Goal: Task Accomplishment & Management: Manage account settings

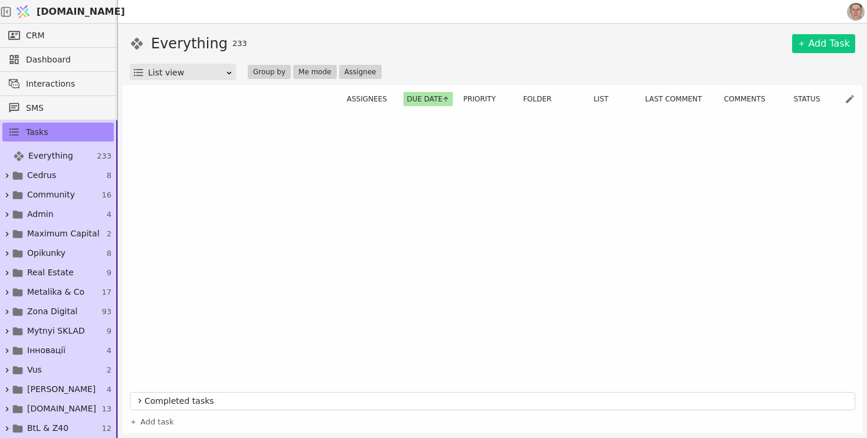
scroll to position [584, 0]
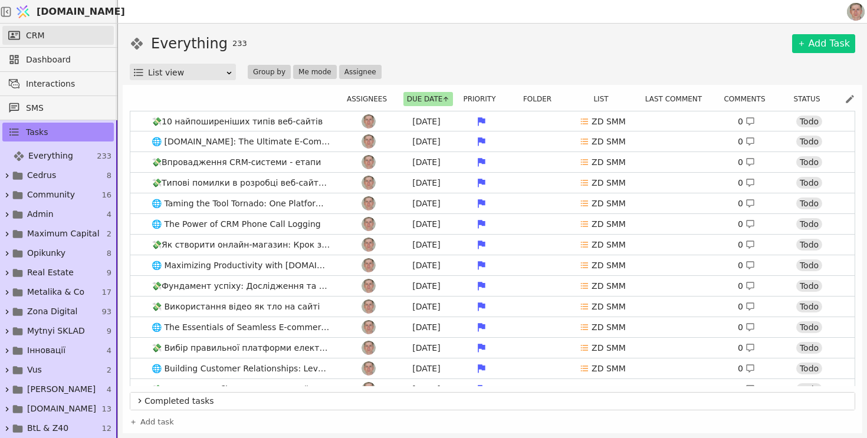
click at [75, 29] on link "CRM" at bounding box center [57, 35] width 111 height 19
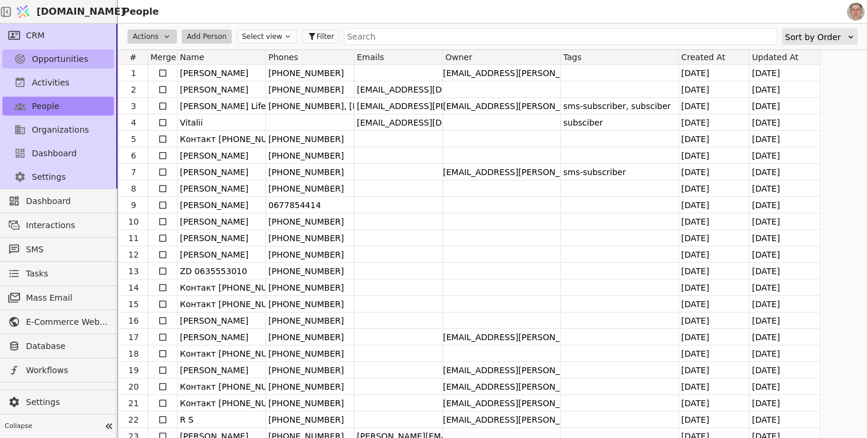
click at [67, 53] on span "Opportunities" at bounding box center [60, 59] width 57 height 12
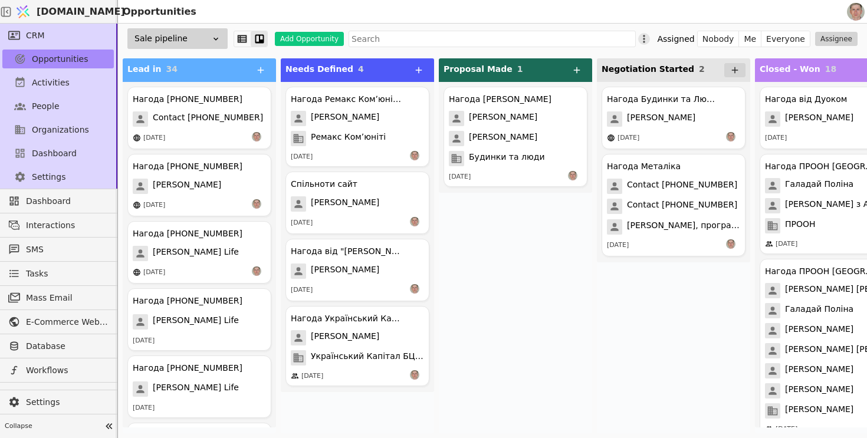
click at [650, 37] on icon at bounding box center [644, 39] width 12 height 12
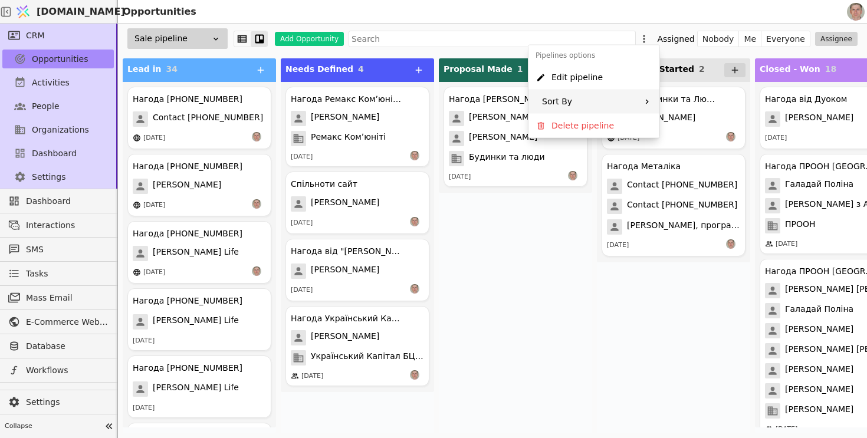
click at [628, 95] on div "Sort By" at bounding box center [593, 102] width 131 height 24
click at [652, 103] on icon at bounding box center [651, 102] width 7 height 7
click at [652, 110] on icon at bounding box center [651, 110] width 7 height 7
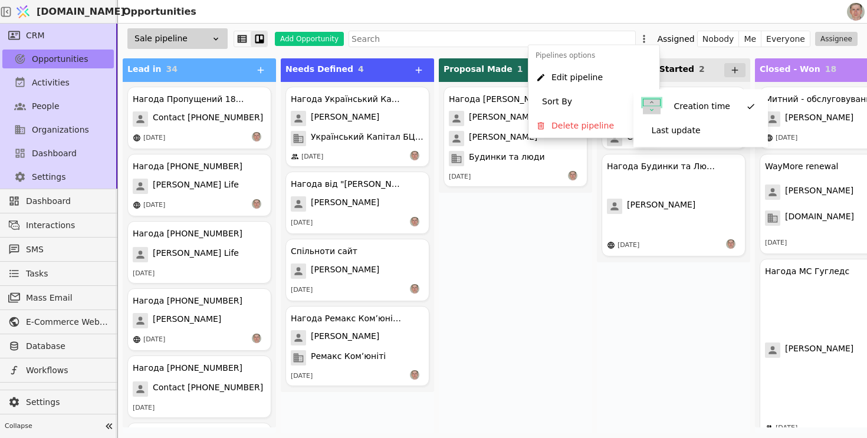
click at [650, 103] on icon at bounding box center [651, 102] width 7 height 7
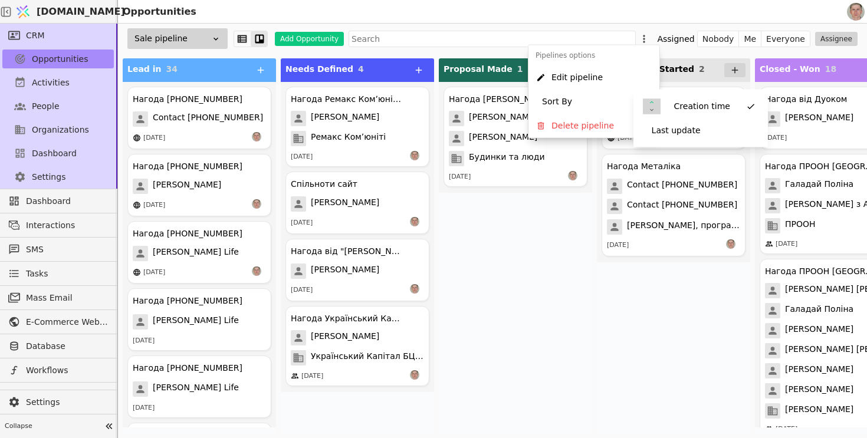
click at [557, 264] on div "Нагода БТЛ Курдонери Ярослав Курилишин Софія Цвенгрош Будинки та люди 09.07.2025" at bounding box center [515, 257] width 153 height 351
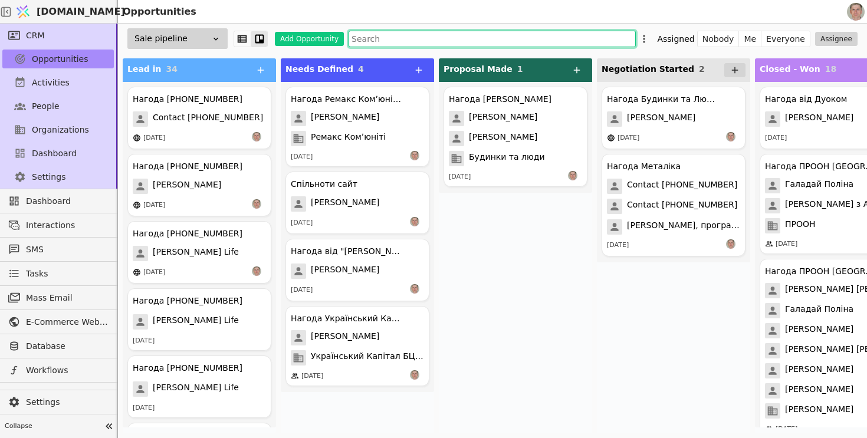
click at [427, 33] on input "text" at bounding box center [492, 39] width 287 height 17
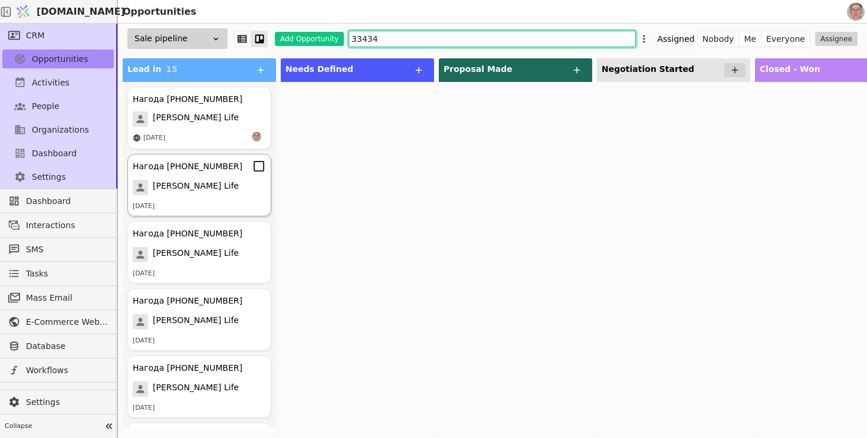
click at [241, 198] on div "Нагода +380633343494 Роман Свистун Life 26.07.2025" at bounding box center [199, 185] width 144 height 63
type input "33434"
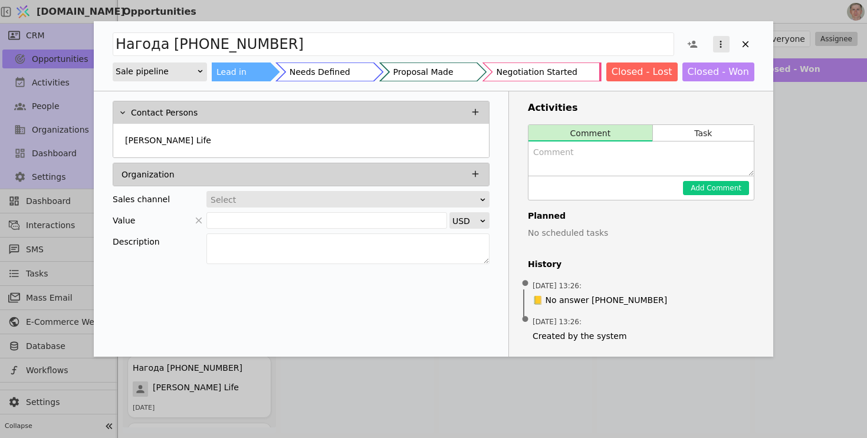
click at [721, 46] on icon "Add Opportunity" at bounding box center [720, 44] width 11 height 11
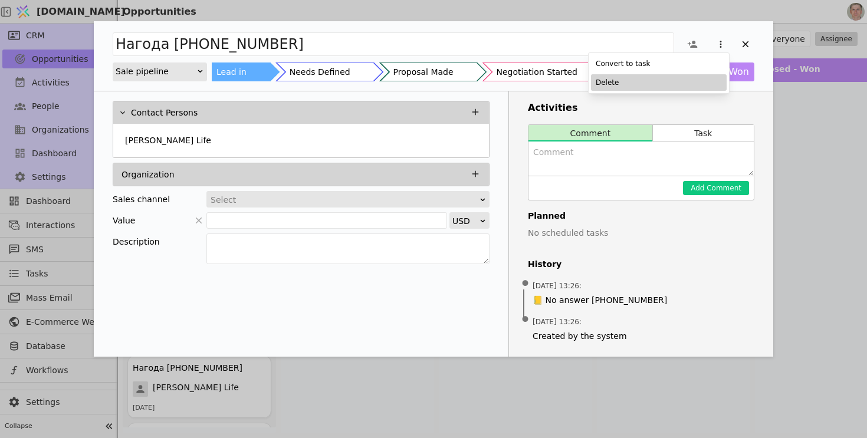
click at [671, 86] on div "Delete" at bounding box center [659, 82] width 136 height 17
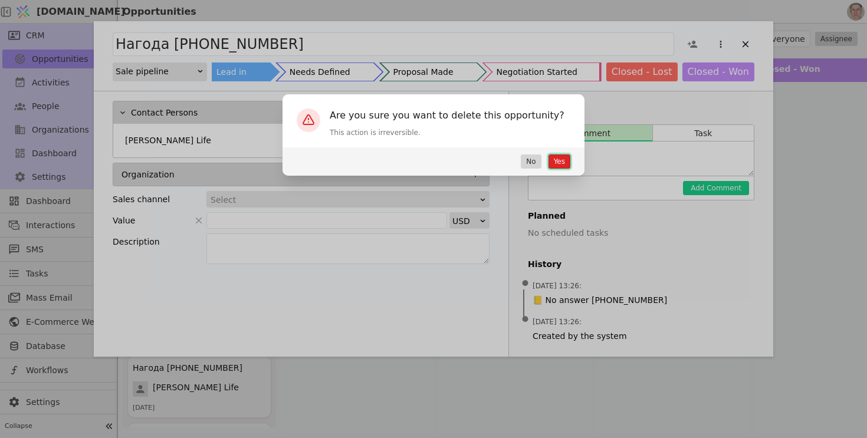
click at [555, 158] on button "Yes" at bounding box center [559, 162] width 22 height 14
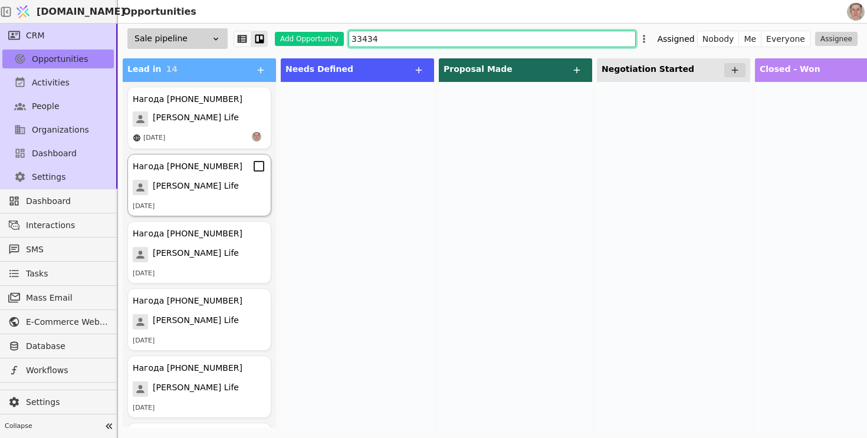
click at [224, 202] on div "26.07.2025" at bounding box center [199, 207] width 133 height 10
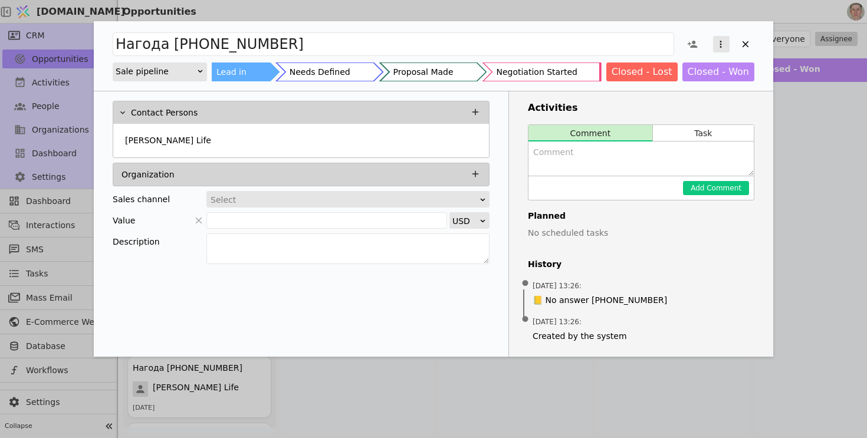
click at [721, 42] on icon "Add Opportunity" at bounding box center [720, 44] width 11 height 11
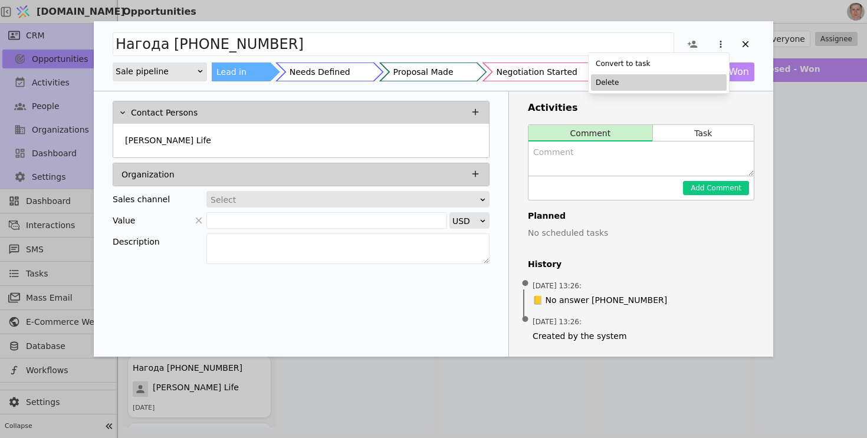
click at [679, 84] on div "Delete" at bounding box center [659, 82] width 136 height 17
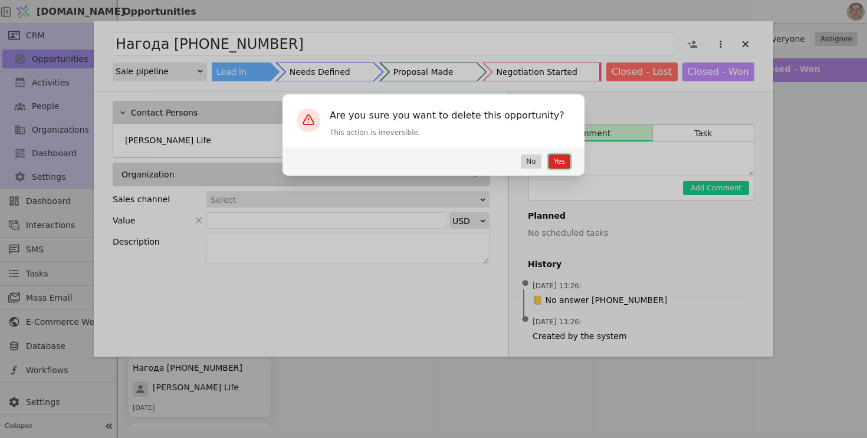
click at [560, 160] on button "Yes" at bounding box center [559, 162] width 22 height 14
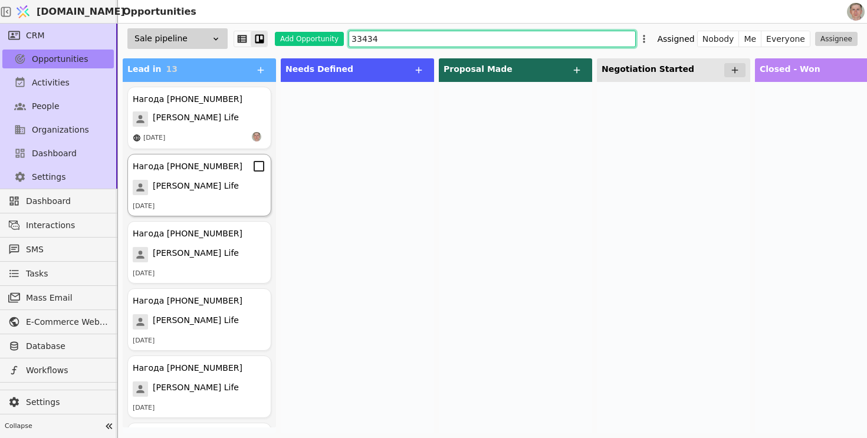
click at [225, 202] on div "24.07.2025" at bounding box center [199, 207] width 133 height 10
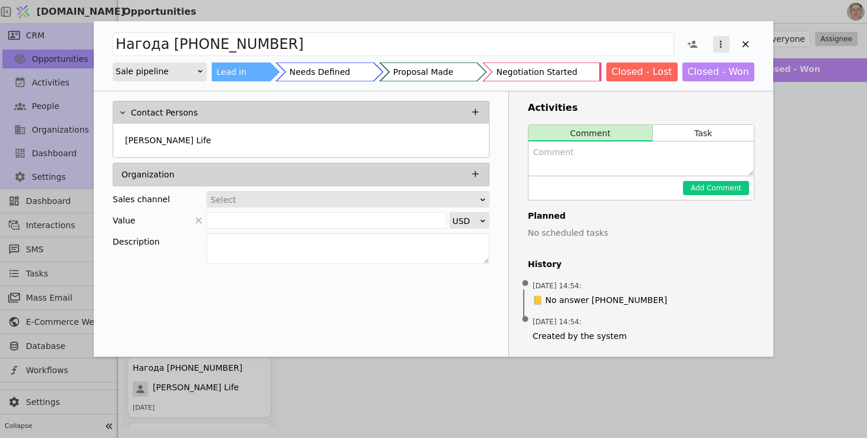
click at [720, 42] on icon "Add Opportunity" at bounding box center [721, 44] width 2 height 7
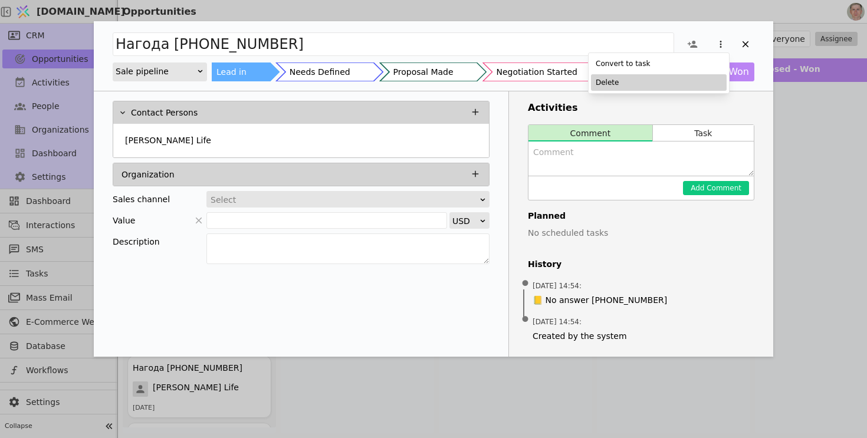
click at [686, 77] on div "Delete" at bounding box center [659, 82] width 136 height 17
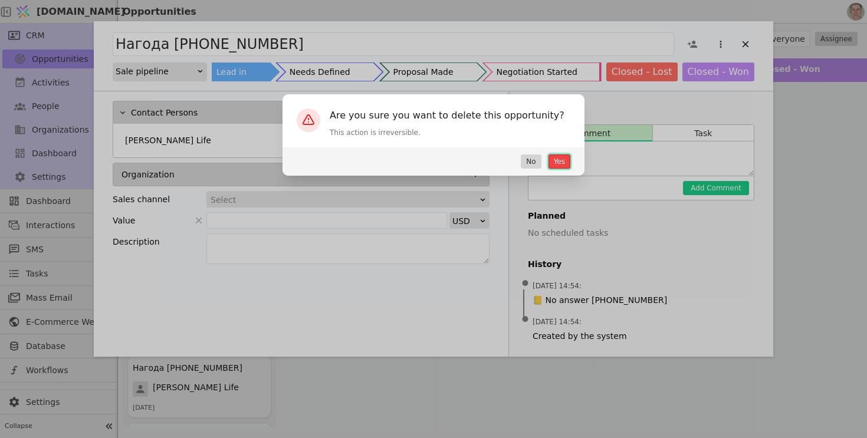
click at [557, 167] on button "Yes" at bounding box center [559, 162] width 22 height 14
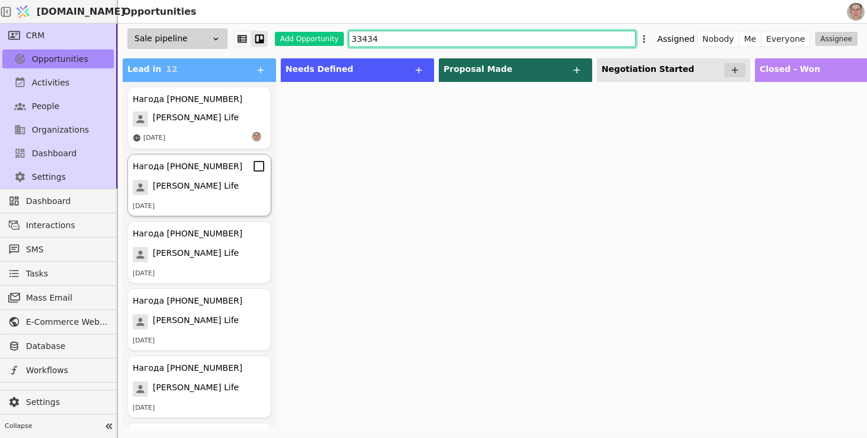
click at [231, 194] on div "[PERSON_NAME] Life" at bounding box center [199, 187] width 133 height 15
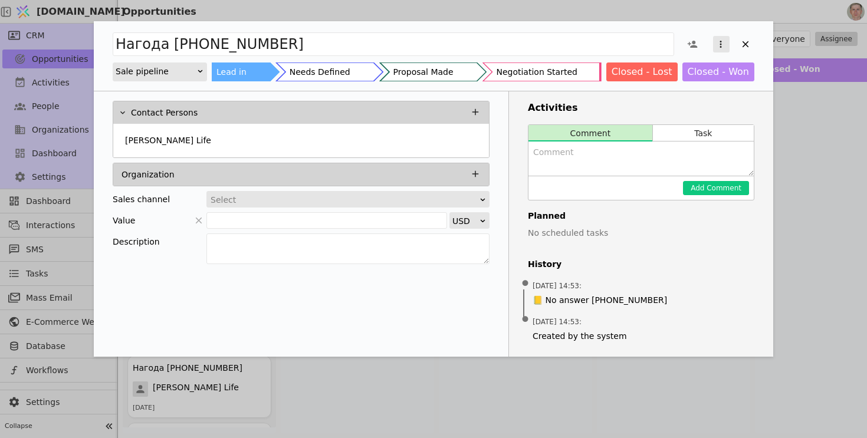
click at [719, 47] on icon "Add Opportunity" at bounding box center [720, 44] width 11 height 11
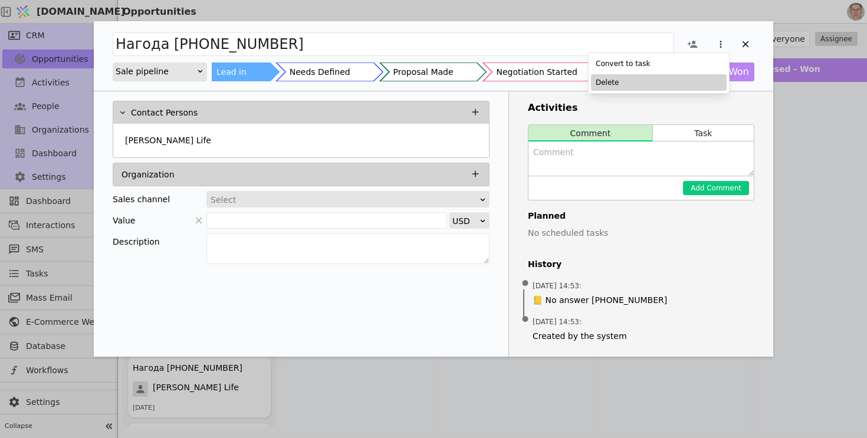
click at [682, 80] on div "Delete" at bounding box center [659, 82] width 136 height 17
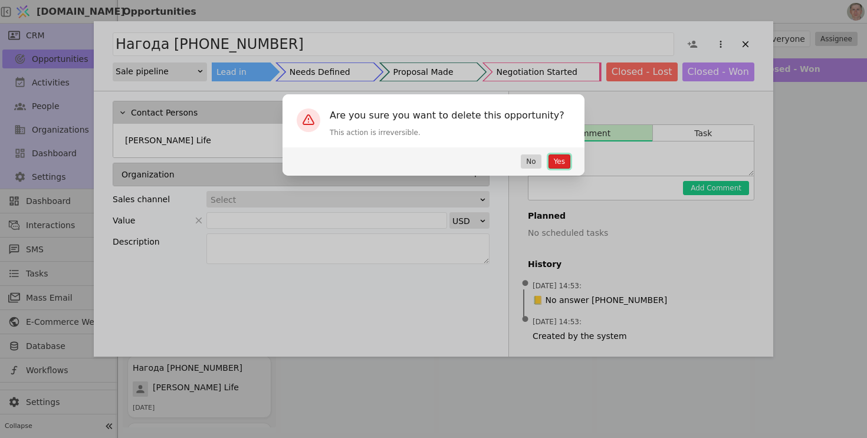
click at [558, 164] on button "Yes" at bounding box center [559, 162] width 22 height 14
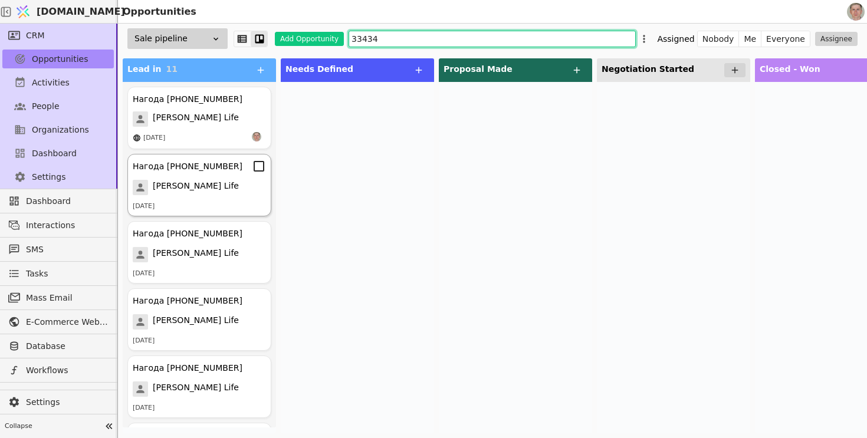
click at [208, 196] on div "Нагода +380633343494 Роман Свистун Life 24.07.2025" at bounding box center [199, 185] width 144 height 63
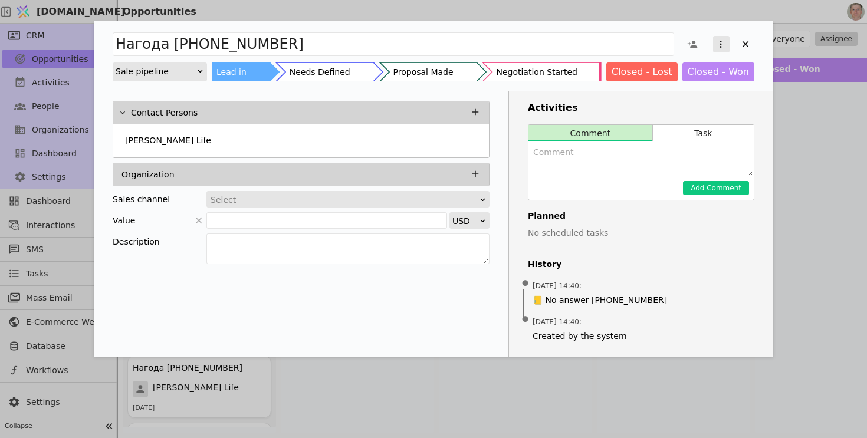
click at [719, 43] on icon "Add Opportunity" at bounding box center [720, 44] width 11 height 11
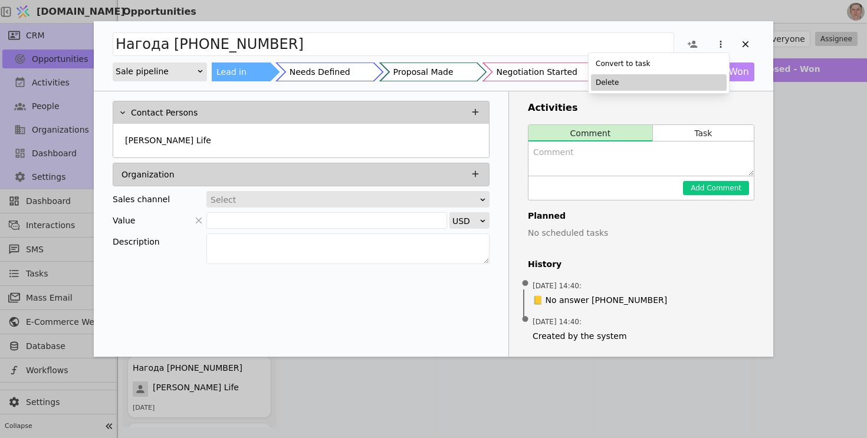
click at [677, 83] on div "Delete" at bounding box center [659, 82] width 136 height 17
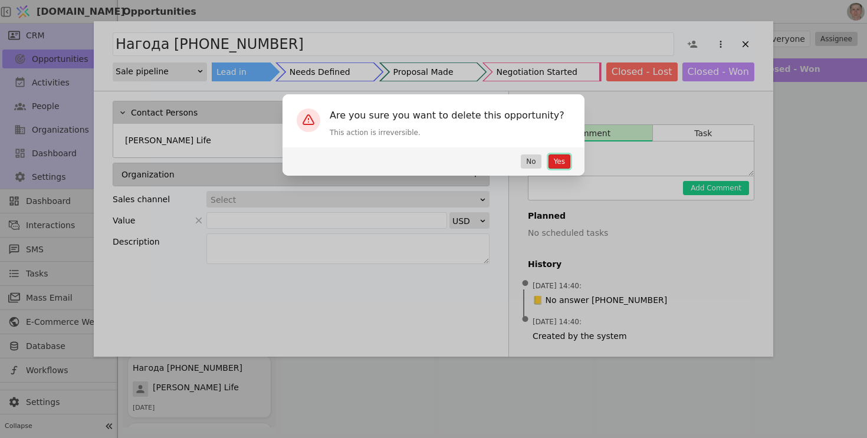
click at [559, 159] on button "Yes" at bounding box center [559, 162] width 22 height 14
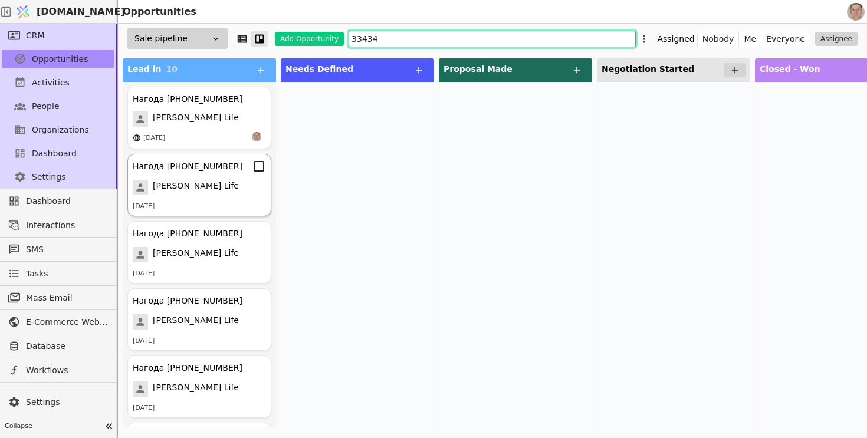
click at [163, 196] on div "Нагода +380633343494 Роман Свистун Life 24.07.2025" at bounding box center [199, 185] width 144 height 63
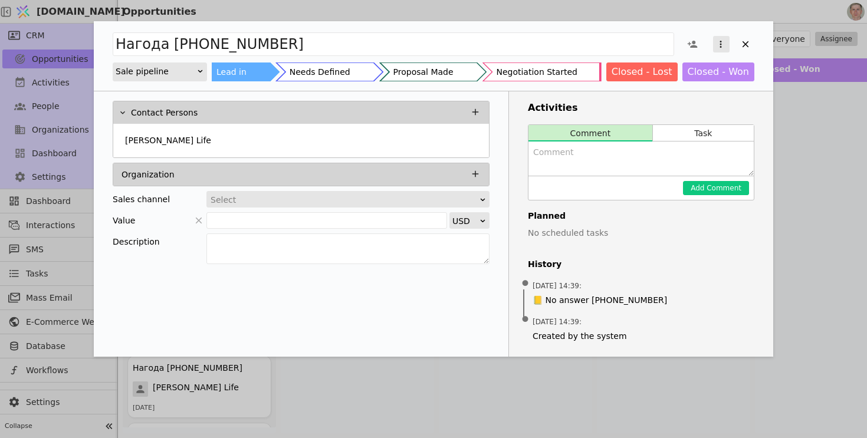
click at [715, 42] on icon "Add Opportunity" at bounding box center [720, 44] width 11 height 11
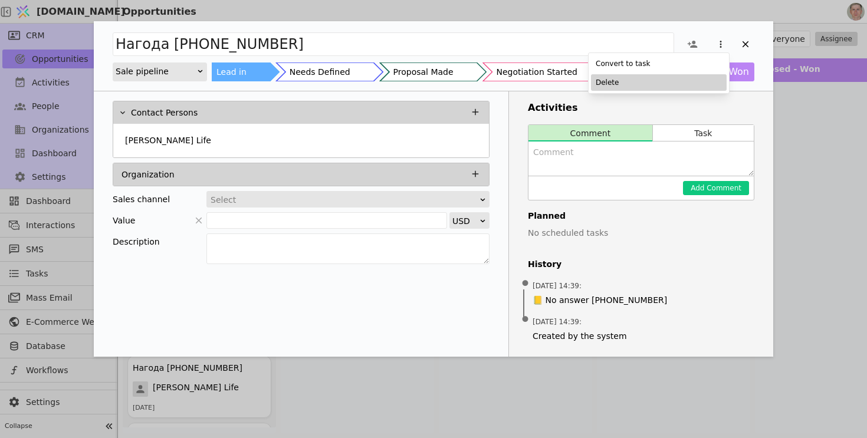
click at [656, 86] on div "Delete" at bounding box center [659, 82] width 136 height 17
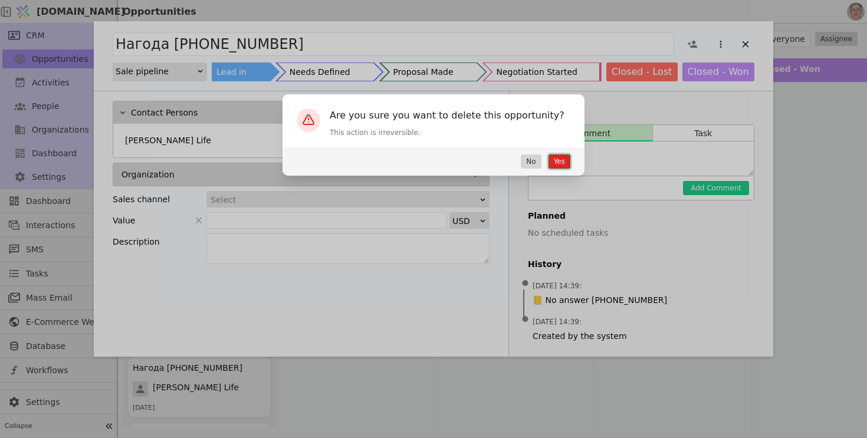
click at [561, 160] on button "Yes" at bounding box center [559, 162] width 22 height 14
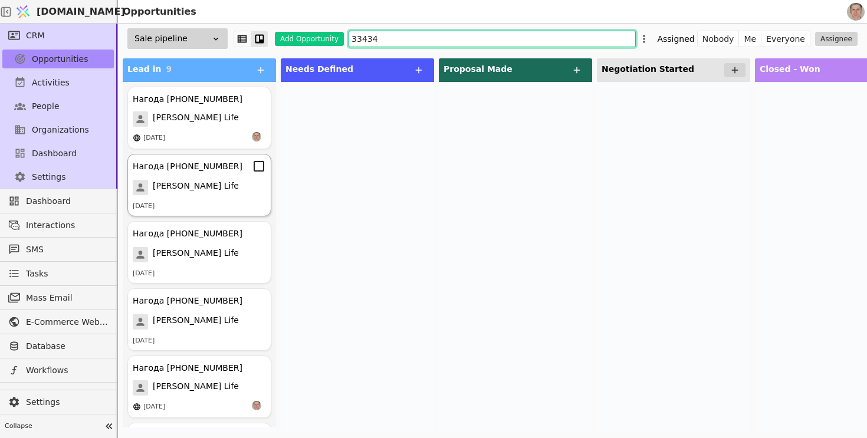
click at [205, 195] on span "[PERSON_NAME] Life" at bounding box center [196, 187] width 86 height 15
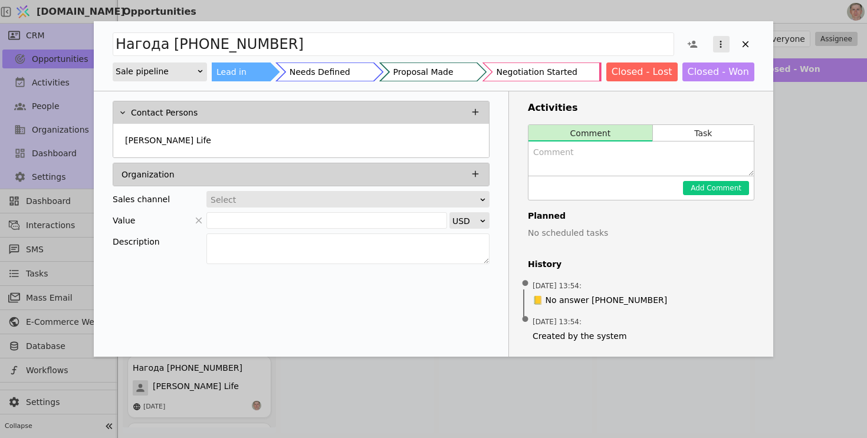
click at [717, 47] on icon "Add Opportunity" at bounding box center [720, 44] width 11 height 11
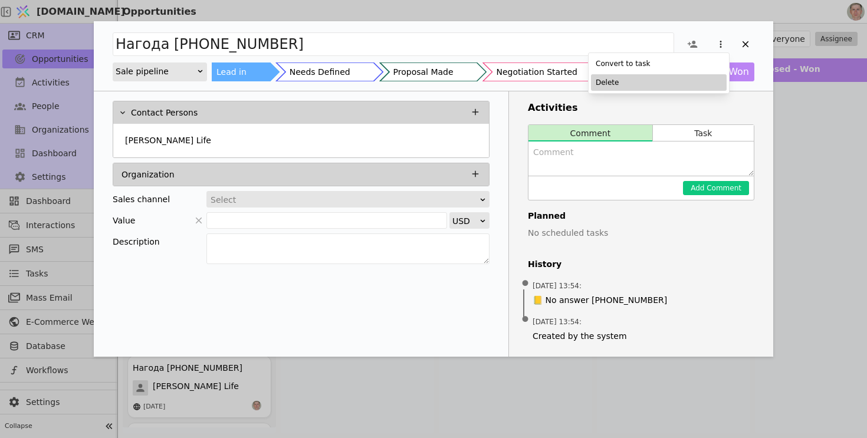
click at [669, 87] on div "Delete" at bounding box center [659, 82] width 136 height 17
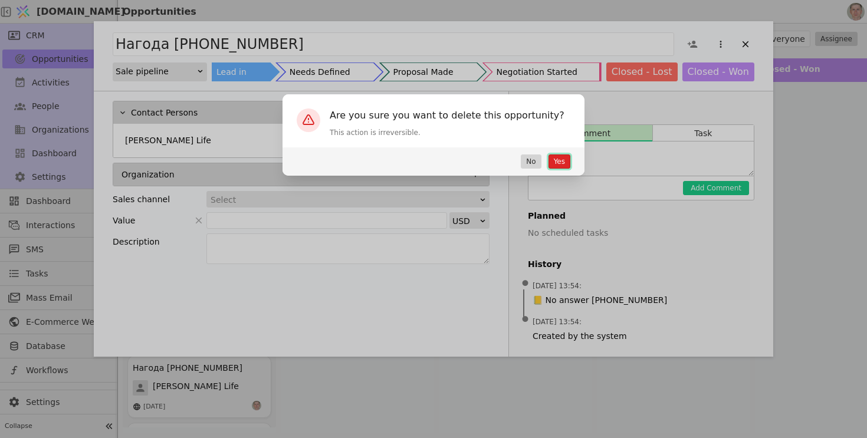
click at [564, 159] on button "Yes" at bounding box center [559, 162] width 22 height 14
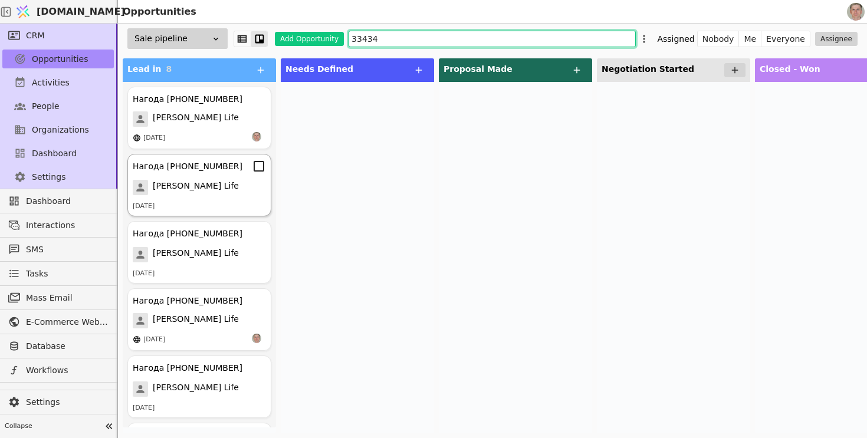
click at [199, 205] on div "24.07.2025" at bounding box center [199, 207] width 133 height 10
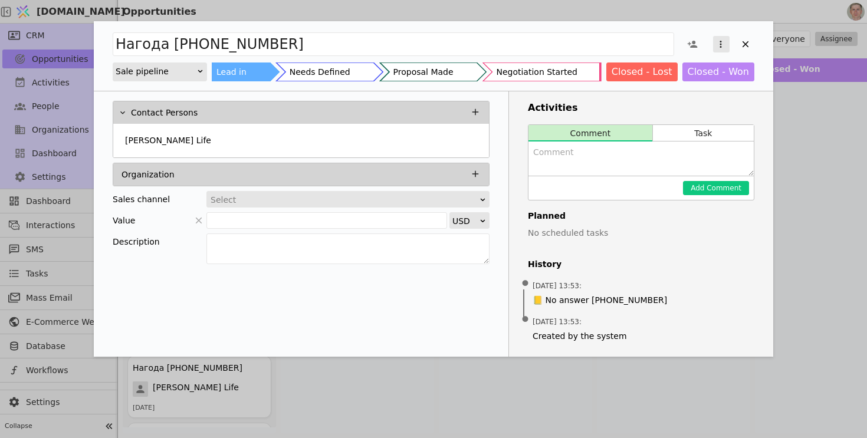
click at [725, 42] on icon "Add Opportunity" at bounding box center [720, 44] width 11 height 11
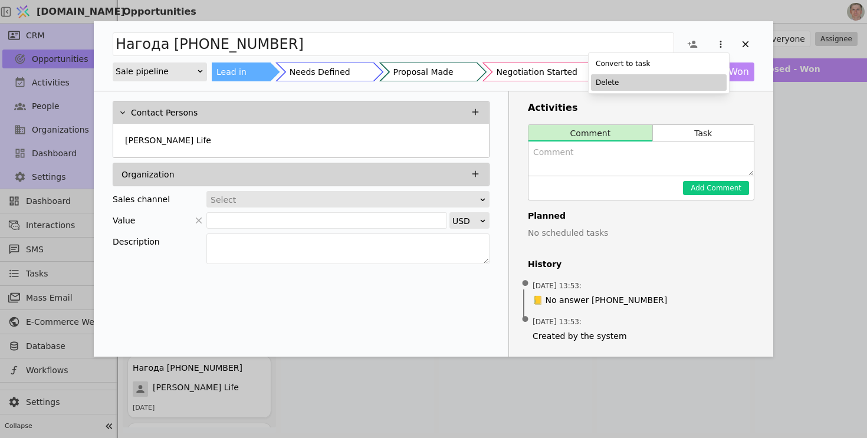
click at [675, 80] on div "Delete" at bounding box center [659, 82] width 136 height 17
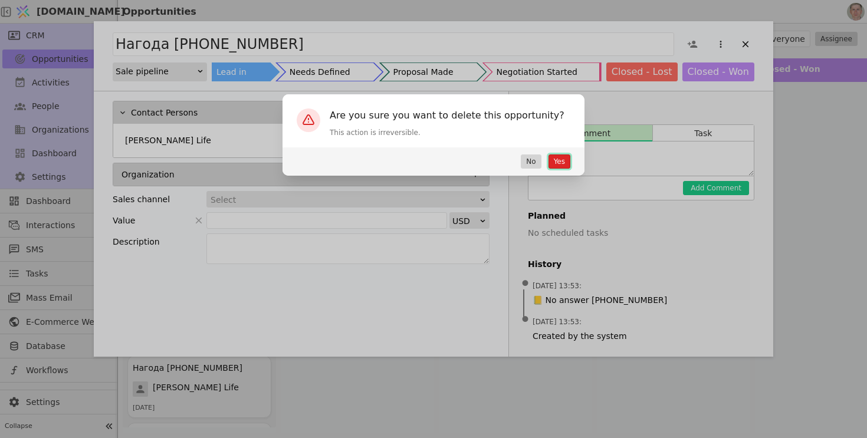
click at [557, 155] on button "Yes" at bounding box center [559, 162] width 22 height 14
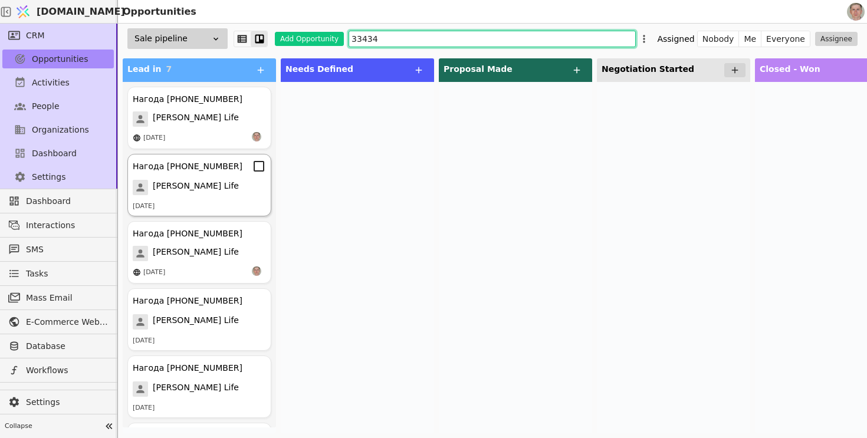
click at [238, 208] on div "24.07.2025" at bounding box center [199, 207] width 133 height 10
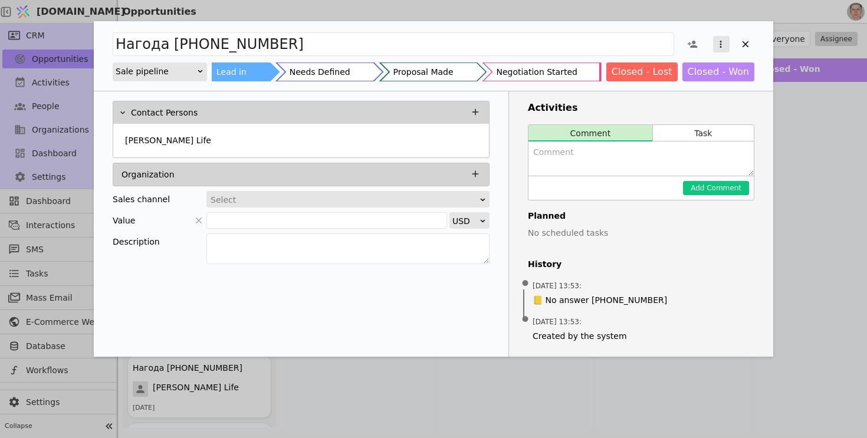
click at [716, 50] on button "Add Opportunity" at bounding box center [721, 44] width 17 height 17
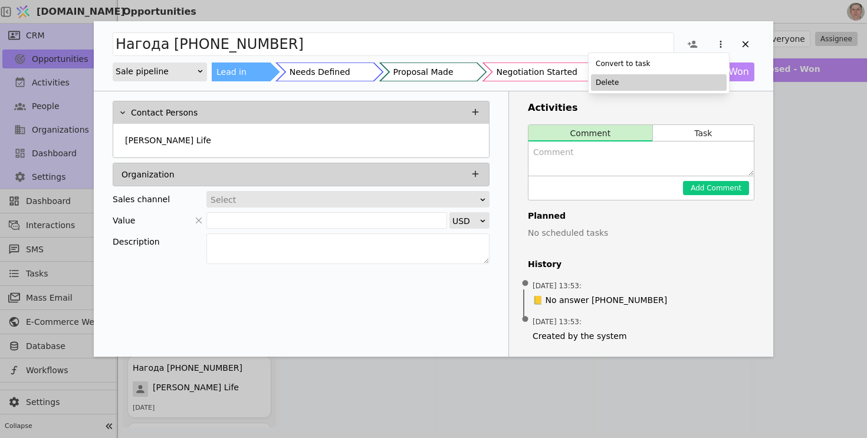
click at [675, 89] on div "Delete" at bounding box center [659, 82] width 136 height 17
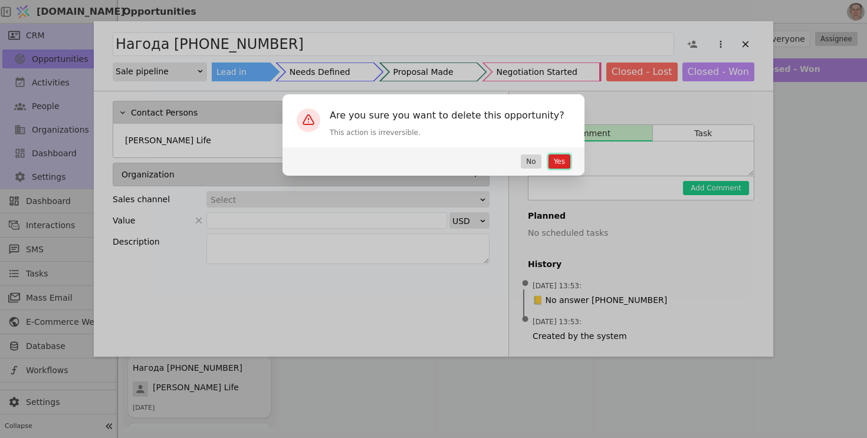
click at [559, 168] on button "Yes" at bounding box center [559, 162] width 22 height 14
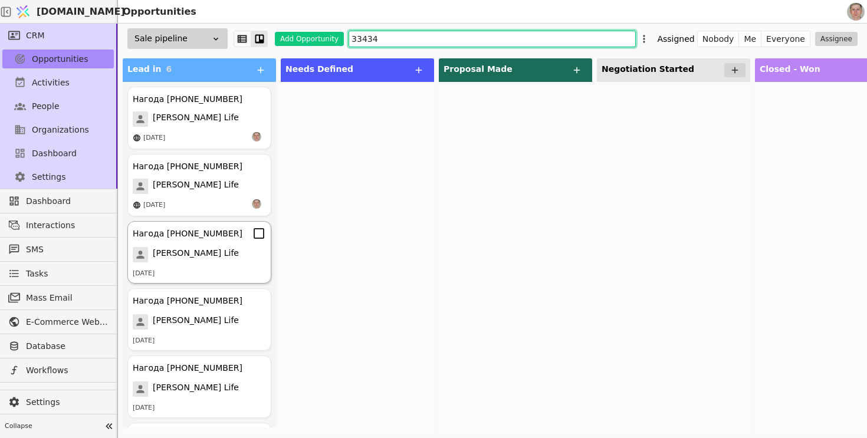
click at [253, 242] on div "Нагода +380633343494 Роман Свистун Life 24.07.2025" at bounding box center [199, 252] width 144 height 63
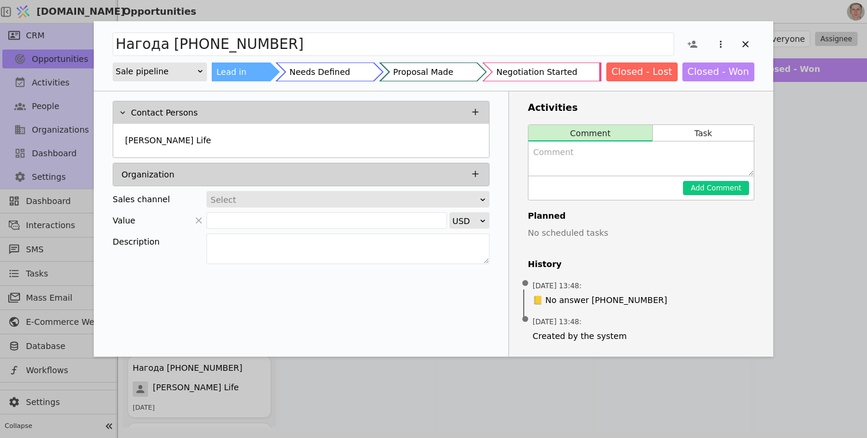
click at [709, 49] on div "Add Opportunity" at bounding box center [716, 44] width 75 height 27
click at [719, 47] on icon "Add Opportunity" at bounding box center [720, 44] width 11 height 11
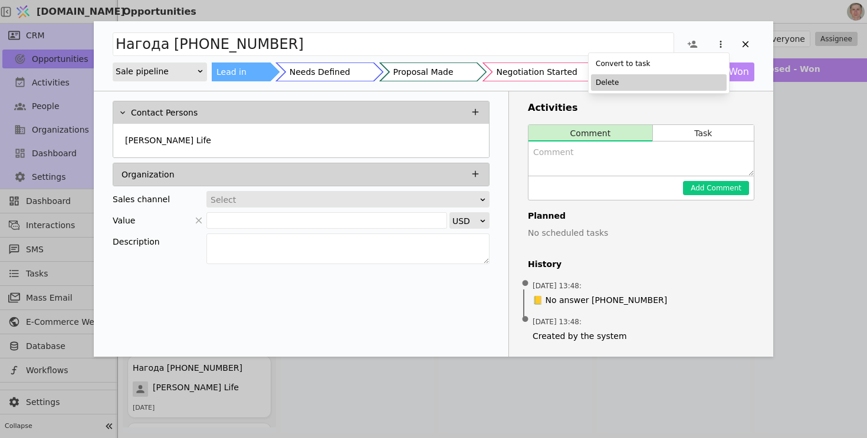
click at [682, 86] on div "Delete" at bounding box center [659, 82] width 136 height 17
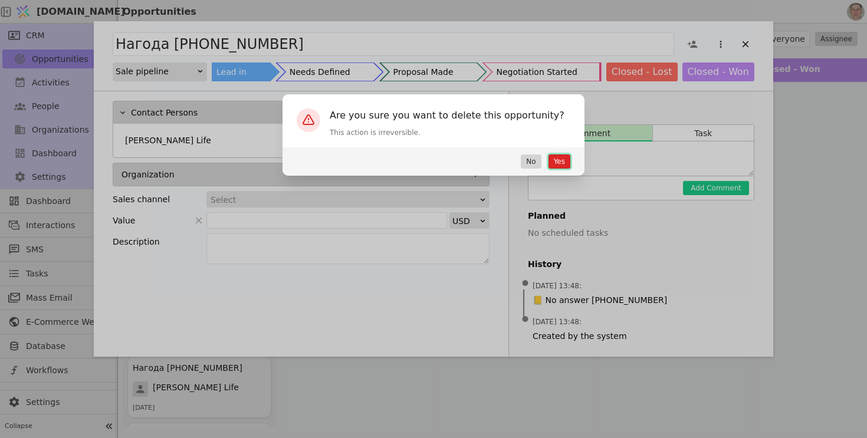
click at [554, 160] on button "Yes" at bounding box center [559, 162] width 22 height 14
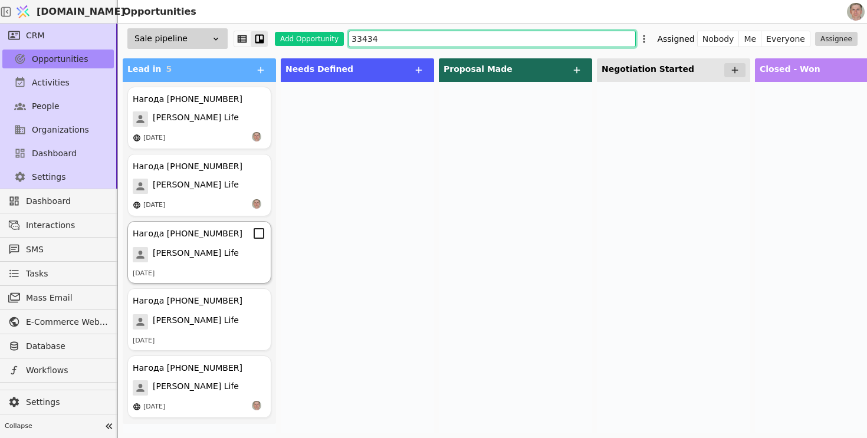
click at [238, 264] on div "Нагода +380633343494 Роман Свистун Life 24.07.2025" at bounding box center [199, 252] width 144 height 63
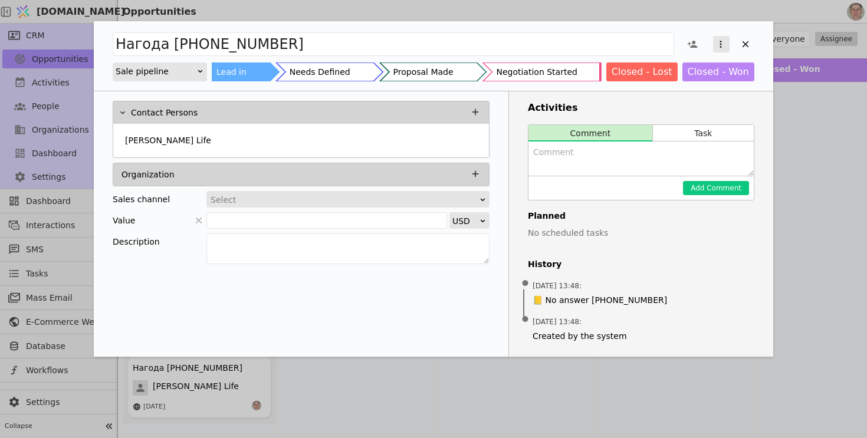
click at [721, 49] on icon "Add Opportunity" at bounding box center [720, 44] width 11 height 11
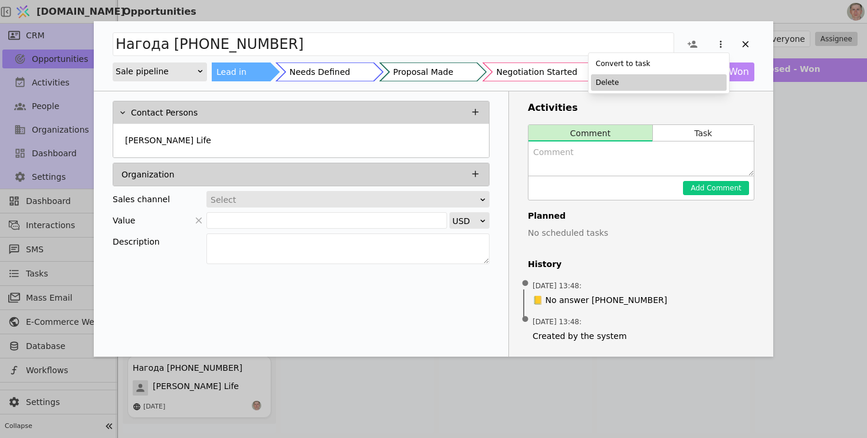
click at [665, 90] on div "Delete" at bounding box center [659, 82] width 136 height 17
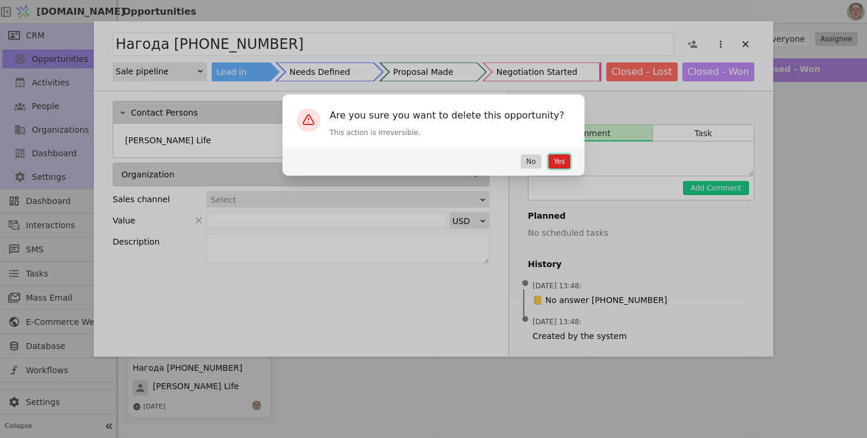
click at [555, 162] on button "Yes" at bounding box center [559, 162] width 22 height 14
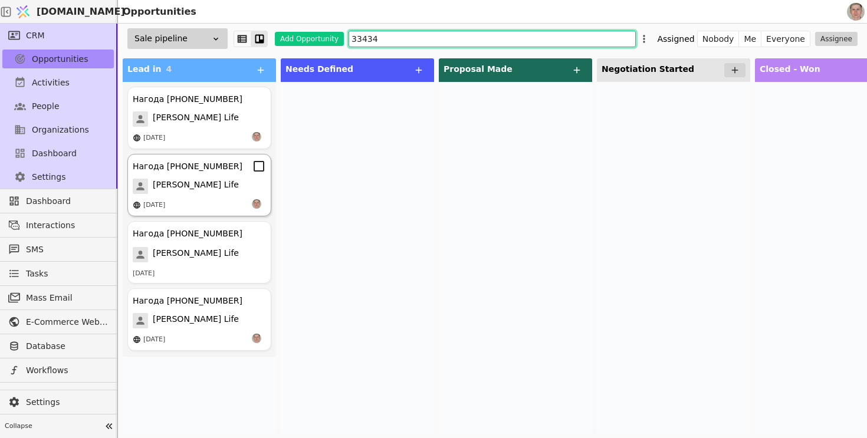
click at [189, 201] on div "24.07.2025" at bounding box center [199, 205] width 133 height 12
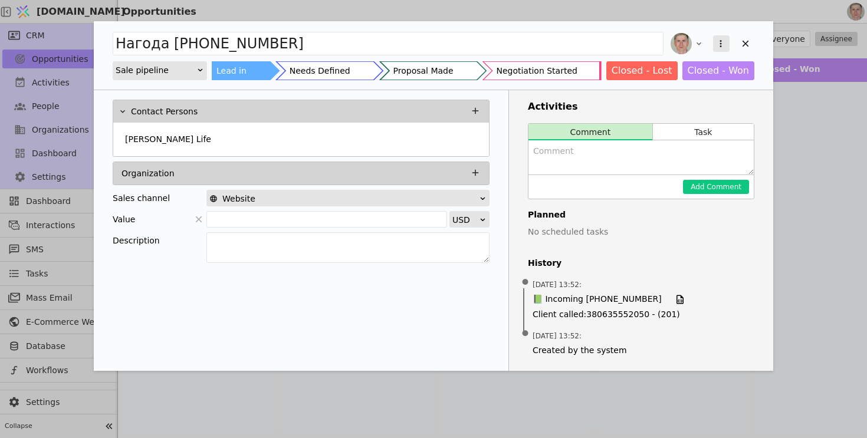
click at [721, 48] on icon "Add Opportunity" at bounding box center [720, 43] width 11 height 11
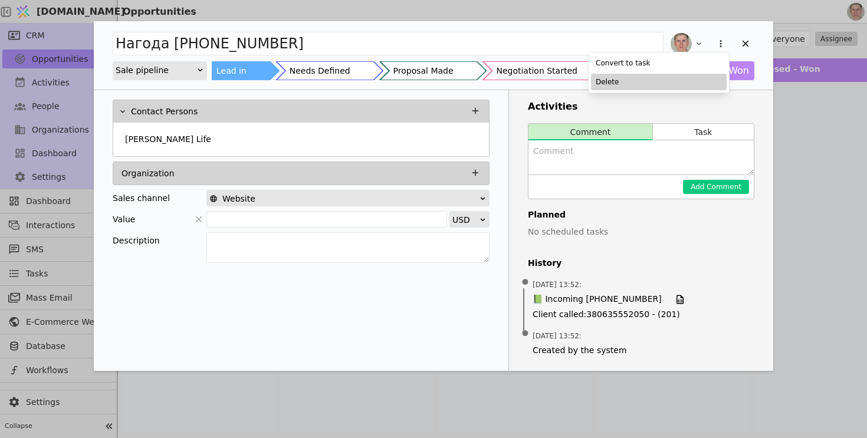
click at [682, 85] on div "Delete" at bounding box center [659, 82] width 136 height 17
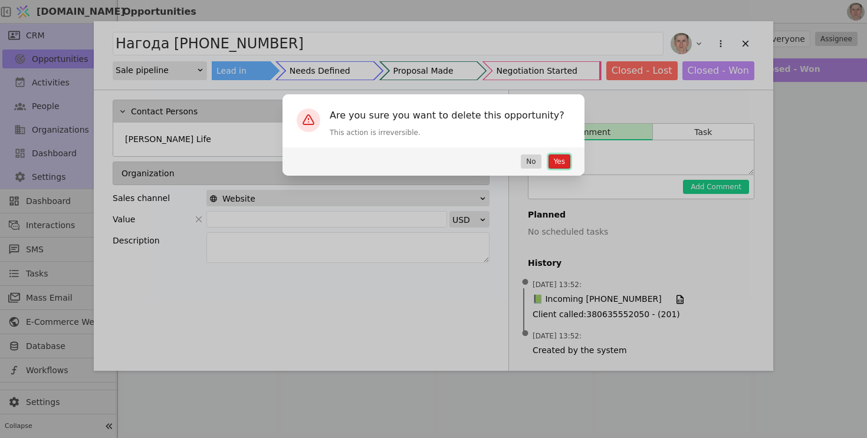
click at [556, 162] on button "Yes" at bounding box center [559, 162] width 22 height 14
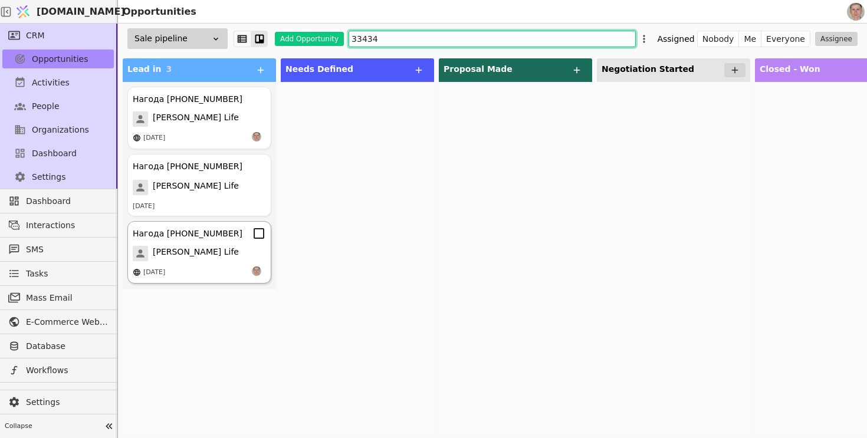
click at [263, 233] on icon at bounding box center [259, 233] width 14 height 14
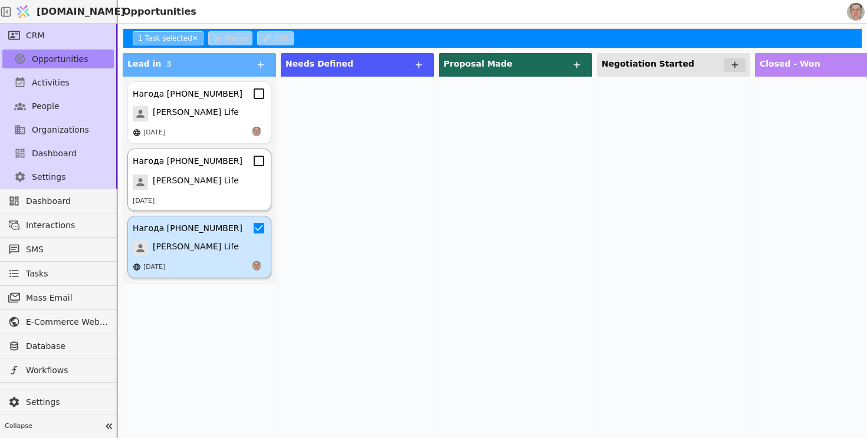
click at [259, 167] on icon at bounding box center [259, 161] width 14 height 14
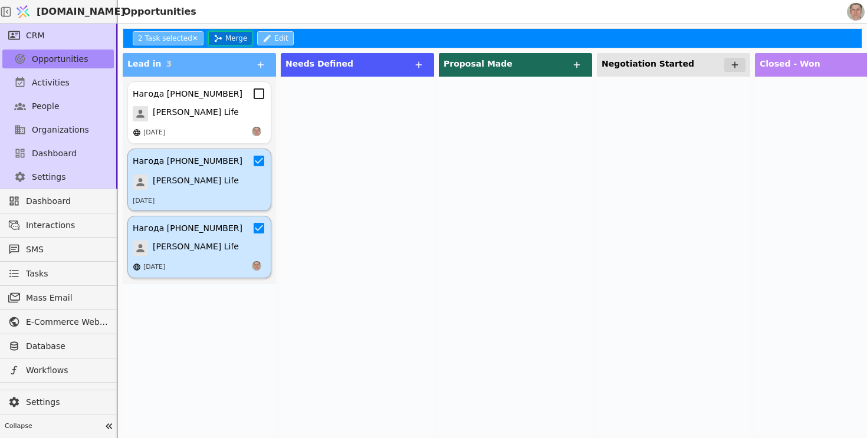
click at [231, 37] on button "Merge" at bounding box center [230, 38] width 44 height 14
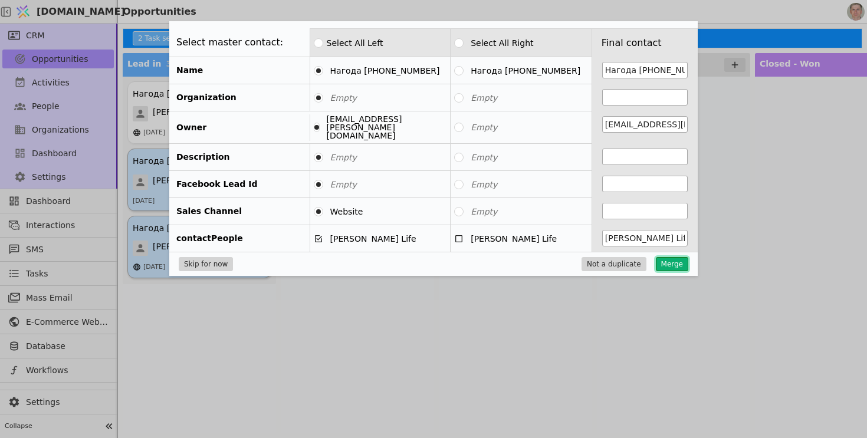
click at [665, 259] on button "Merge" at bounding box center [672, 264] width 32 height 14
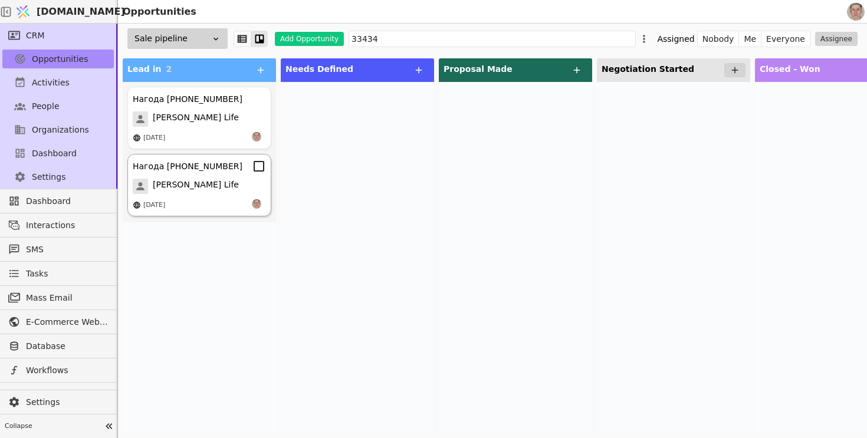
click at [259, 165] on icon at bounding box center [259, 166] width 14 height 14
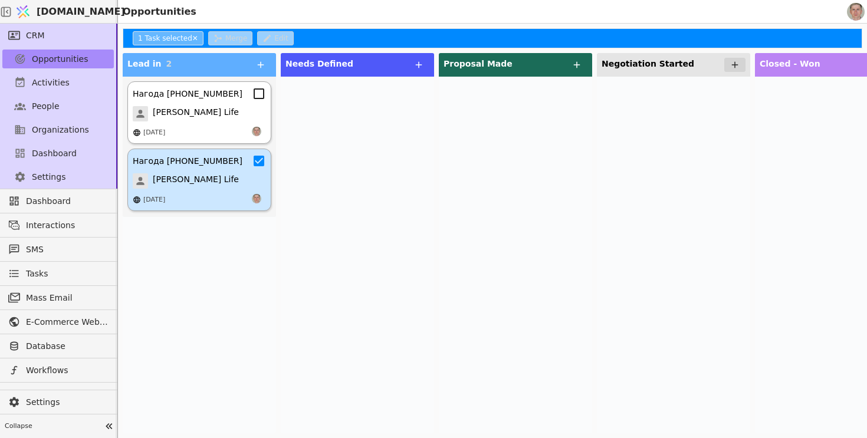
click at [257, 96] on icon at bounding box center [259, 94] width 14 height 14
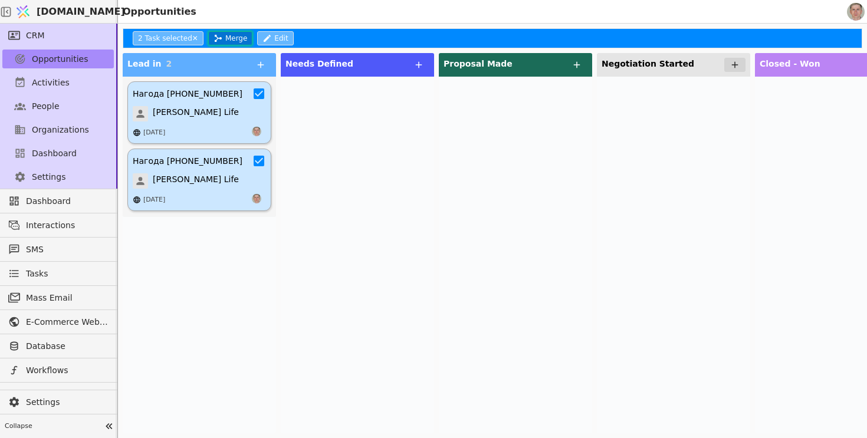
click at [234, 34] on button "Merge" at bounding box center [230, 38] width 44 height 14
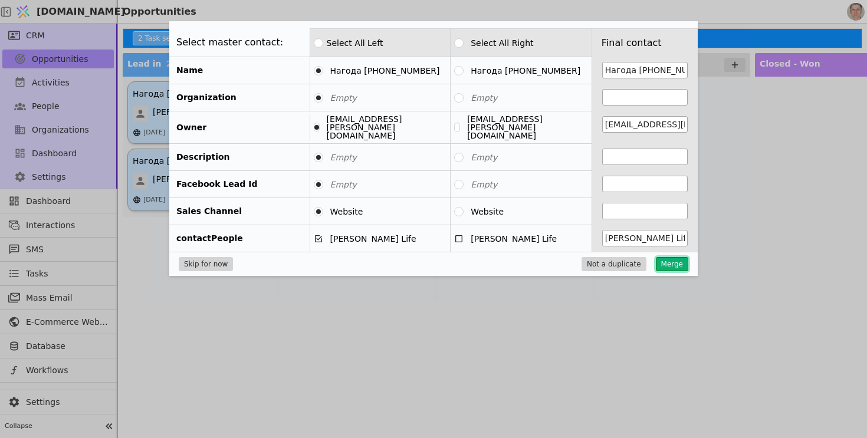
click at [671, 257] on button "Merge" at bounding box center [672, 264] width 32 height 14
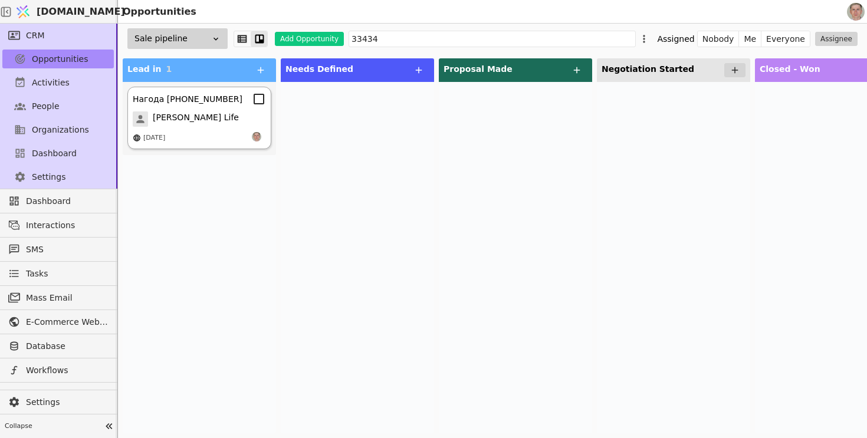
click at [201, 121] on span "[PERSON_NAME] Life" at bounding box center [196, 118] width 86 height 15
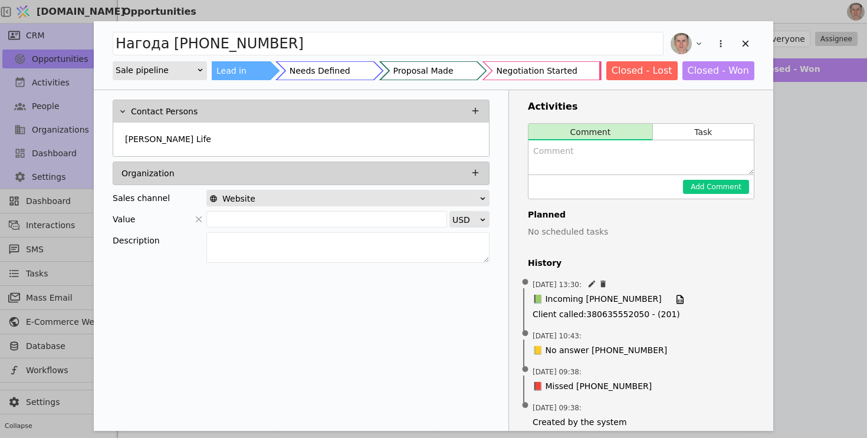
scroll to position [12, 0]
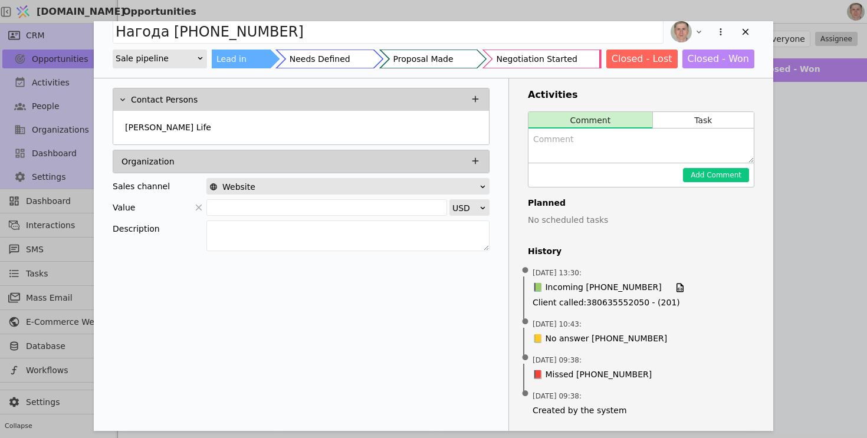
click at [822, 252] on div "Нагода +380633343494 Sale pipeline Lead in Needs Defined Proposal Made Negotiat…" at bounding box center [433, 219] width 867 height 438
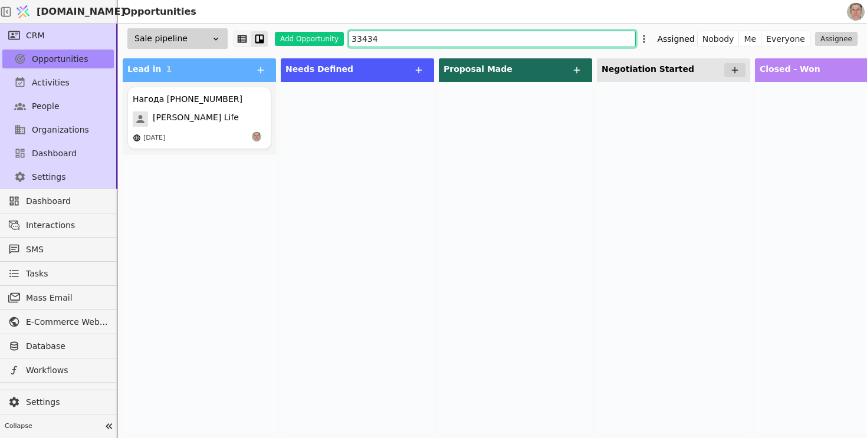
drag, startPoint x: 403, startPoint y: 38, endPoint x: 245, endPoint y: 38, distance: 158.6
click at [245, 38] on div "Sale pipeline Add Opportunity 33434 Assigned Nobody Me Everyone Assignee" at bounding box center [492, 39] width 749 height 30
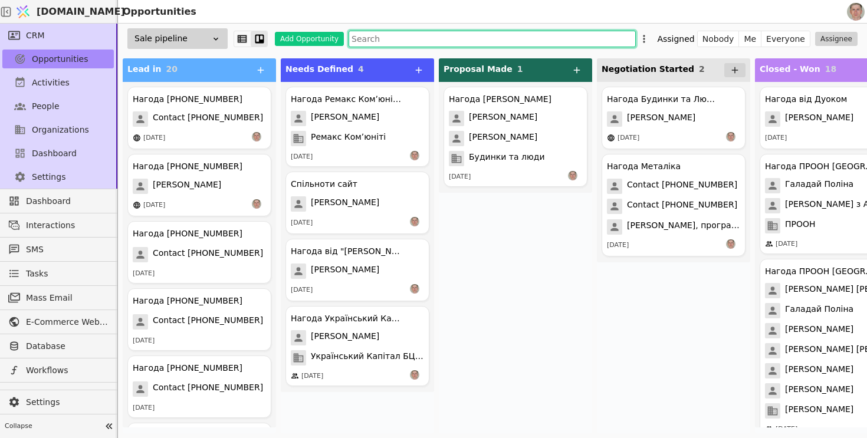
click at [404, 38] on input "text" at bounding box center [492, 39] width 287 height 17
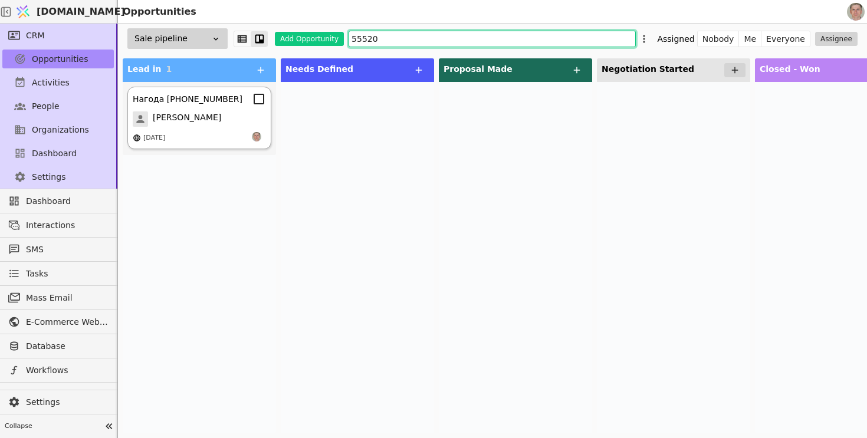
click at [223, 123] on div "Tina" at bounding box center [199, 118] width 133 height 15
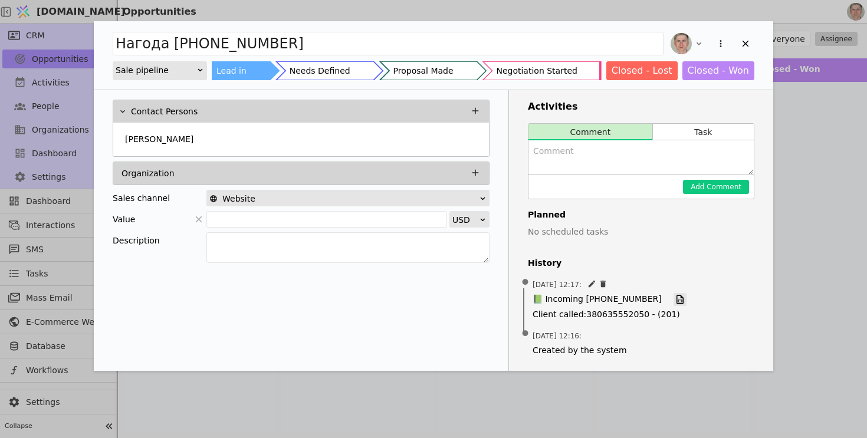
click at [675, 300] on icon "Add Opportunity" at bounding box center [680, 299] width 11 height 11
click at [716, 40] on icon "Add Opportunity" at bounding box center [720, 43] width 11 height 11
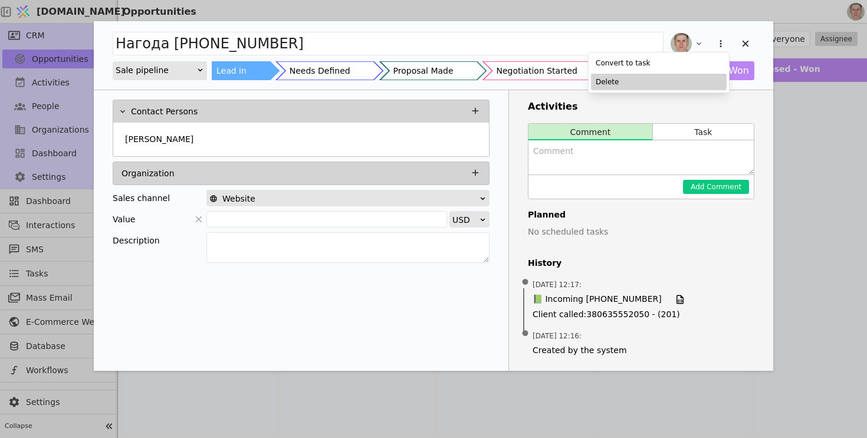
click at [672, 84] on div "Delete" at bounding box center [659, 82] width 136 height 17
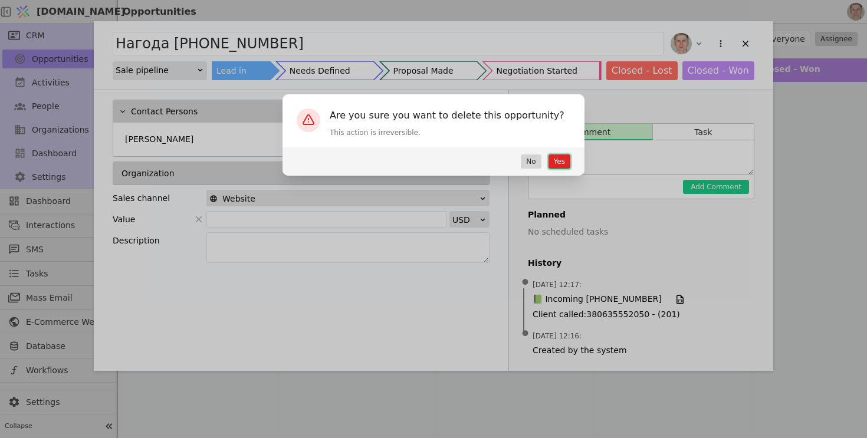
click at [557, 157] on button "Yes" at bounding box center [559, 162] width 22 height 14
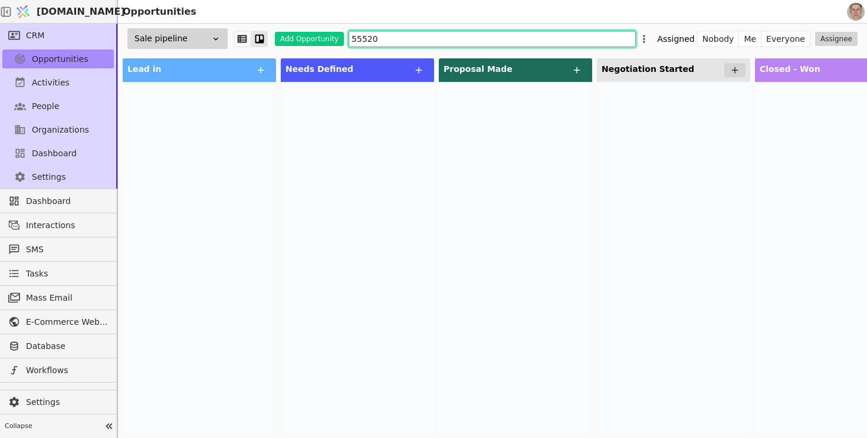
click at [392, 38] on input "55520" at bounding box center [492, 39] width 287 height 17
type input "555"
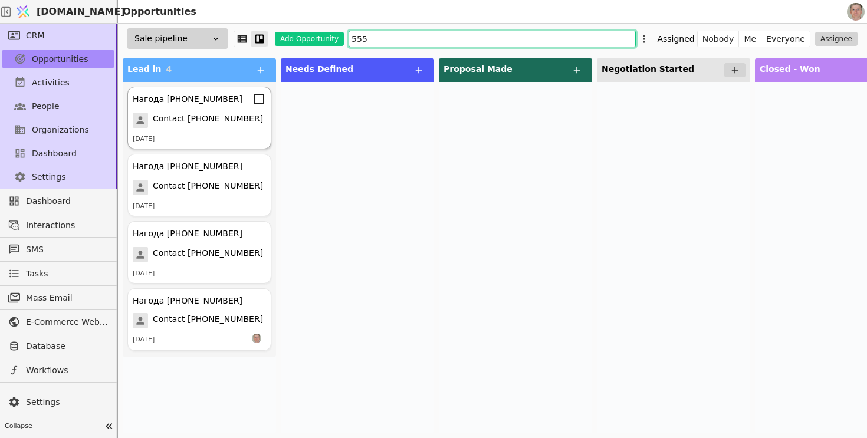
click at [261, 99] on icon at bounding box center [259, 99] width 14 height 14
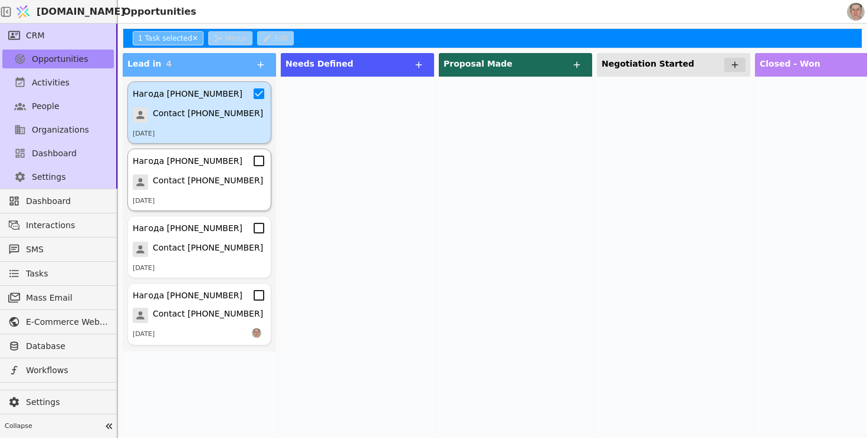
click at [261, 162] on icon at bounding box center [259, 161] width 14 height 14
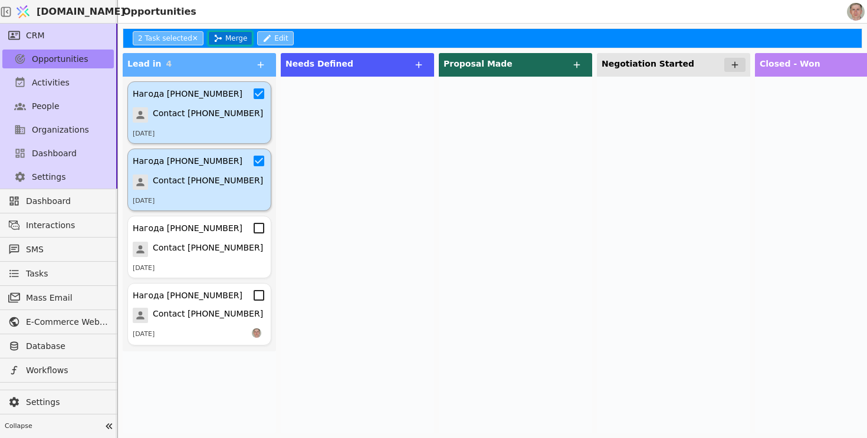
click at [224, 37] on button "Merge" at bounding box center [230, 38] width 44 height 14
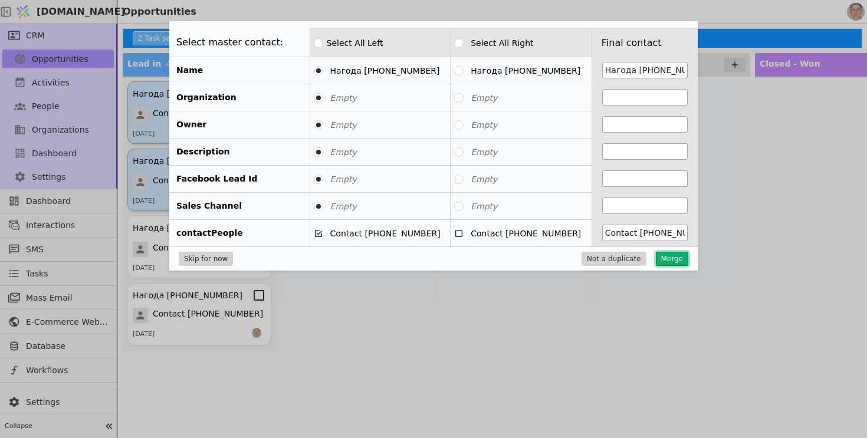
click at [672, 260] on button "Merge" at bounding box center [672, 259] width 32 height 14
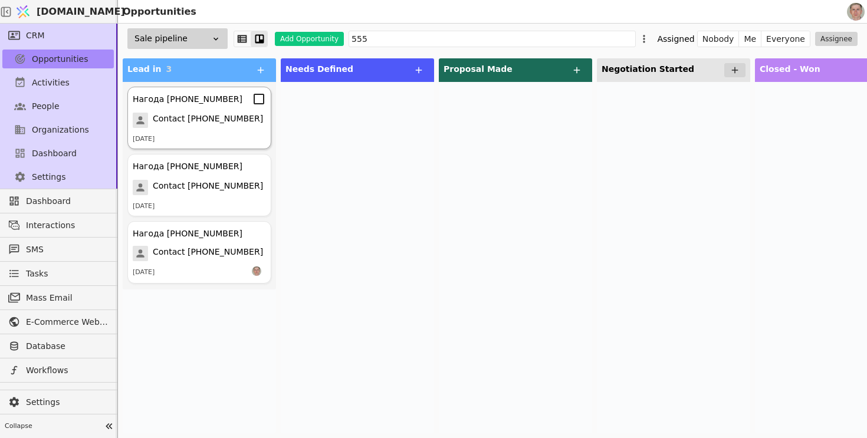
click at [261, 98] on icon at bounding box center [259, 99] width 14 height 14
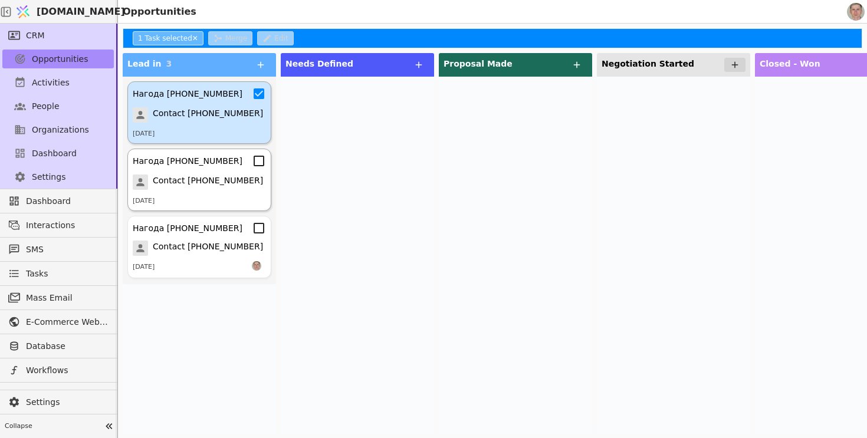
click at [258, 162] on icon at bounding box center [259, 161] width 14 height 14
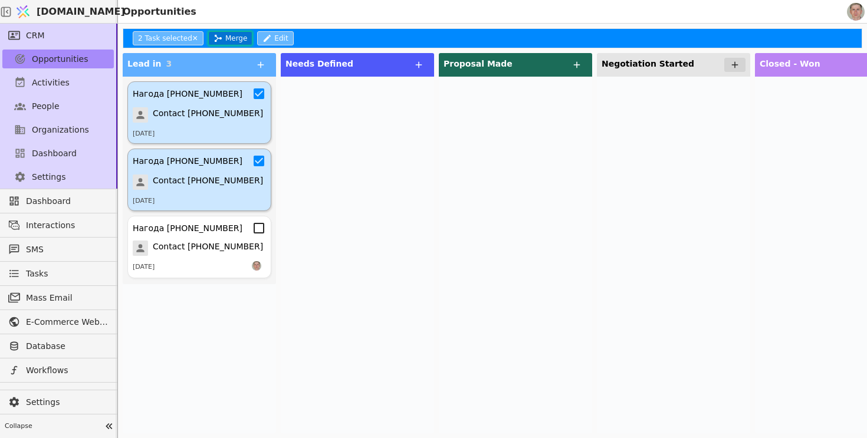
click at [233, 35] on button "Merge" at bounding box center [230, 38] width 44 height 14
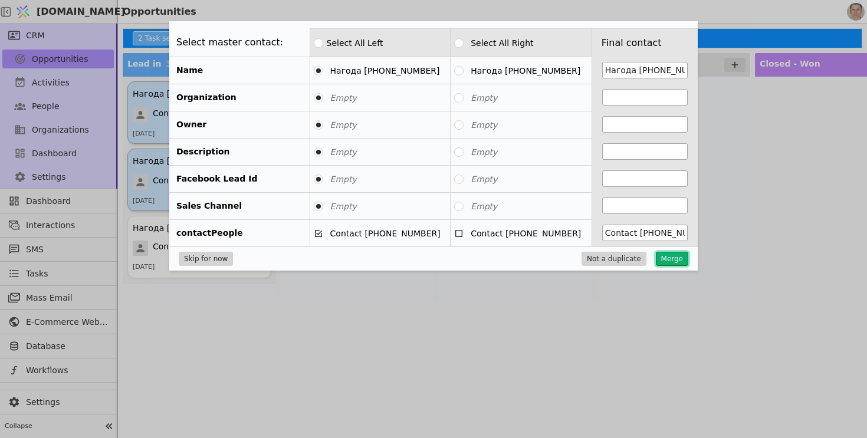
click at [669, 261] on button "Merge" at bounding box center [672, 259] width 32 height 14
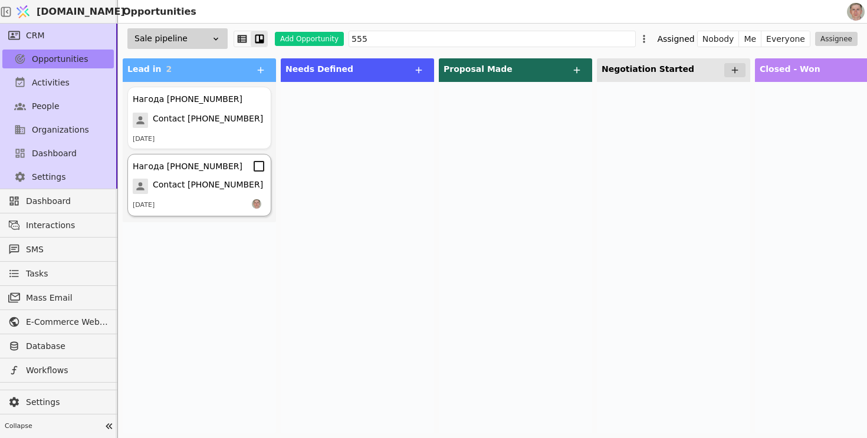
click at [261, 172] on icon at bounding box center [259, 166] width 14 height 14
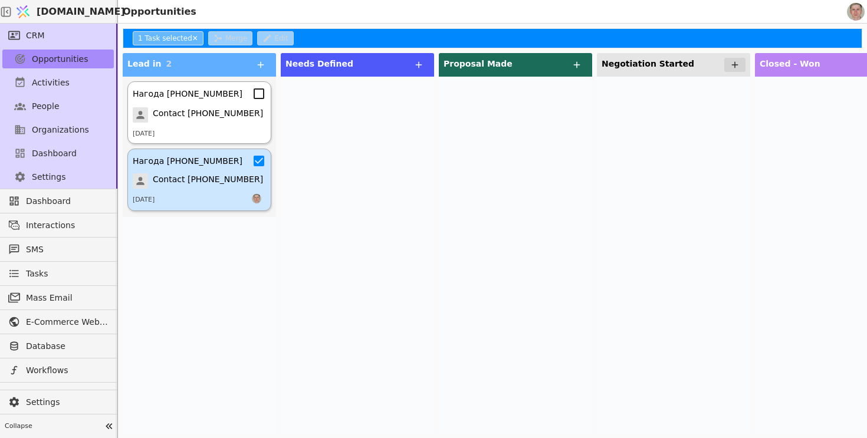
click at [261, 94] on icon at bounding box center [259, 94] width 14 height 14
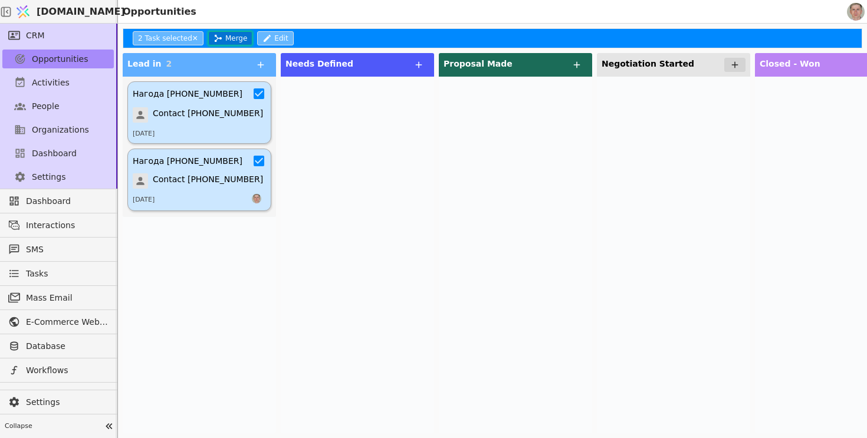
click at [238, 39] on button "Merge" at bounding box center [230, 38] width 44 height 14
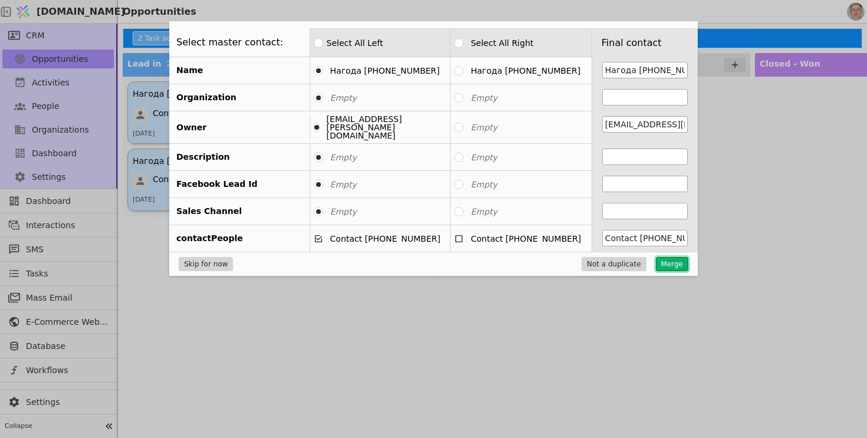
click at [666, 259] on button "Merge" at bounding box center [672, 264] width 32 height 14
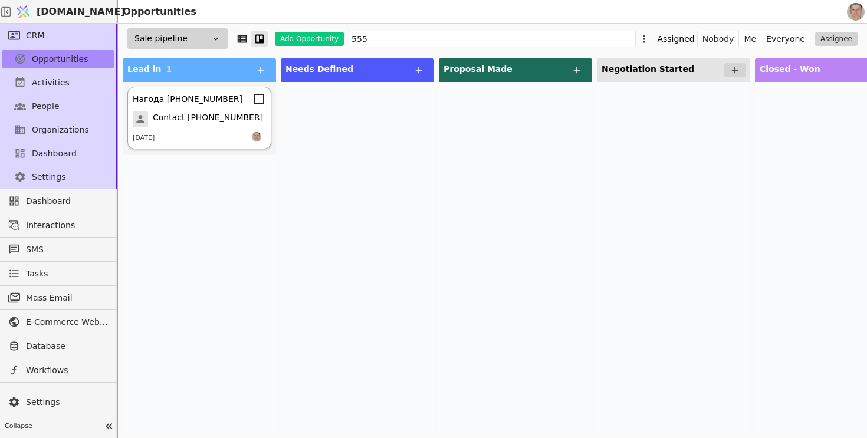
click at [211, 120] on span "Contact +380505557977" at bounding box center [208, 118] width 110 height 15
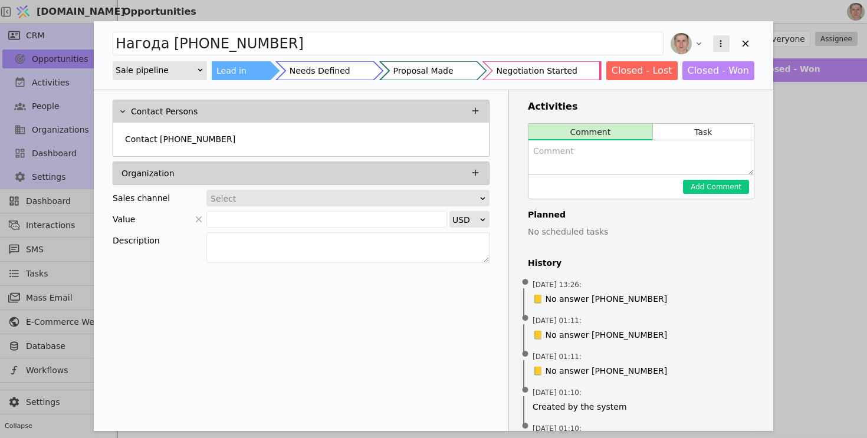
click at [722, 38] on icon "Add Opportunity" at bounding box center [720, 43] width 11 height 11
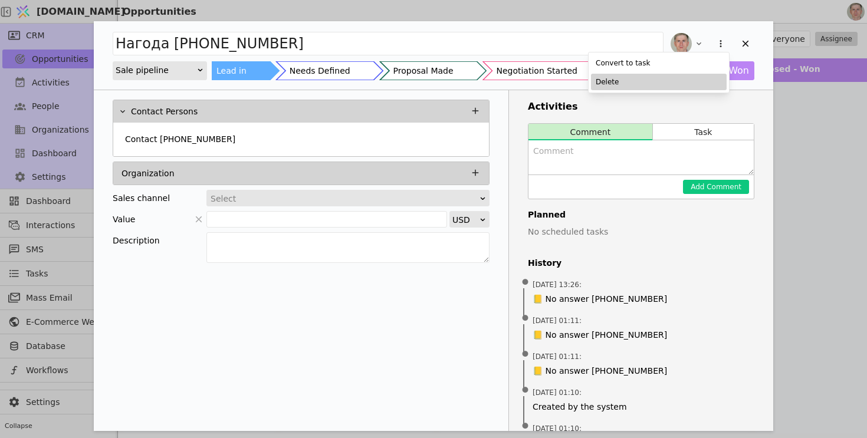
click at [682, 84] on div "Delete" at bounding box center [659, 82] width 136 height 17
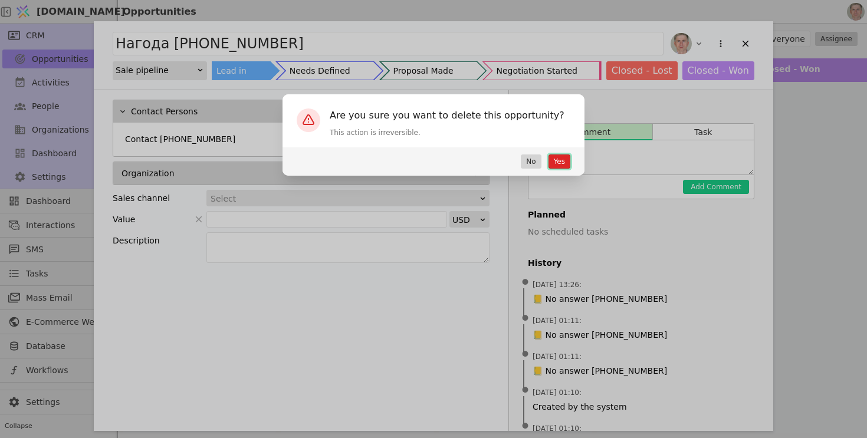
click at [554, 164] on button "Yes" at bounding box center [559, 162] width 22 height 14
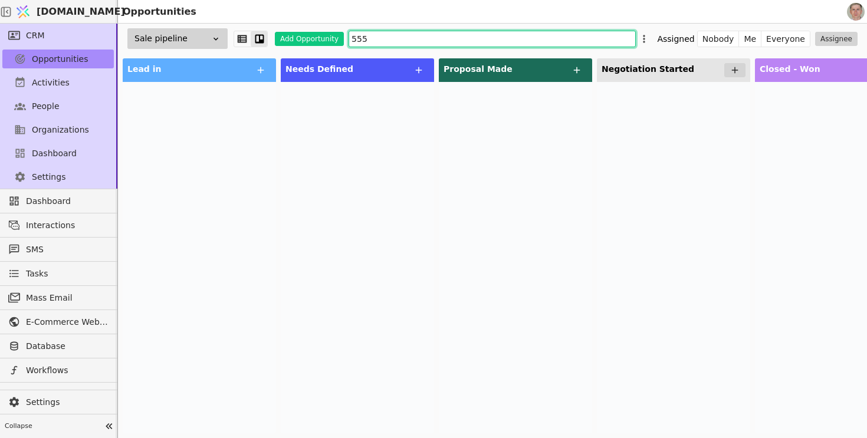
drag, startPoint x: 398, startPoint y: 46, endPoint x: 282, endPoint y: 24, distance: 118.2
click at [282, 26] on div "Sale pipeline Add Opportunity 555 Assigned Nobody Me Everyone Assignee" at bounding box center [492, 39] width 749 height 30
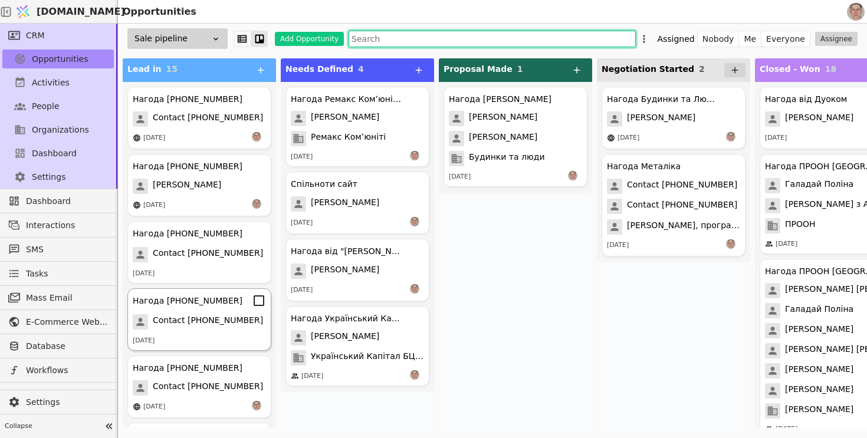
scroll to position [6, 0]
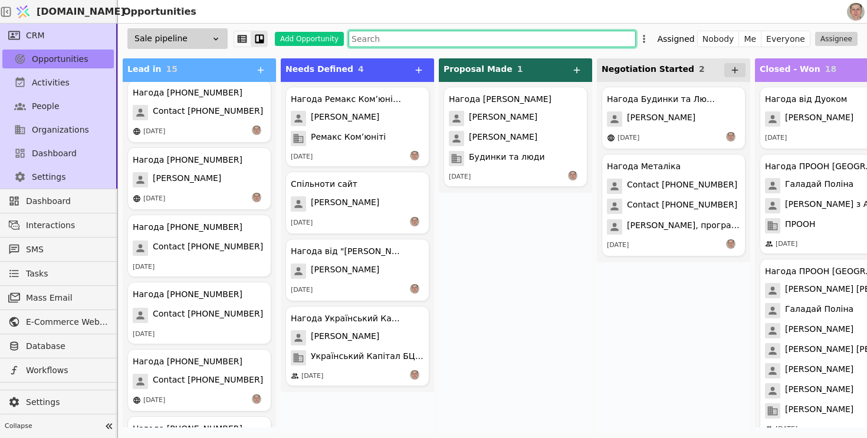
click at [388, 39] on input "text" at bounding box center [492, 39] width 287 height 17
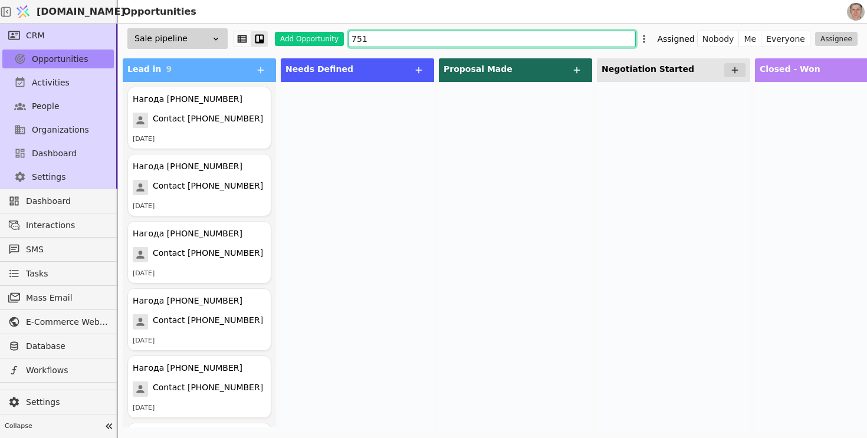
type input "7510"
click at [260, 101] on icon at bounding box center [259, 99] width 14 height 14
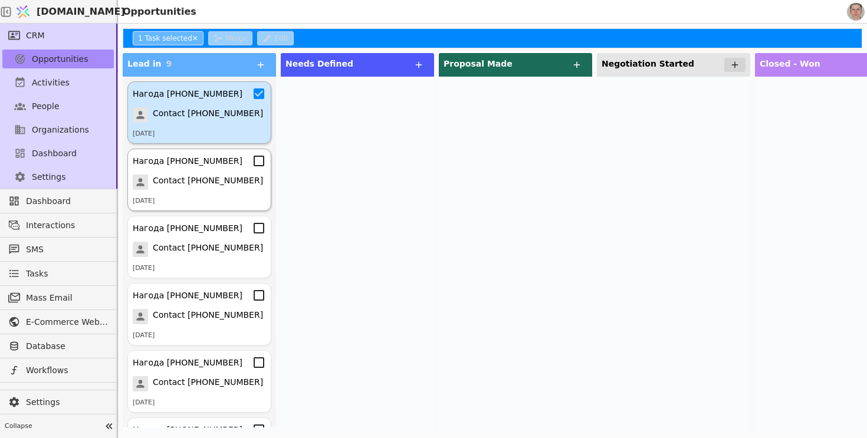
click at [262, 167] on icon at bounding box center [259, 161] width 14 height 14
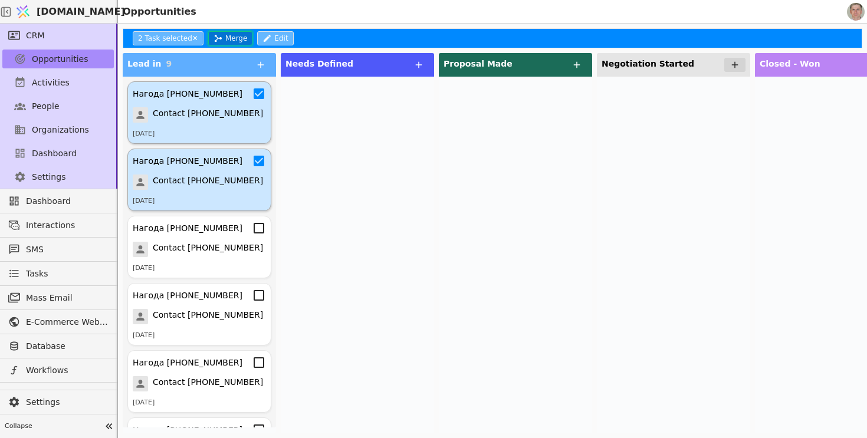
click at [234, 35] on button "Merge" at bounding box center [230, 38] width 44 height 14
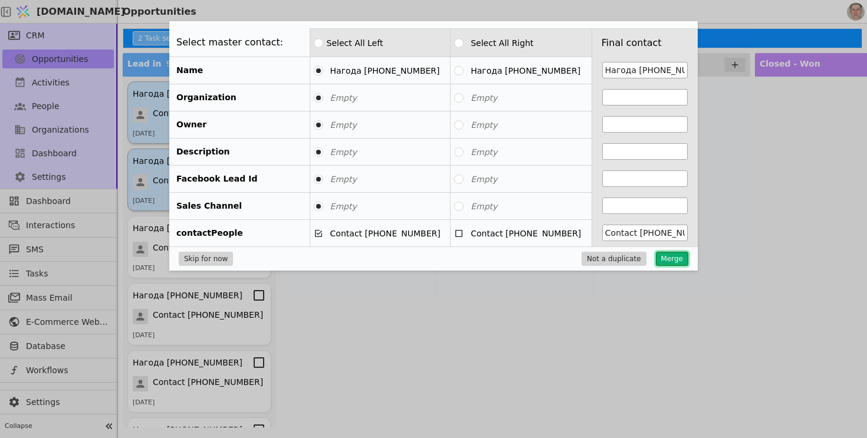
click at [673, 256] on button "Merge" at bounding box center [672, 259] width 32 height 14
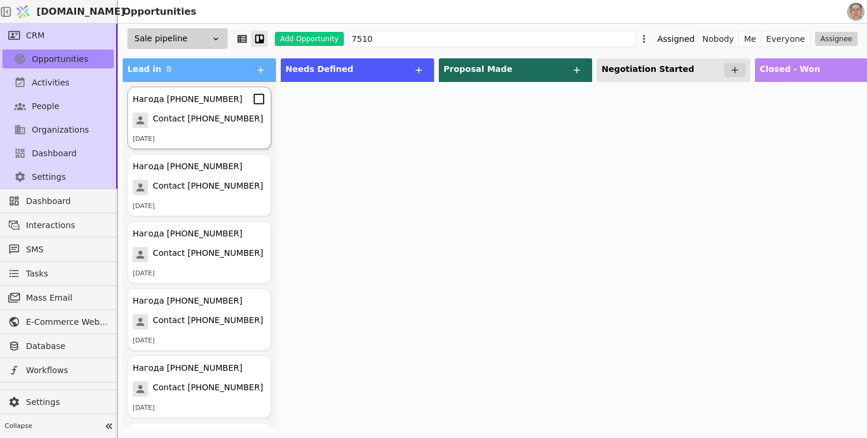
click at [261, 96] on icon at bounding box center [259, 99] width 14 height 14
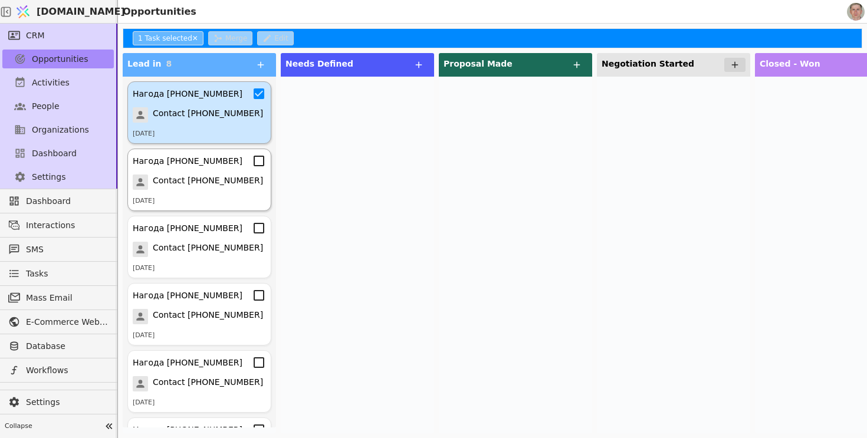
click at [258, 163] on icon at bounding box center [259, 161] width 14 height 14
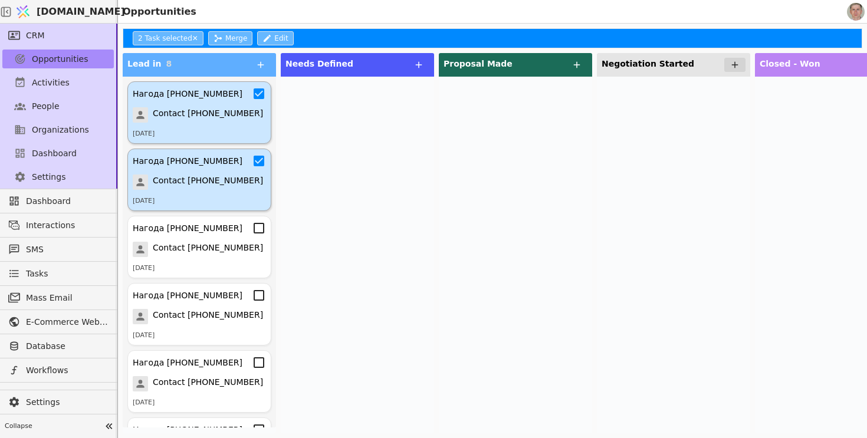
click at [227, 50] on div "Lead in 8 Нагода +380509587510 Contact +380509587510 24.07.2025 Нагода +3805095…" at bounding box center [594, 243] width 953 height 390
click at [227, 42] on button "Merge" at bounding box center [230, 38] width 44 height 14
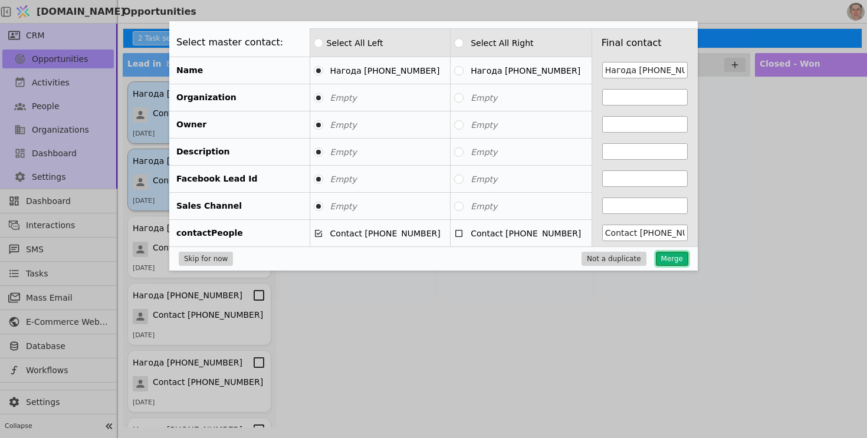
click at [674, 259] on button "Merge" at bounding box center [672, 259] width 32 height 14
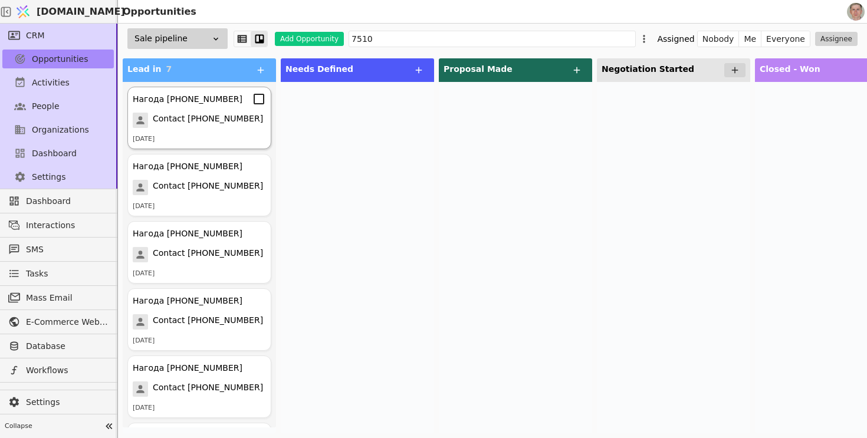
click at [261, 100] on icon at bounding box center [259, 99] width 14 height 14
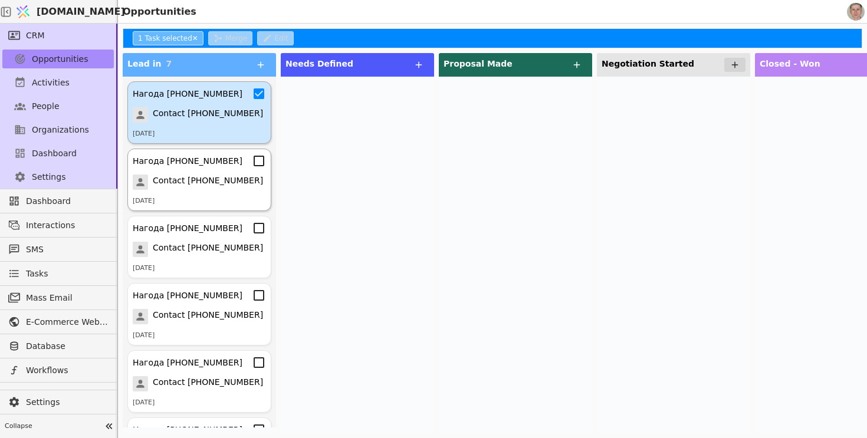
click at [262, 160] on icon at bounding box center [259, 161] width 14 height 14
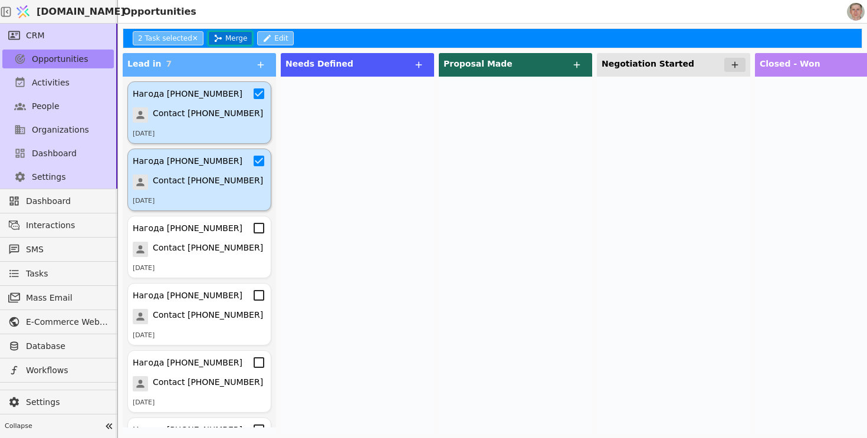
click at [239, 41] on button "Merge" at bounding box center [230, 38] width 44 height 14
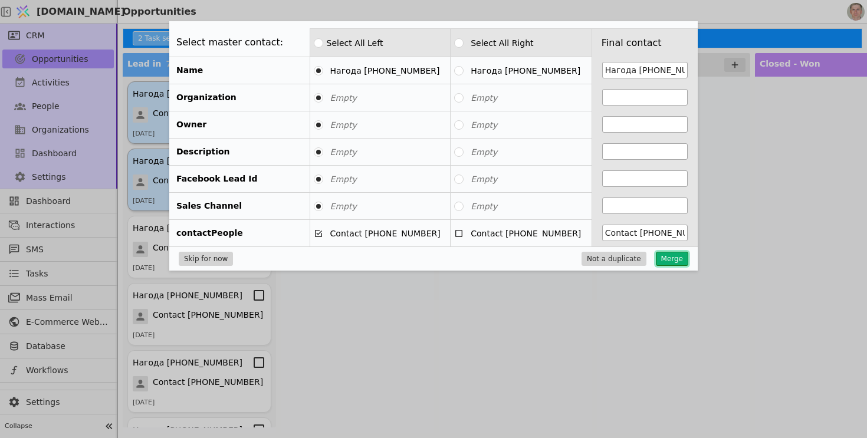
click at [673, 262] on button "Merge" at bounding box center [672, 259] width 32 height 14
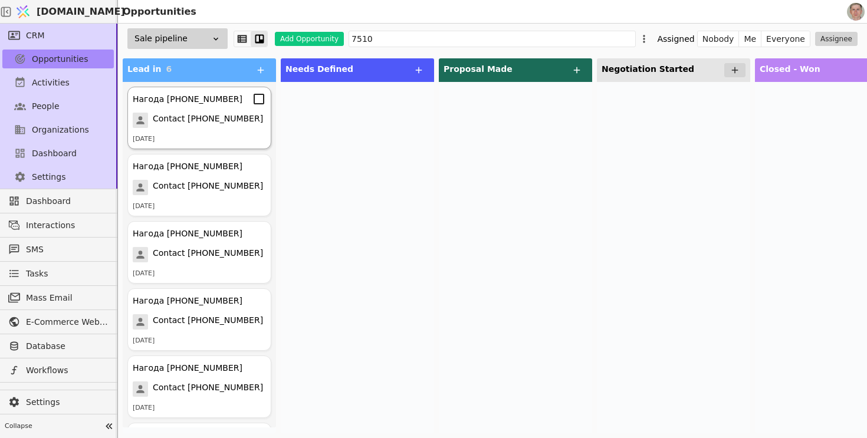
click at [259, 99] on icon at bounding box center [259, 99] width 14 height 14
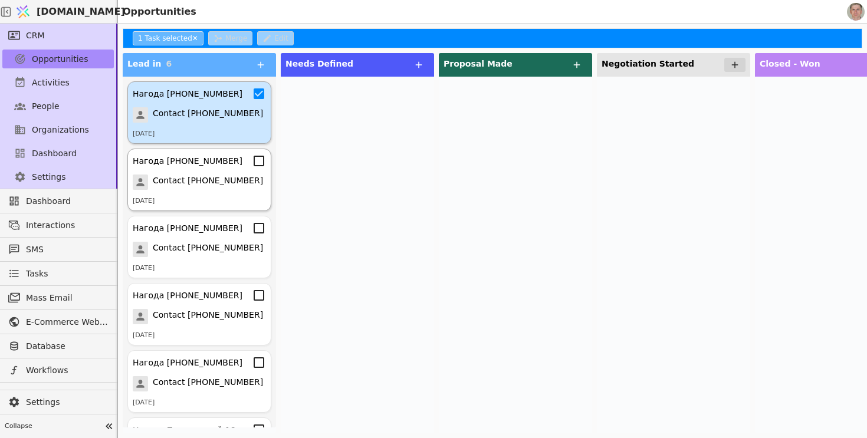
click at [261, 168] on div "Нагода +380509587510 Contact +380509587510 24.07.2025" at bounding box center [199, 180] width 144 height 63
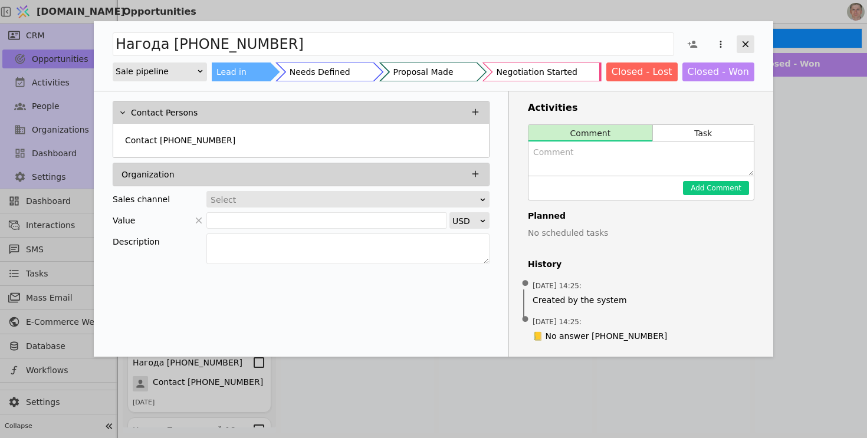
click at [743, 39] on icon "Add Opportunity" at bounding box center [745, 44] width 11 height 11
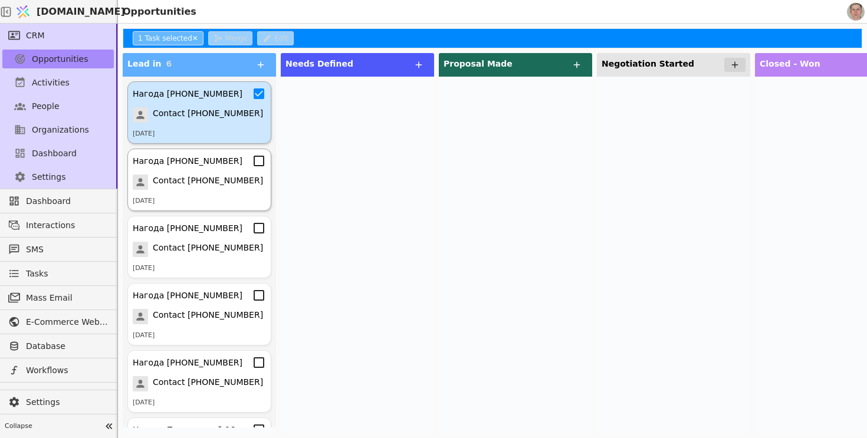
click at [259, 156] on icon at bounding box center [259, 161] width 11 height 11
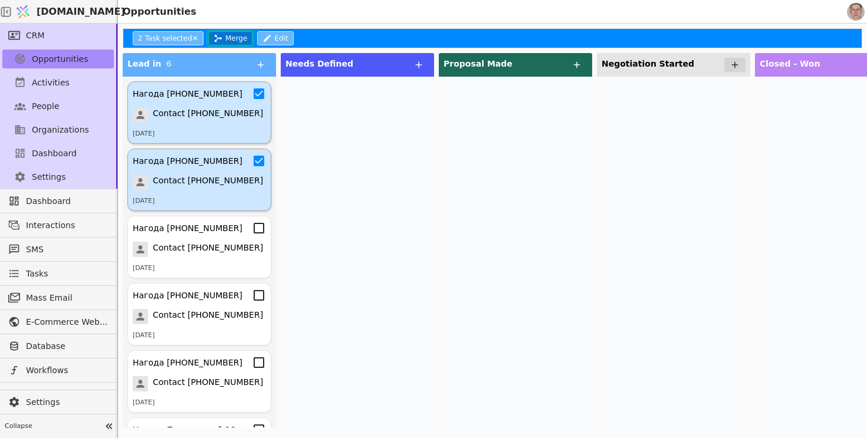
click at [227, 36] on button "Merge" at bounding box center [230, 38] width 44 height 14
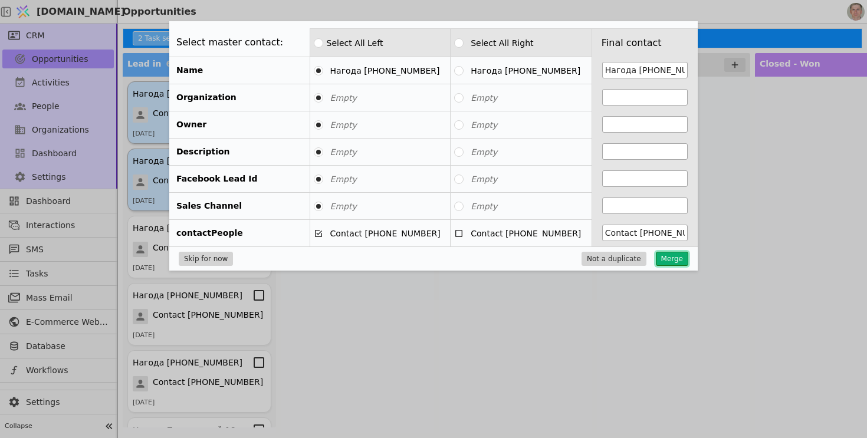
click at [675, 263] on button "Merge" at bounding box center [672, 259] width 32 height 14
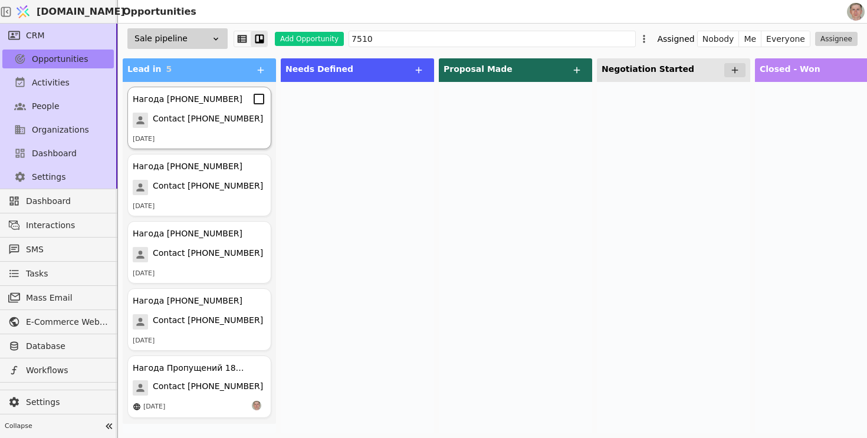
click at [259, 100] on icon at bounding box center [259, 99] width 14 height 14
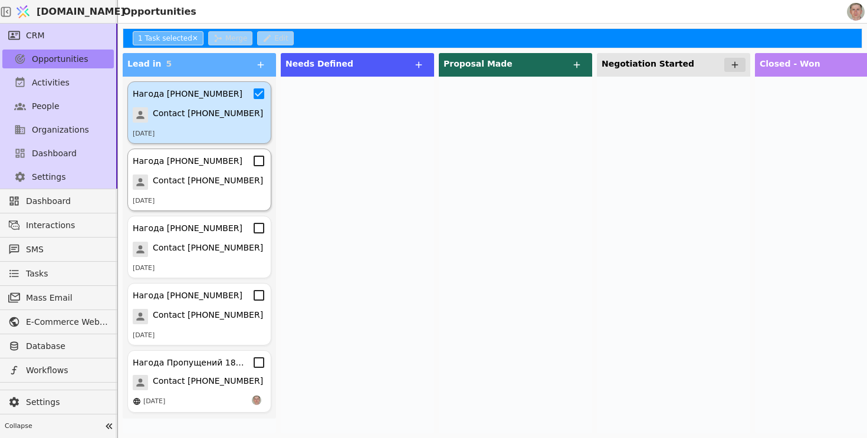
click at [261, 163] on icon at bounding box center [259, 161] width 14 height 14
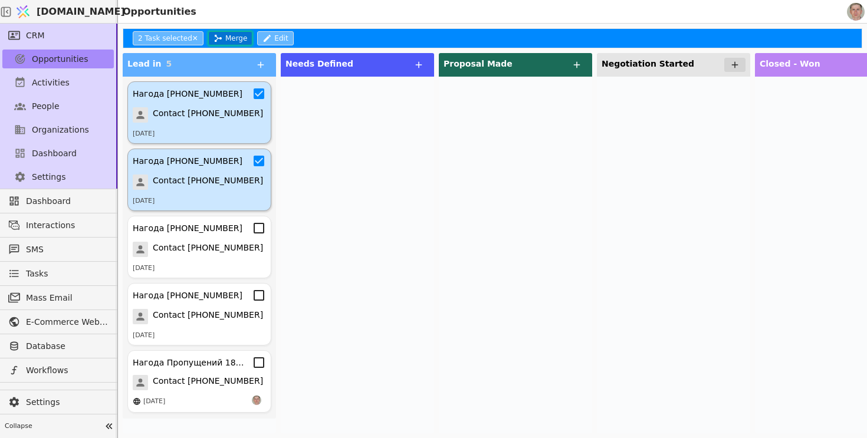
click at [240, 37] on button "Merge" at bounding box center [230, 38] width 44 height 14
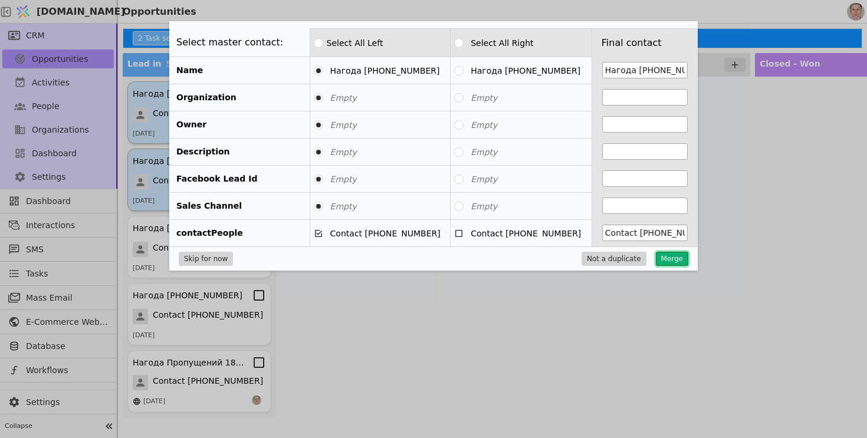
click at [669, 261] on button "Merge" at bounding box center [672, 259] width 32 height 14
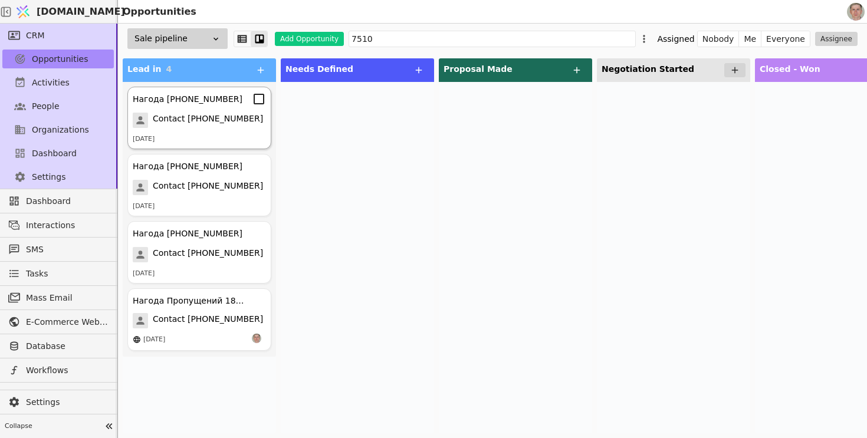
click at [257, 104] on icon at bounding box center [259, 99] width 11 height 11
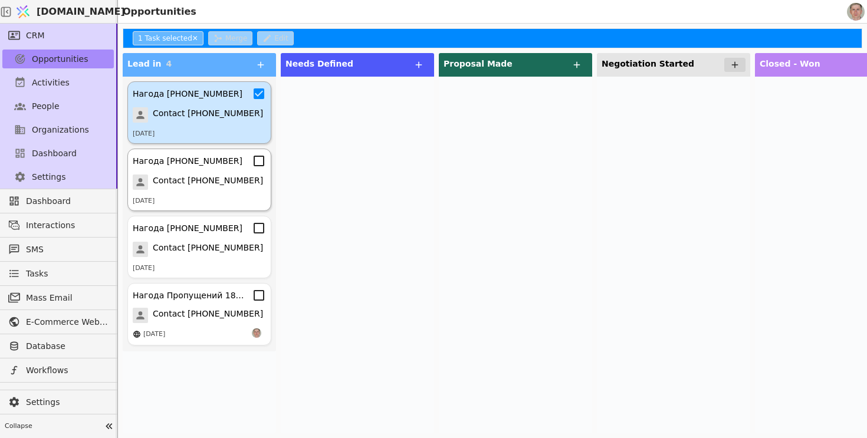
click at [260, 165] on icon at bounding box center [259, 161] width 11 height 11
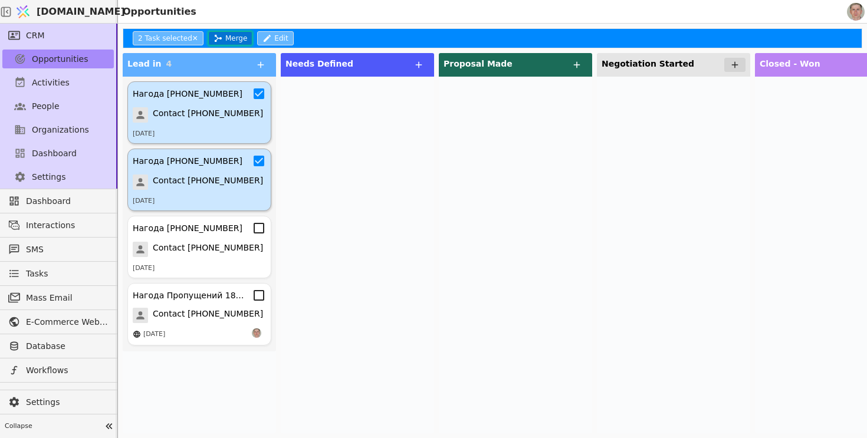
click at [233, 38] on button "Merge" at bounding box center [230, 38] width 44 height 14
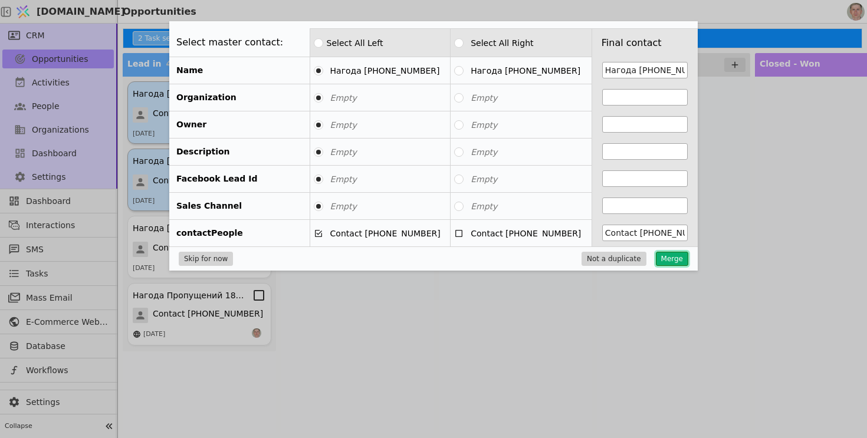
click at [666, 258] on button "Merge" at bounding box center [672, 259] width 32 height 14
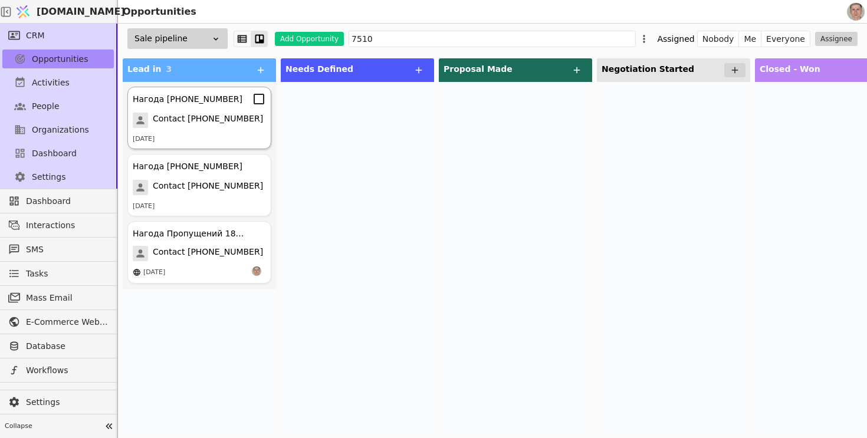
click at [258, 103] on icon at bounding box center [259, 99] width 14 height 14
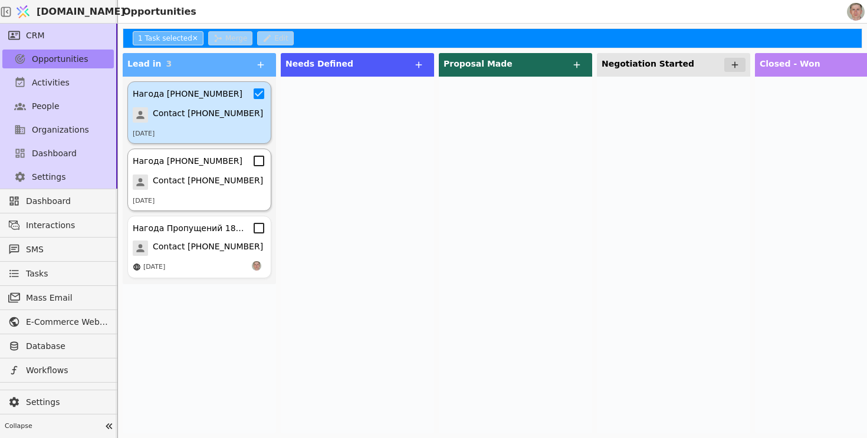
click at [261, 162] on icon at bounding box center [259, 161] width 14 height 14
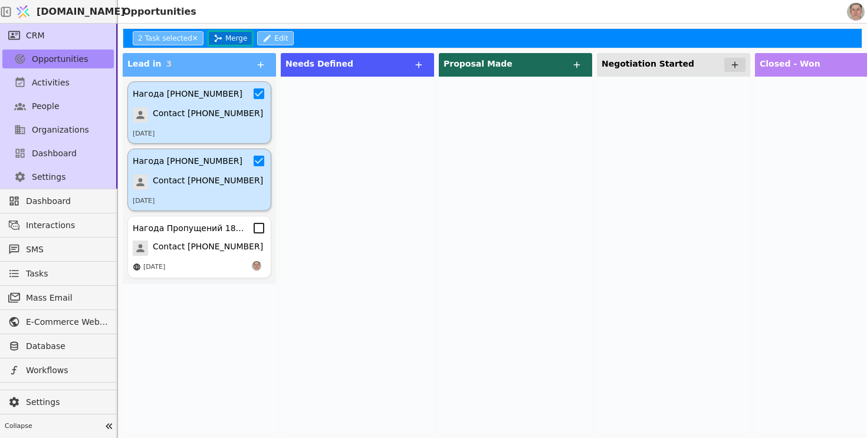
click at [232, 35] on button "Merge" at bounding box center [230, 38] width 44 height 14
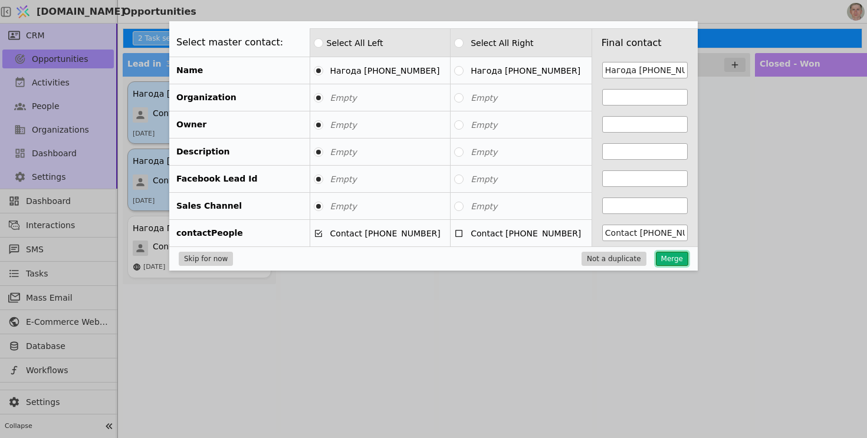
click at [666, 257] on button "Merge" at bounding box center [672, 259] width 32 height 14
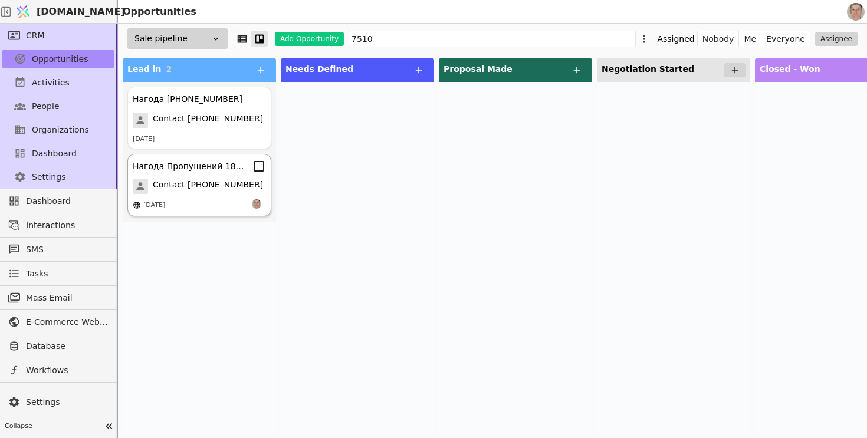
click at [258, 163] on icon at bounding box center [259, 166] width 14 height 14
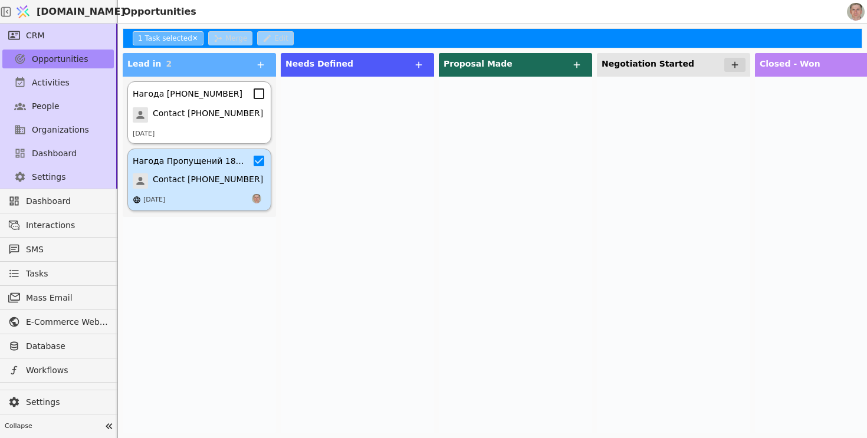
click at [260, 95] on icon at bounding box center [259, 94] width 14 height 14
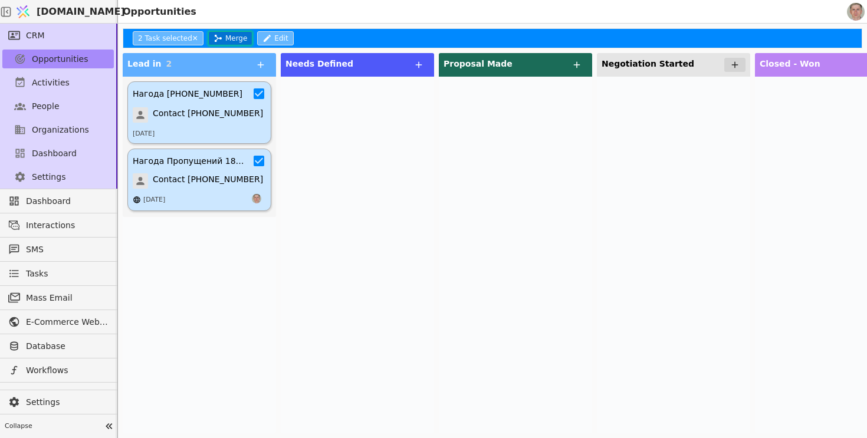
click at [235, 38] on button "Merge" at bounding box center [230, 38] width 44 height 14
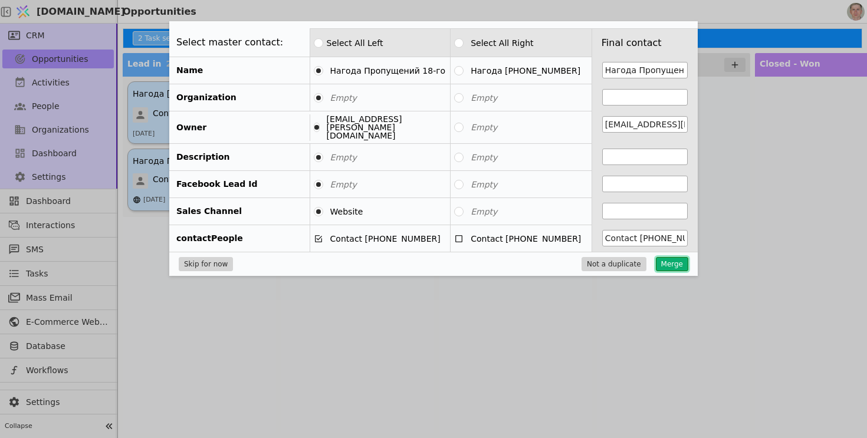
click at [661, 257] on button "Merge" at bounding box center [672, 264] width 32 height 14
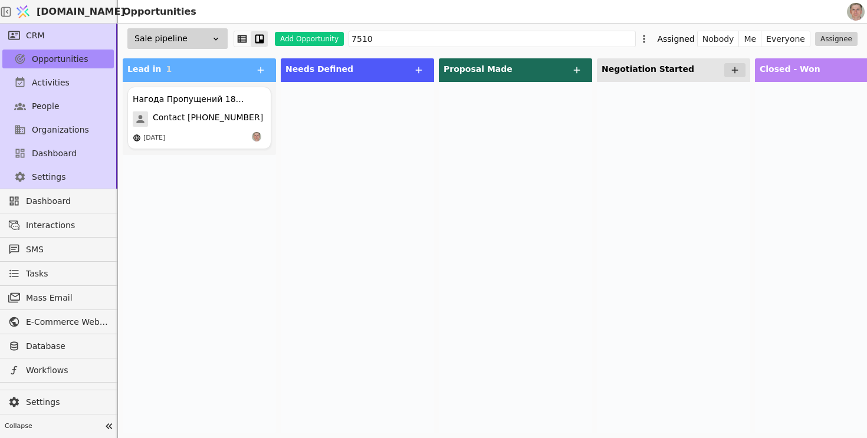
click at [432, 158] on div at bounding box center [357, 257] width 153 height 351
click at [239, 110] on div "Нагода Пропущений 18-го Contact +380509587510 18.07.2025" at bounding box center [199, 118] width 144 height 63
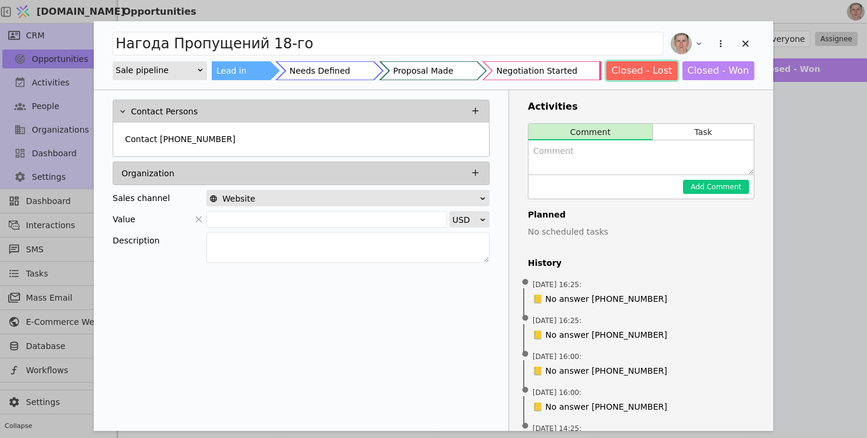
click at [654, 70] on button "Closed - Lost" at bounding box center [641, 70] width 71 height 19
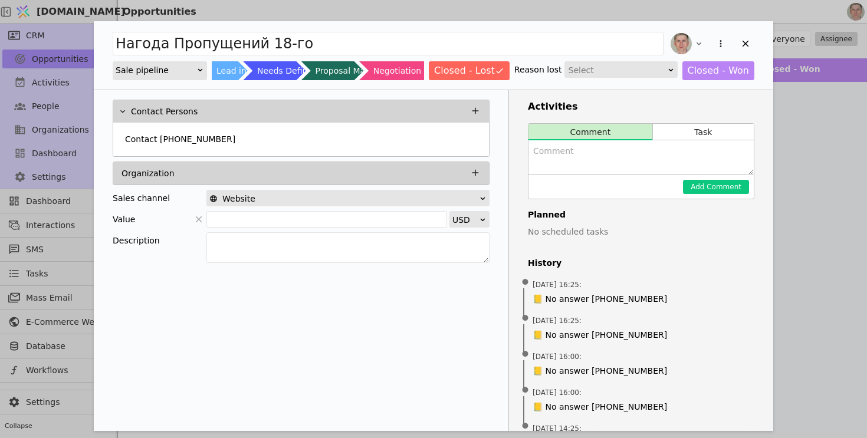
click at [625, 75] on div "Select" at bounding box center [616, 70] width 97 height 17
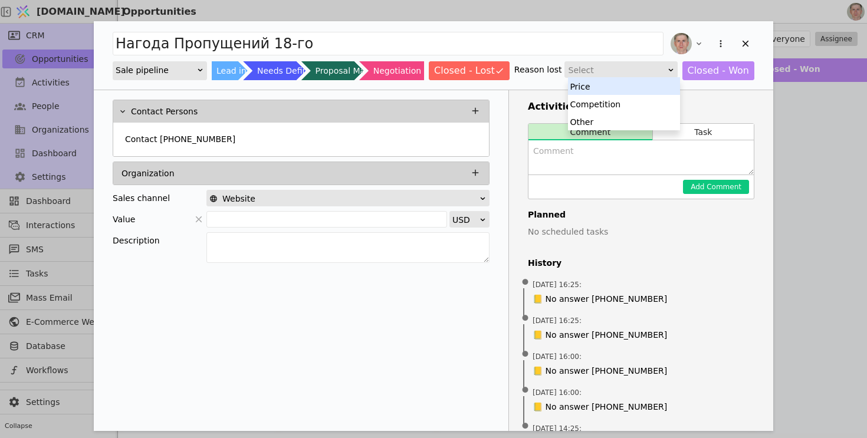
click at [625, 75] on div "Select" at bounding box center [616, 70] width 97 height 17
click at [625, 73] on div "Select" at bounding box center [616, 70] width 97 height 17
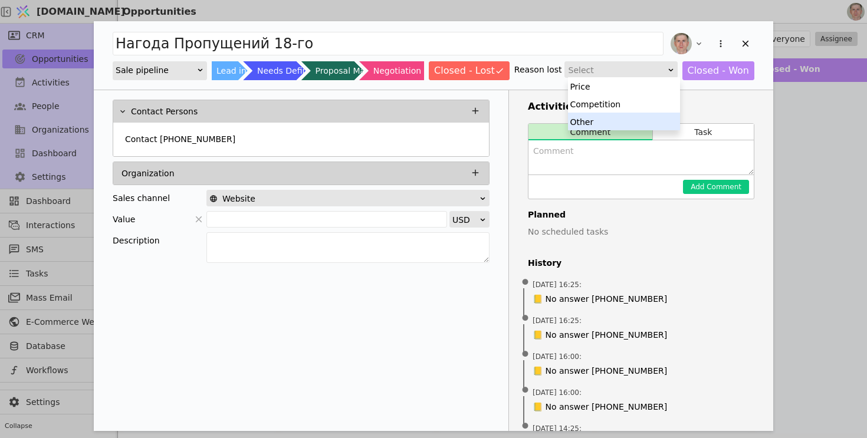
click at [618, 117] on div "Other" at bounding box center [624, 122] width 112 height 18
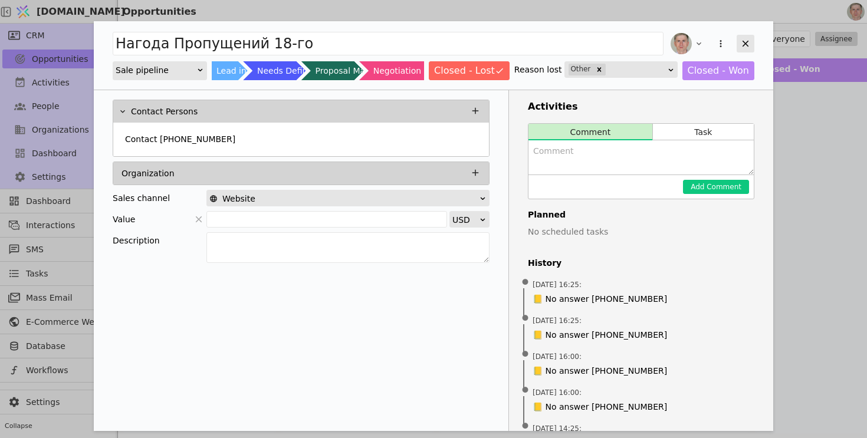
click at [748, 45] on icon "Add Opportunity" at bounding box center [745, 43] width 11 height 11
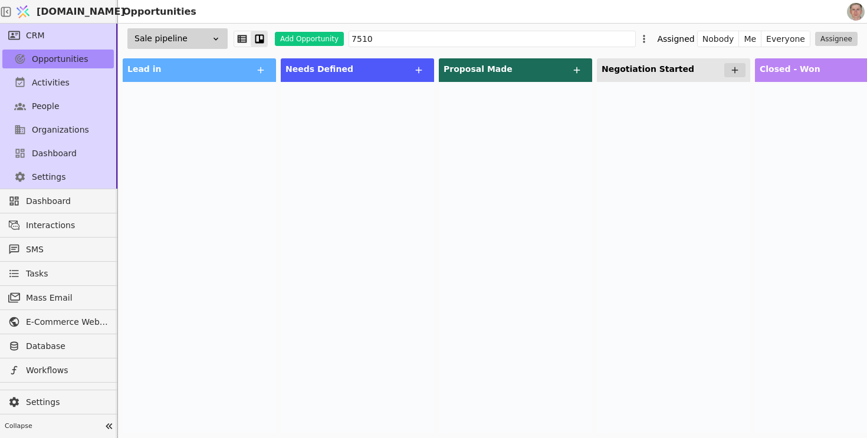
click at [337, 185] on div at bounding box center [357, 257] width 153 height 351
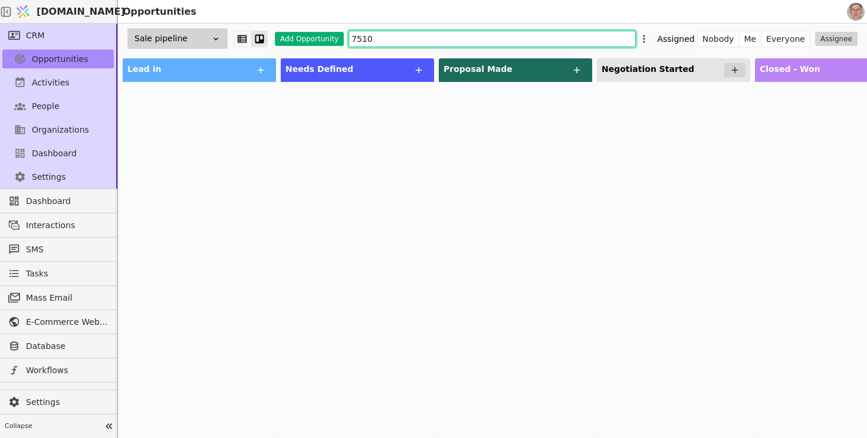
drag, startPoint x: 393, startPoint y: 31, endPoint x: 318, endPoint y: 34, distance: 74.3
click at [319, 34] on div "Sale pipeline Add Opportunity 7510 Assigned Nobody Me Everyone Assignee" at bounding box center [492, 39] width 749 height 30
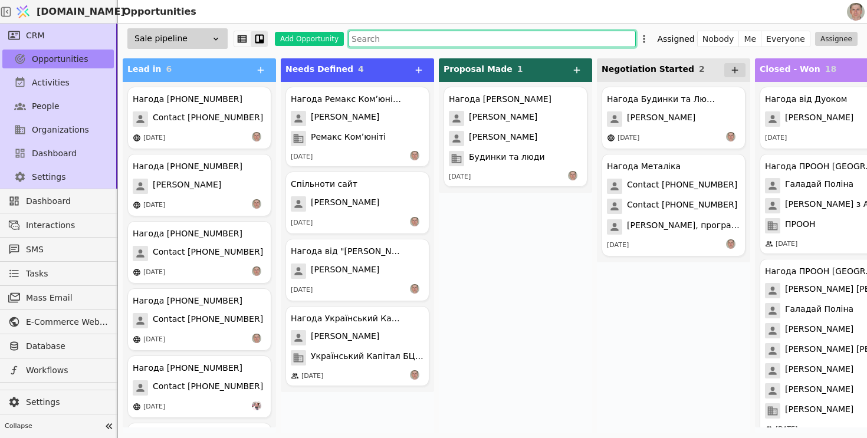
click at [385, 40] on input "text" at bounding box center [492, 39] width 287 height 17
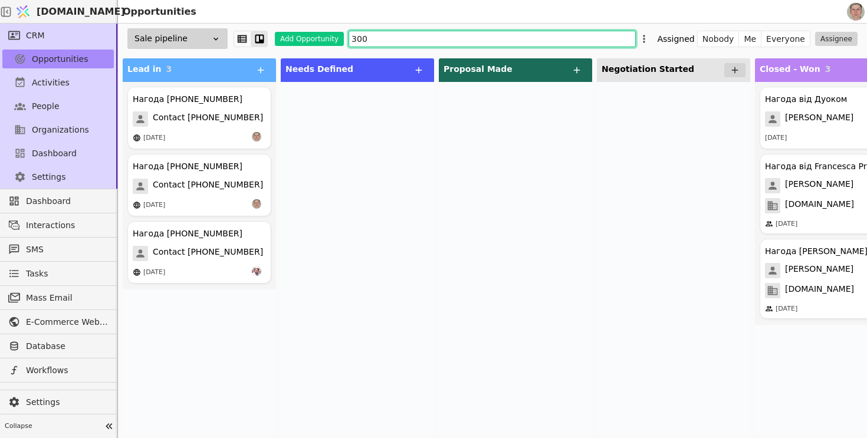
type input "3000"
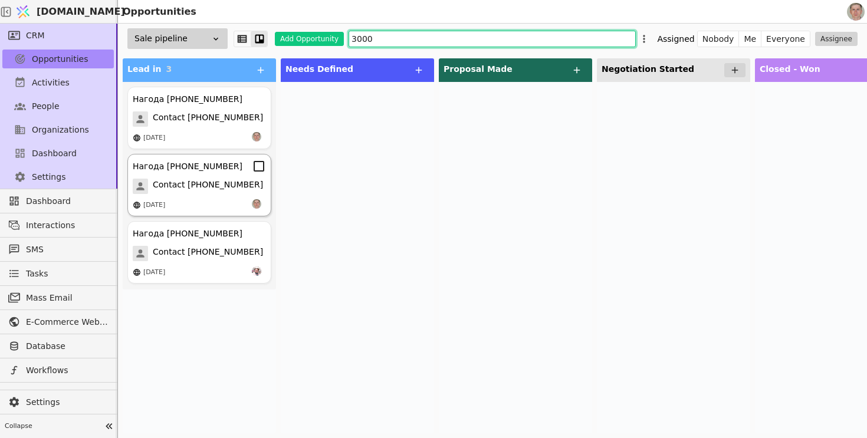
click at [260, 168] on icon at bounding box center [259, 166] width 14 height 14
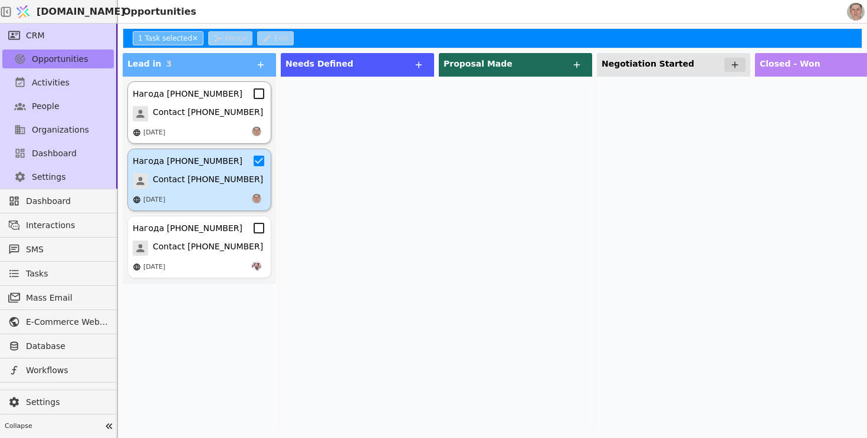
click at [258, 92] on icon at bounding box center [259, 94] width 14 height 14
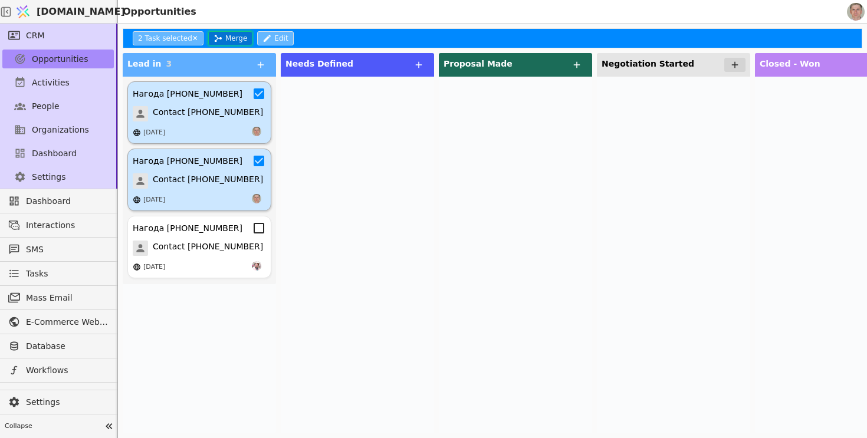
click at [235, 39] on button "Merge" at bounding box center [230, 38] width 44 height 14
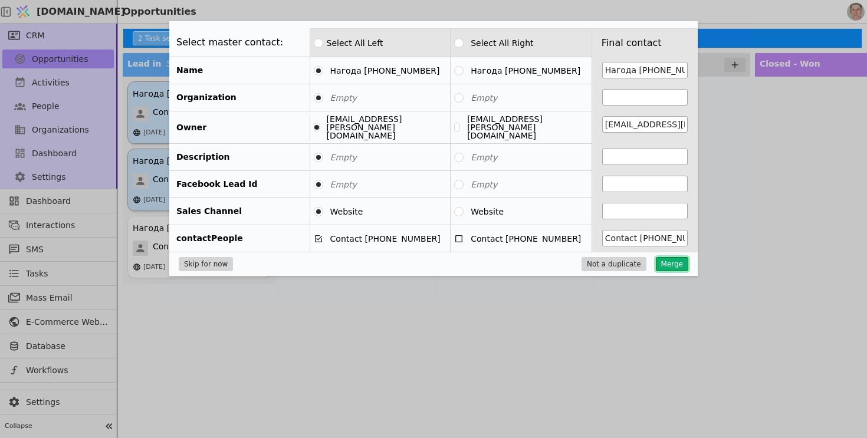
click at [673, 261] on button "Merge" at bounding box center [672, 264] width 32 height 14
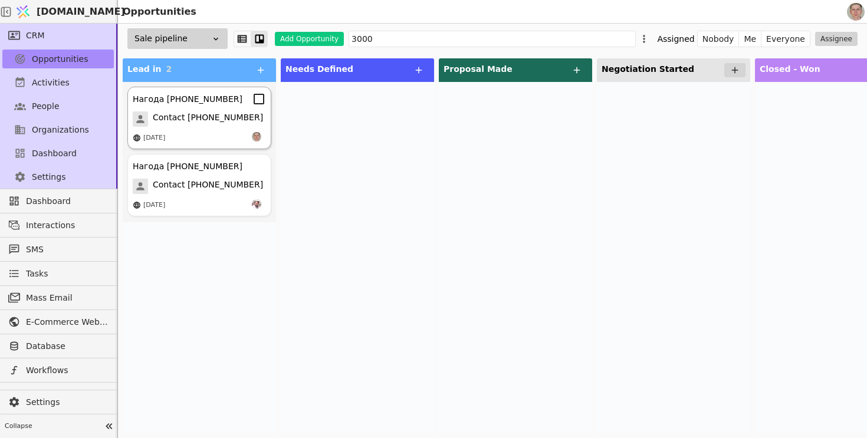
click at [259, 103] on icon at bounding box center [259, 99] width 14 height 14
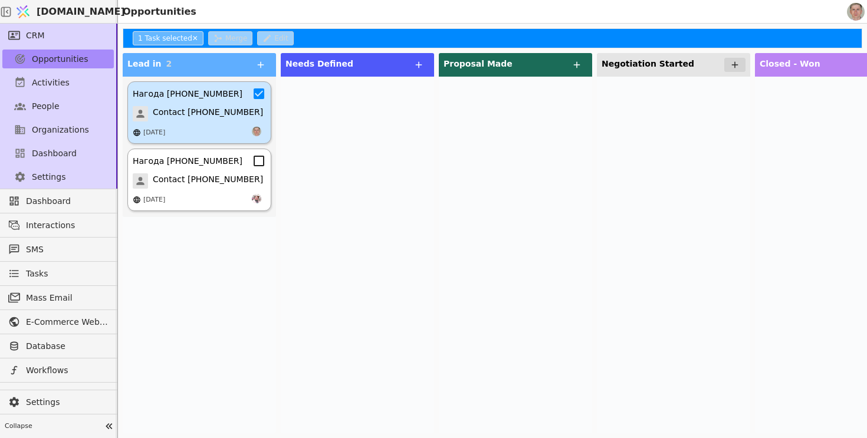
click at [261, 162] on icon at bounding box center [259, 161] width 14 height 14
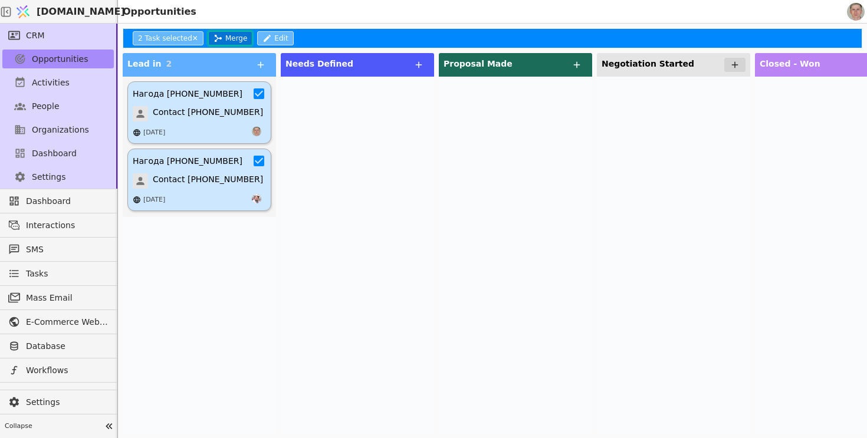
click at [224, 39] on button "Merge" at bounding box center [230, 38] width 44 height 14
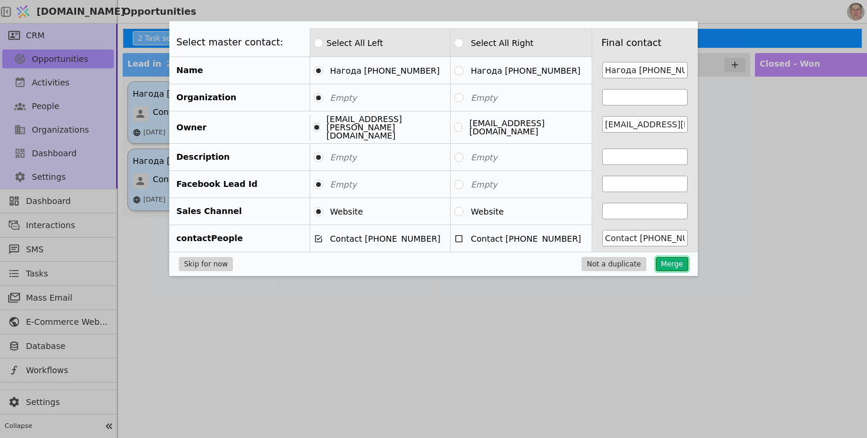
click at [677, 260] on button "Merge" at bounding box center [672, 264] width 32 height 14
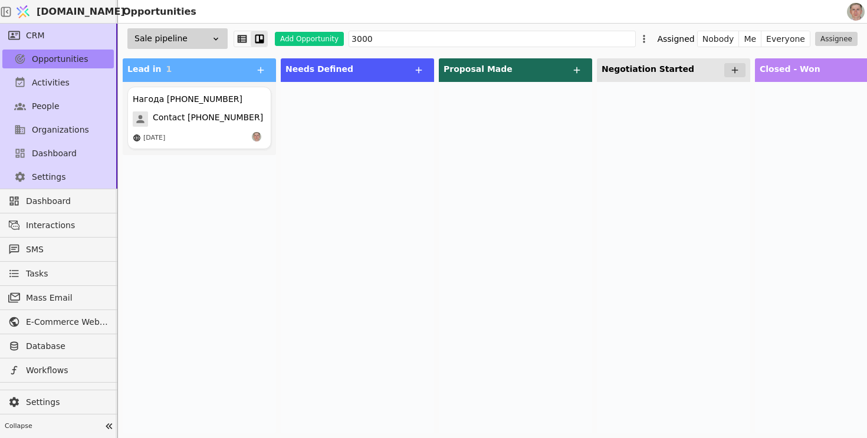
click at [302, 277] on div at bounding box center [357, 257] width 153 height 351
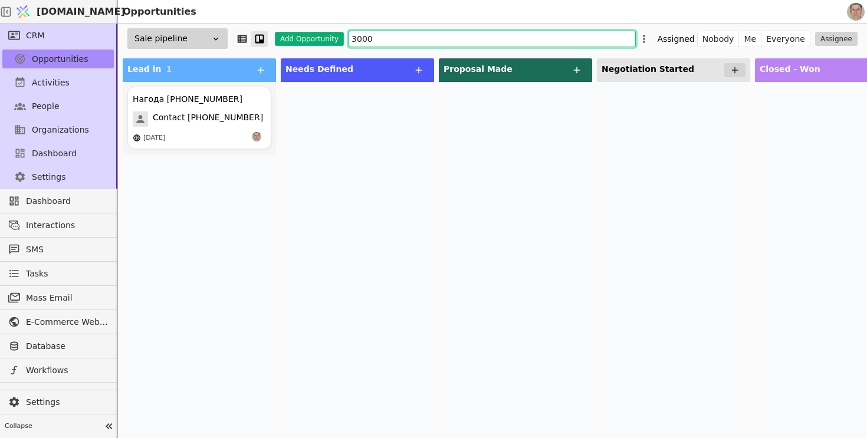
drag, startPoint x: 369, startPoint y: 37, endPoint x: 310, endPoint y: 37, distance: 59.0
click at [310, 37] on div "Sale pipeline Add Opportunity 3000 Assigned Nobody Me Everyone Assignee" at bounding box center [492, 39] width 749 height 30
click at [218, 115] on span "[PERSON_NAME] Life" at bounding box center [196, 118] width 86 height 15
type input "33434"
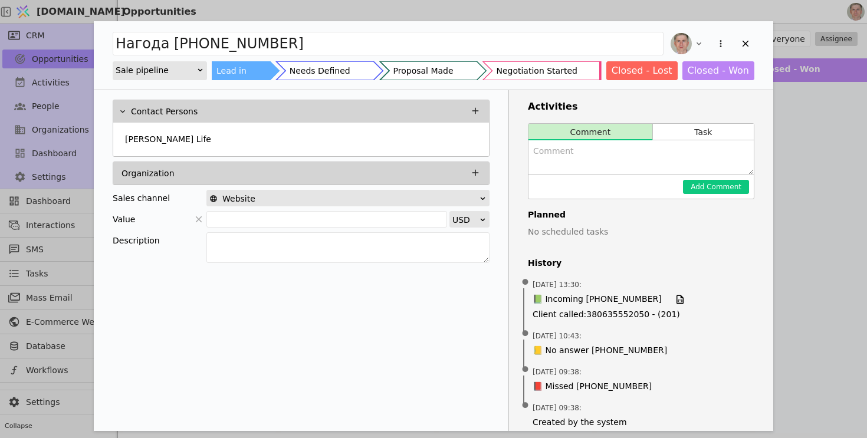
scroll to position [12, 0]
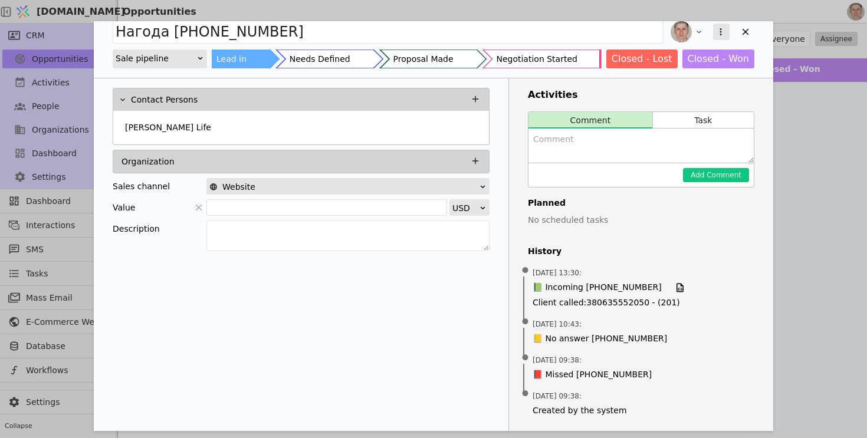
click at [718, 28] on icon "Add Opportunity" at bounding box center [720, 32] width 11 height 11
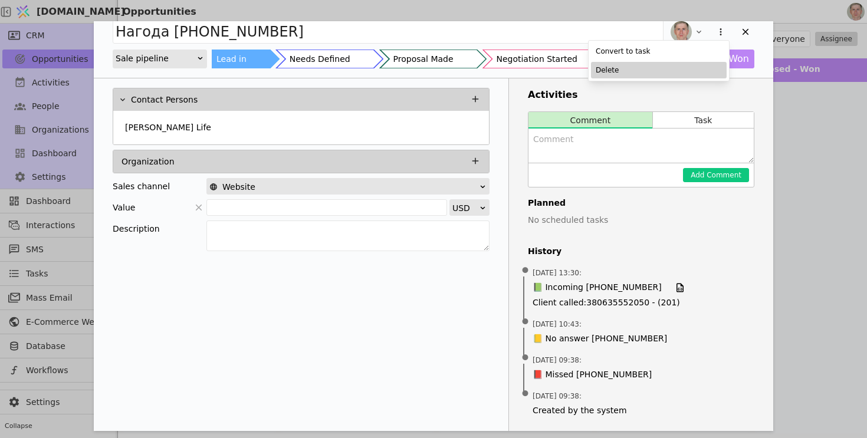
click at [672, 67] on div "Delete" at bounding box center [659, 70] width 136 height 17
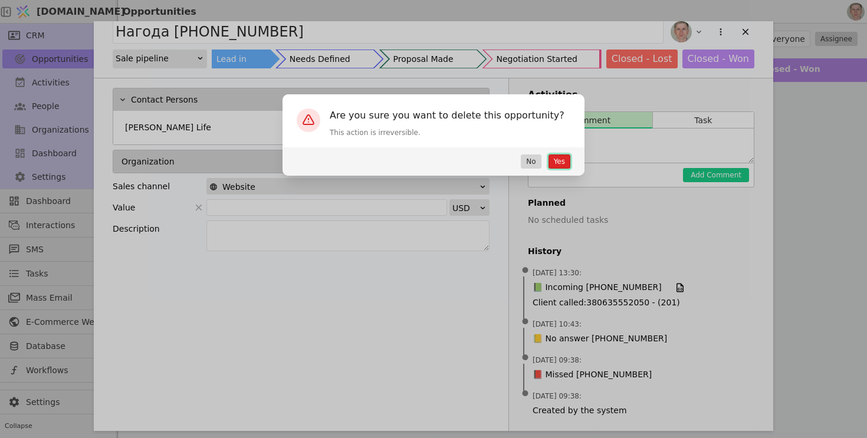
click at [563, 159] on button "Yes" at bounding box center [559, 162] width 22 height 14
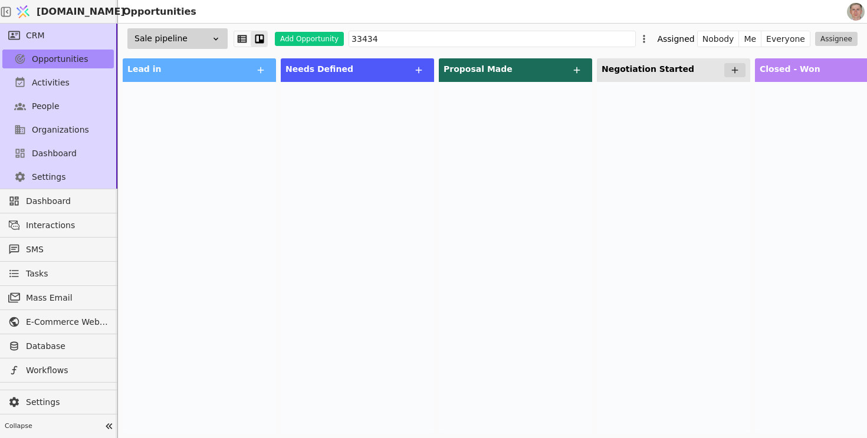
click at [391, 173] on div at bounding box center [357, 257] width 153 height 351
drag, startPoint x: 395, startPoint y: 38, endPoint x: 193, endPoint y: 6, distance: 204.1
click at [193, 6] on div "Svit.One Opportunities CRM Opportunities Activities People Organizations Dashbo…" at bounding box center [433, 219] width 867 height 438
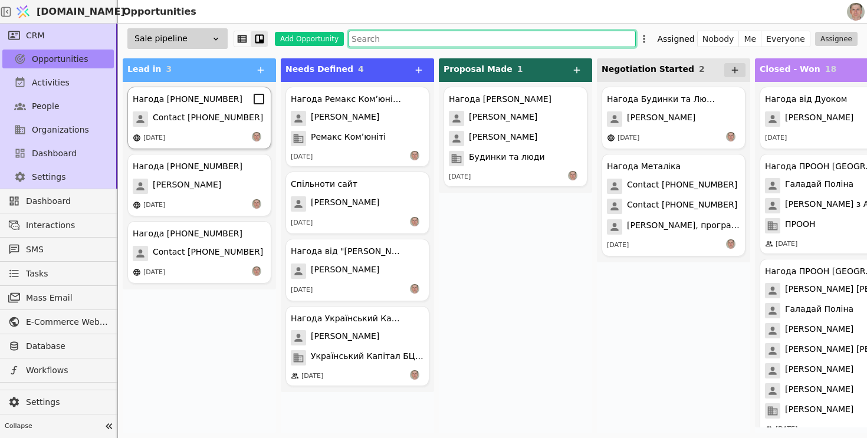
click at [216, 126] on span "Contact +380739010585" at bounding box center [208, 118] width 110 height 15
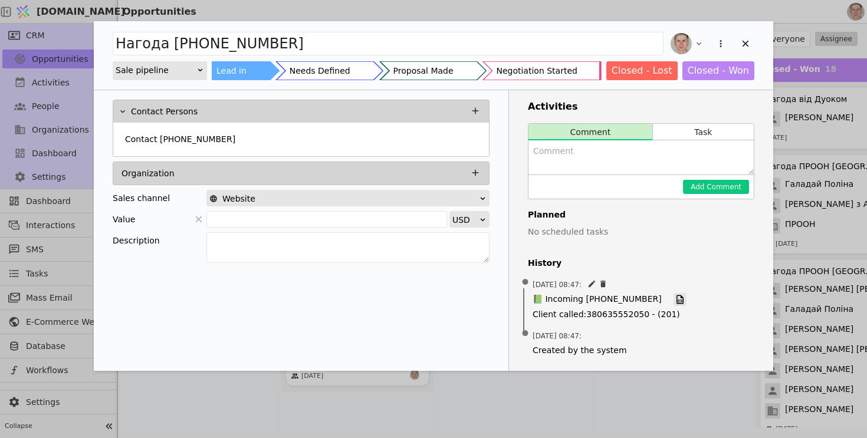
click at [676, 296] on icon "Add Opportunity" at bounding box center [679, 299] width 7 height 9
click at [288, 137] on div "Contact +380739010585" at bounding box center [300, 140] width 361 height 21
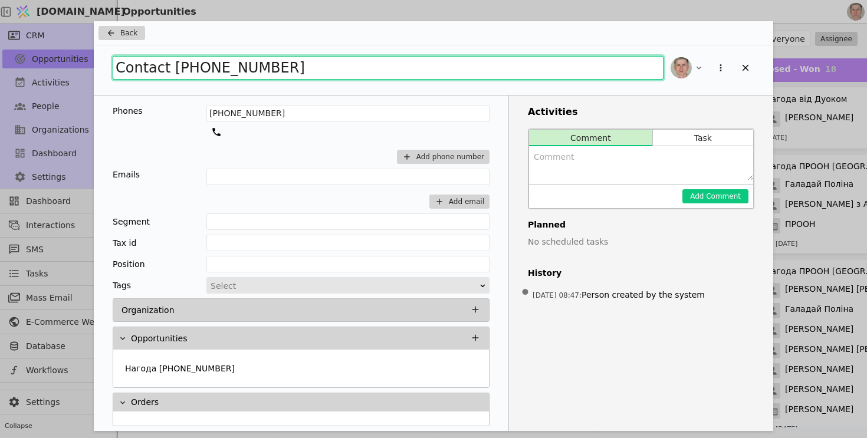
drag, startPoint x: 335, startPoint y: 68, endPoint x: 9, endPoint y: 44, distance: 326.4
click at [9, 48] on div "Back Contact +380739010585 Phones +380739010585 Add phone number Emails Add ema…" at bounding box center [433, 219] width 867 height 438
type input "Спам"
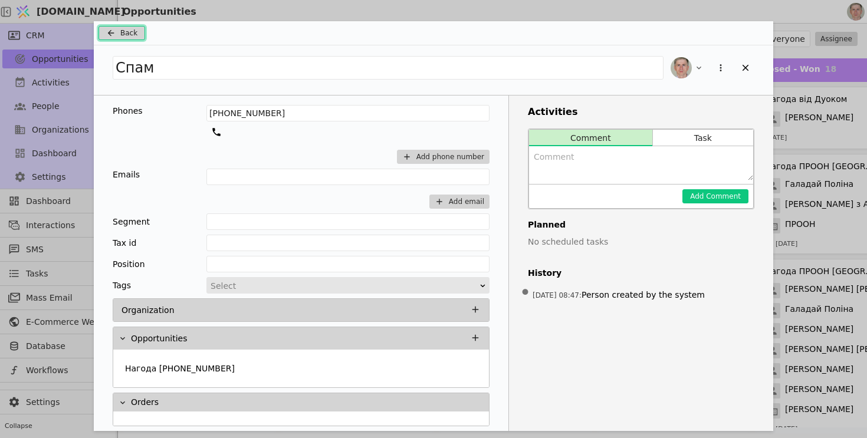
click at [133, 40] on button "Back" at bounding box center [121, 33] width 47 height 14
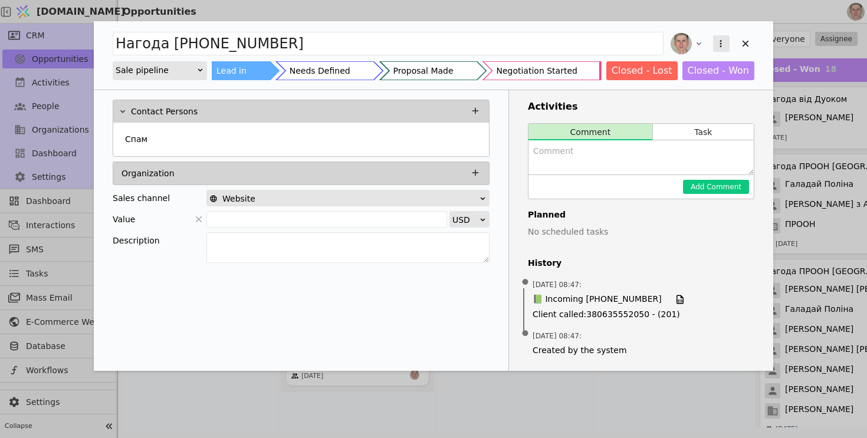
click at [722, 42] on icon "Add Opportunity" at bounding box center [720, 43] width 11 height 11
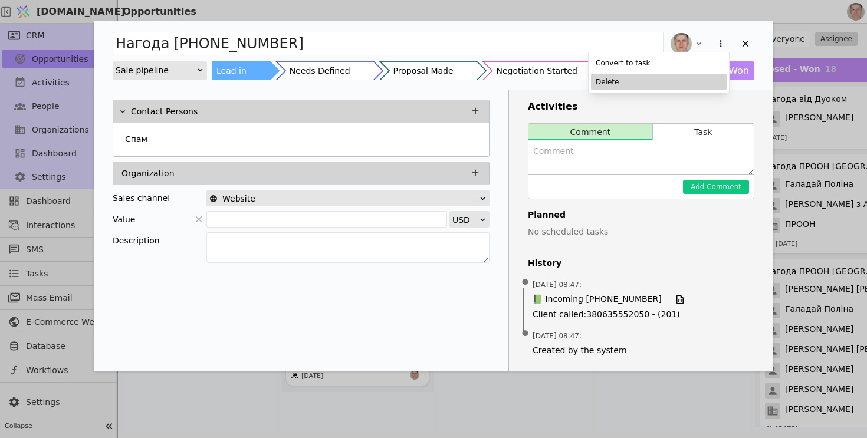
click at [674, 85] on div "Delete" at bounding box center [659, 82] width 136 height 17
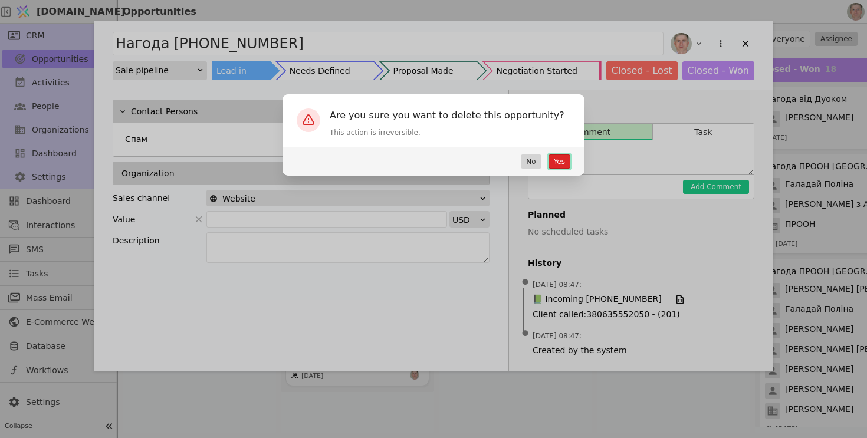
click at [561, 165] on button "Yes" at bounding box center [559, 162] width 22 height 14
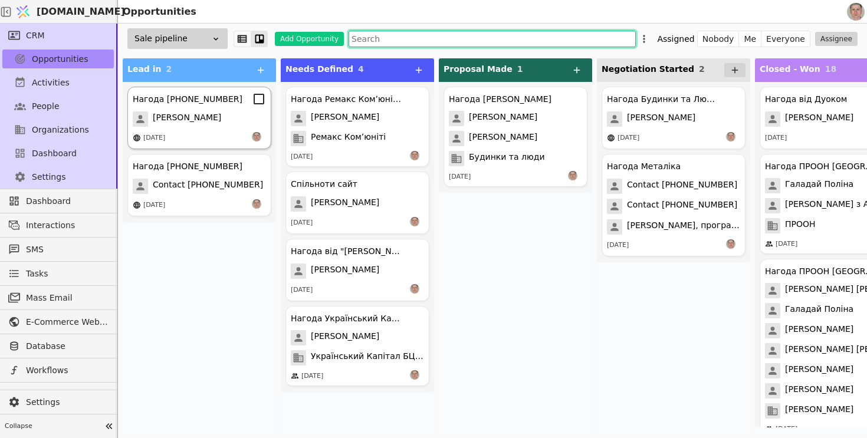
click at [229, 138] on div "03.08.2025" at bounding box center [199, 138] width 133 height 12
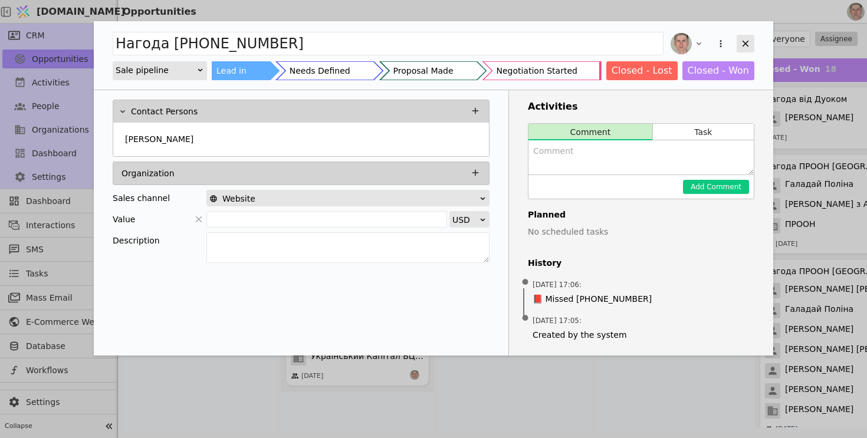
click at [751, 44] on div "Add Opportunity" at bounding box center [746, 44] width 18 height 18
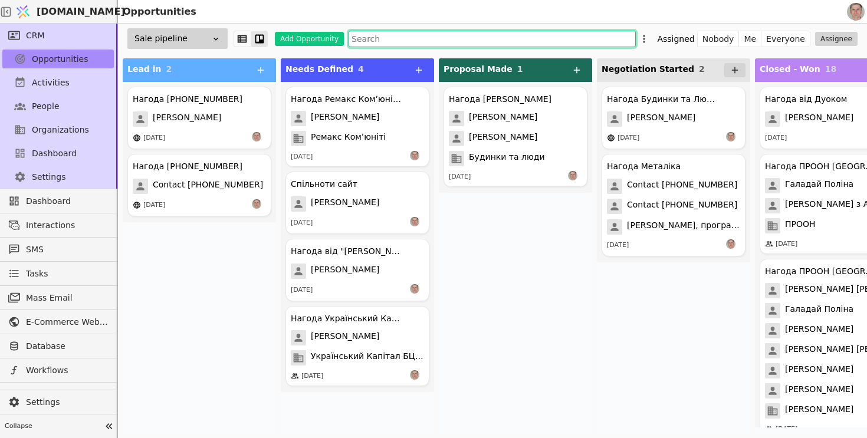
click at [372, 37] on input "text" at bounding box center [492, 39] width 287 height 17
click at [429, 36] on input "text" at bounding box center [492, 39] width 287 height 17
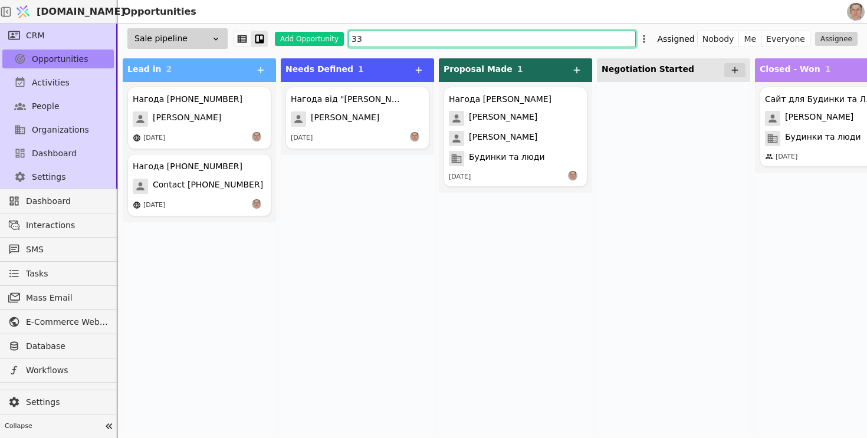
type input "3"
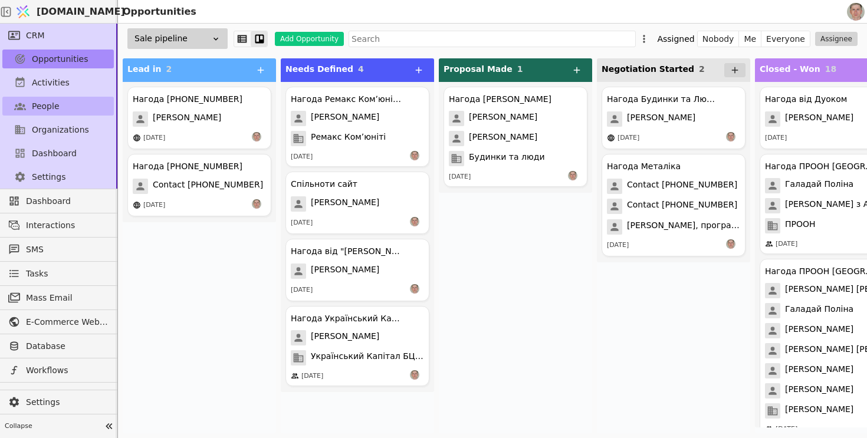
click at [65, 110] on link "People" at bounding box center [57, 106] width 111 height 19
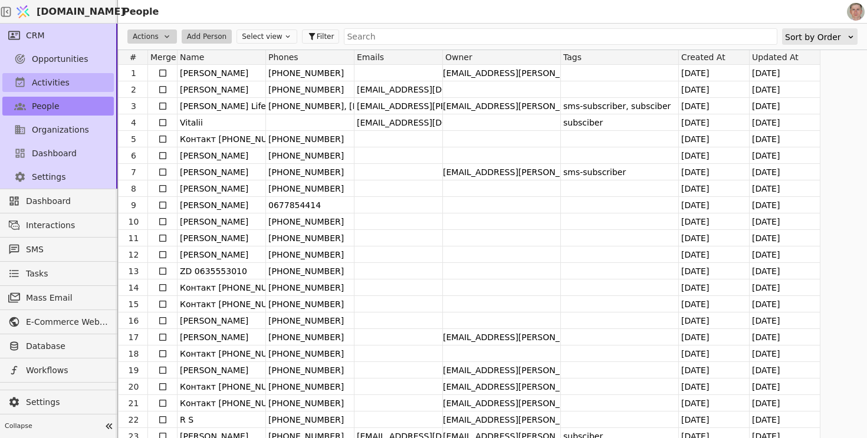
click at [77, 79] on link "Activities" at bounding box center [57, 82] width 111 height 19
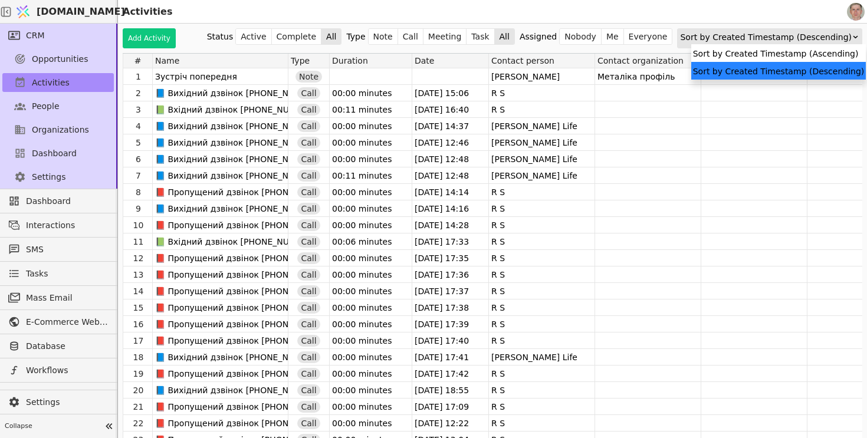
click at [791, 39] on div "Sort by Created Timestamp (Descending)" at bounding box center [766, 37] width 172 height 17
click at [761, 52] on div "Sort by Created Timestamp (Ascending)" at bounding box center [778, 53] width 175 height 18
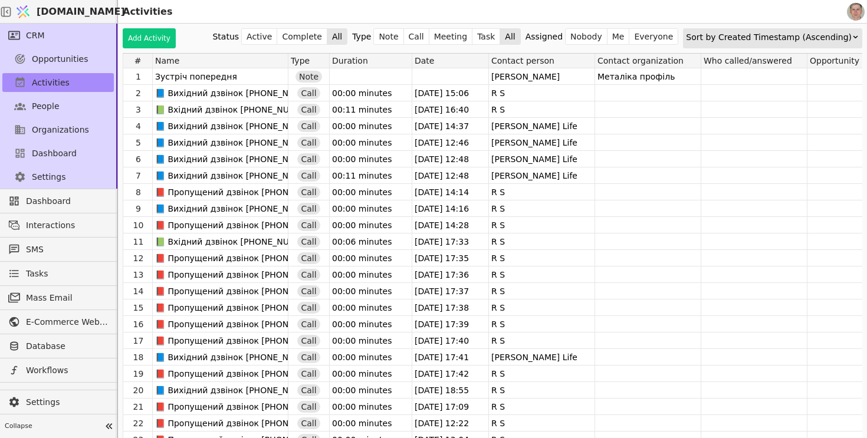
click at [776, 38] on div "Sort by Created Timestamp (Ascending)" at bounding box center [769, 37] width 166 height 17
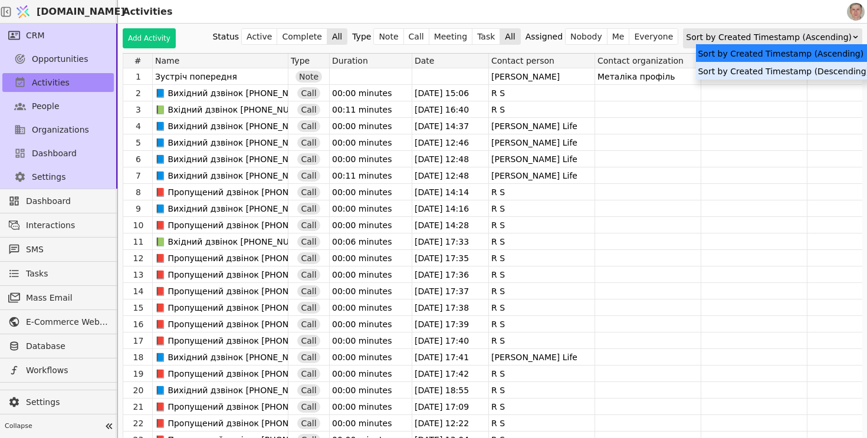
click at [757, 68] on div "Sort by Created Timestamp (Descending)" at bounding box center [783, 71] width 175 height 18
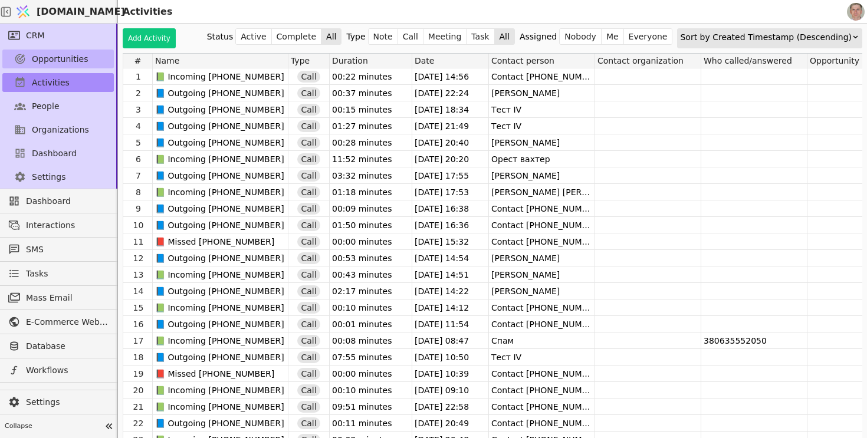
click at [86, 57] on link "Opportunities" at bounding box center [57, 59] width 111 height 19
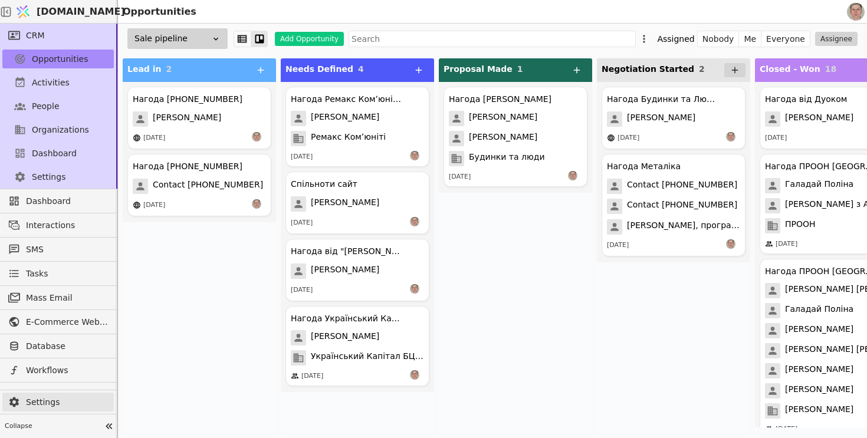
click at [65, 406] on span "Settings" at bounding box center [67, 402] width 82 height 12
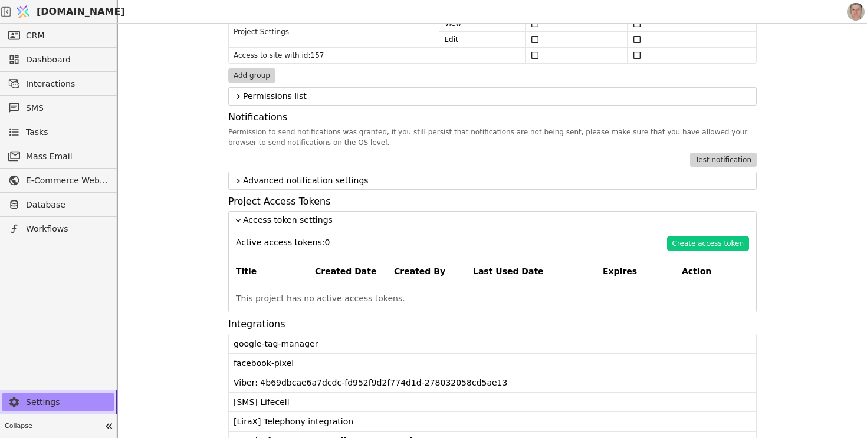
scroll to position [886, 0]
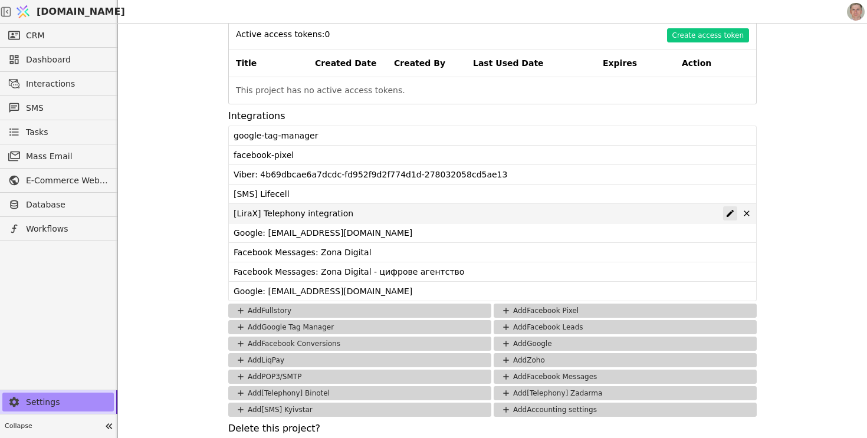
click at [729, 212] on icon at bounding box center [729, 213] width 9 height 9
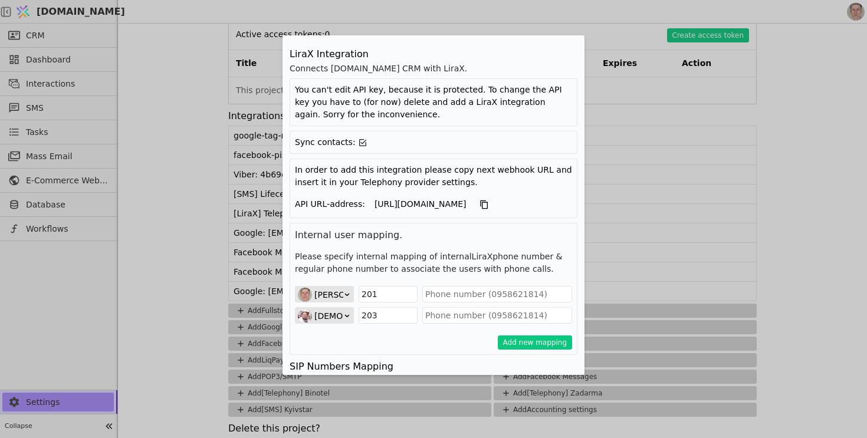
click at [191, 184] on div "LiraX Integration Connects Svit.One CRM with LiraX. You can't edit API key, bec…" at bounding box center [433, 219] width 867 height 438
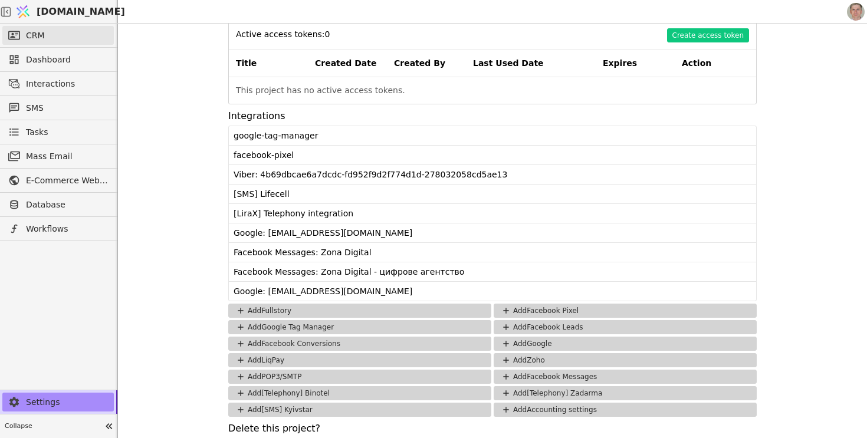
click at [65, 27] on link "CRM" at bounding box center [57, 35] width 111 height 19
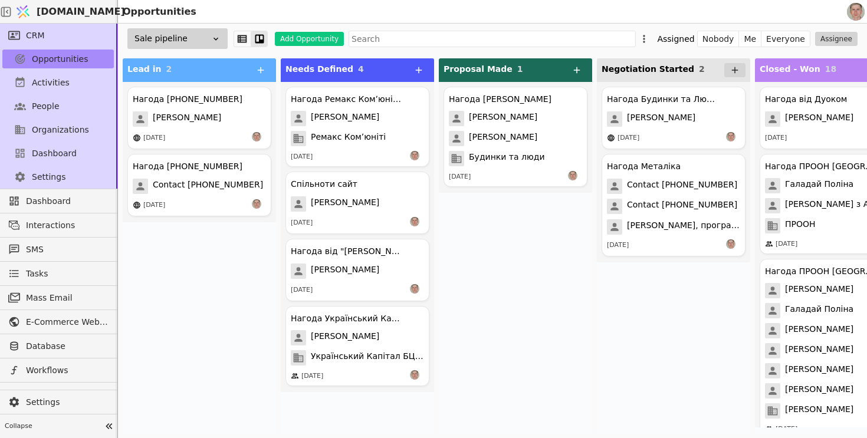
click at [207, 40] on div "Sale pipeline" at bounding box center [177, 38] width 100 height 21
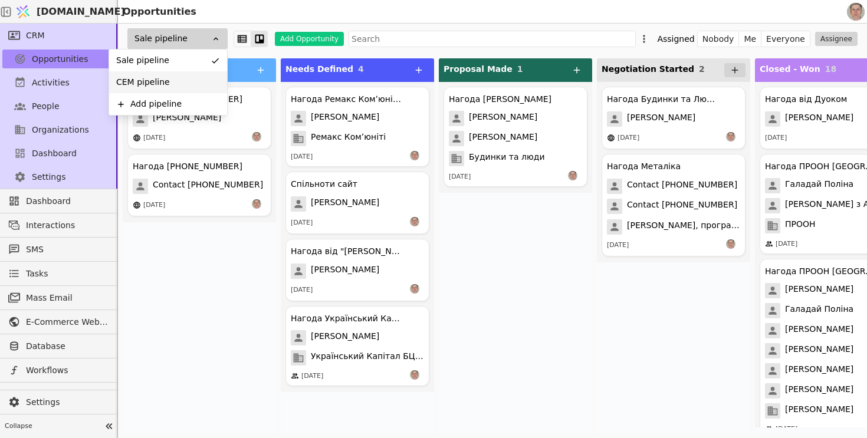
click at [192, 75] on div "CEM pipeline" at bounding box center [168, 82] width 118 height 22
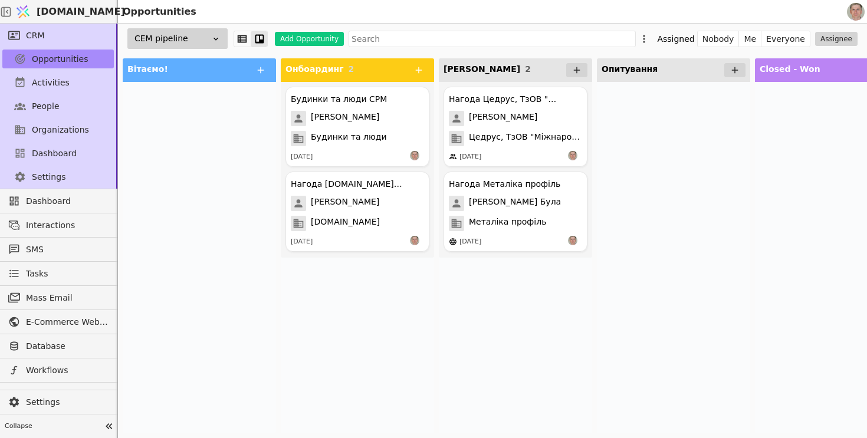
click at [217, 42] on icon at bounding box center [215, 38] width 9 height 9
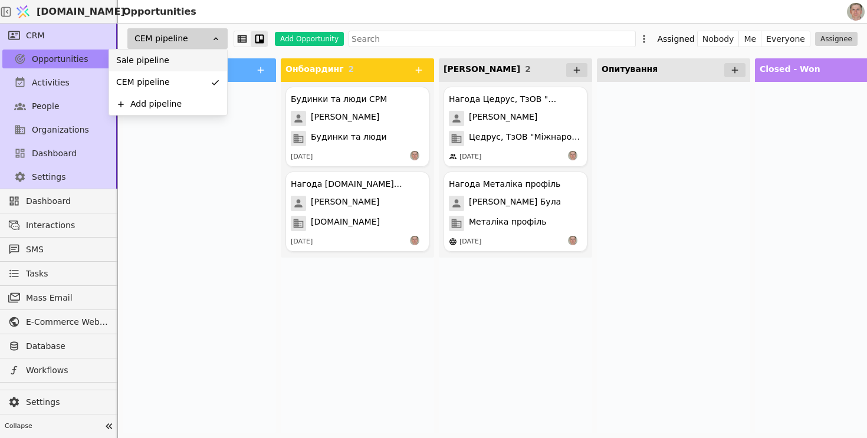
click at [203, 58] on div "Sale pipeline" at bounding box center [168, 61] width 118 height 22
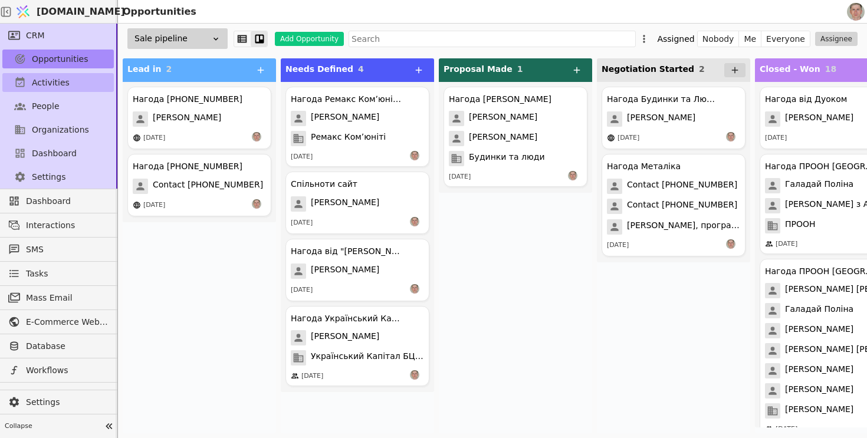
click at [66, 84] on span "Activities" at bounding box center [51, 83] width 38 height 12
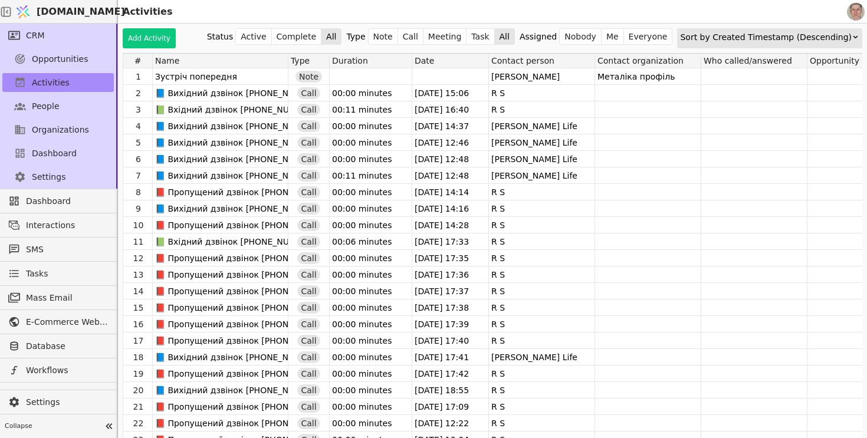
click at [755, 42] on div "Sort by Created Timestamp (Descending)" at bounding box center [766, 37] width 172 height 17
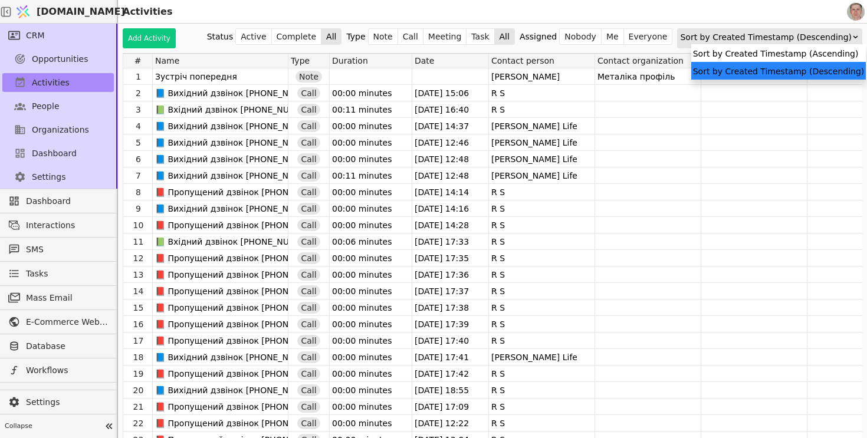
click at [737, 51] on div "Sort by Created Timestamp (Ascending)" at bounding box center [778, 53] width 175 height 18
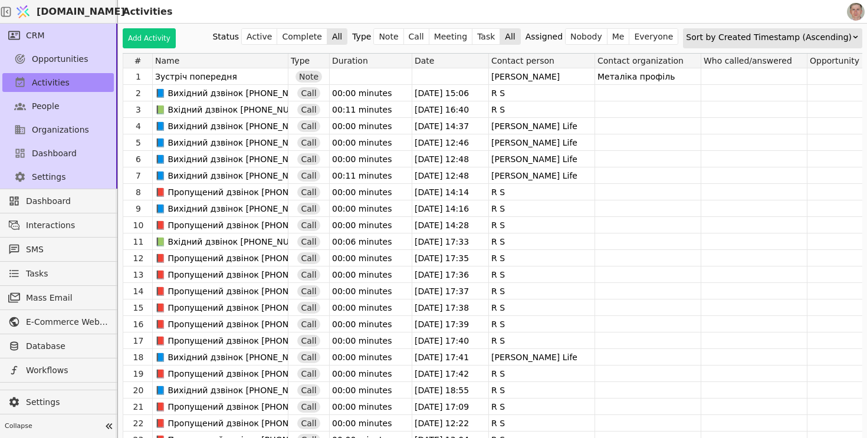
click at [750, 38] on div "Sort by Created Timestamp (Ascending)" at bounding box center [769, 37] width 166 height 17
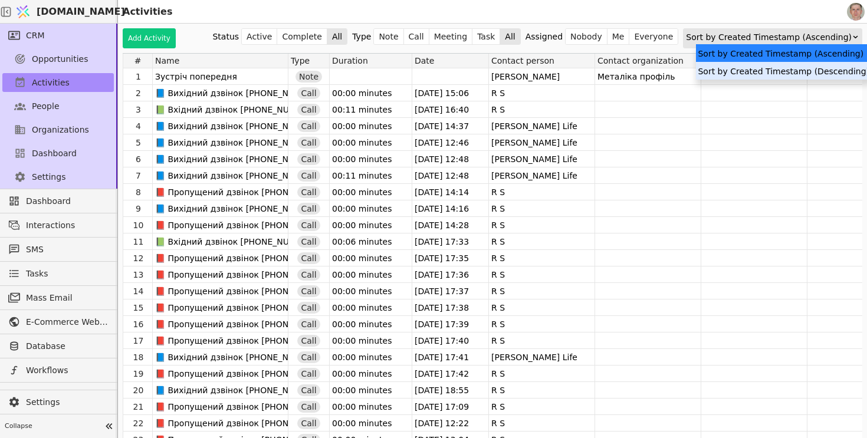
click at [738, 65] on div "Sort by Created Timestamp (Descending)" at bounding box center [783, 71] width 175 height 18
